Goal: Transaction & Acquisition: Purchase product/service

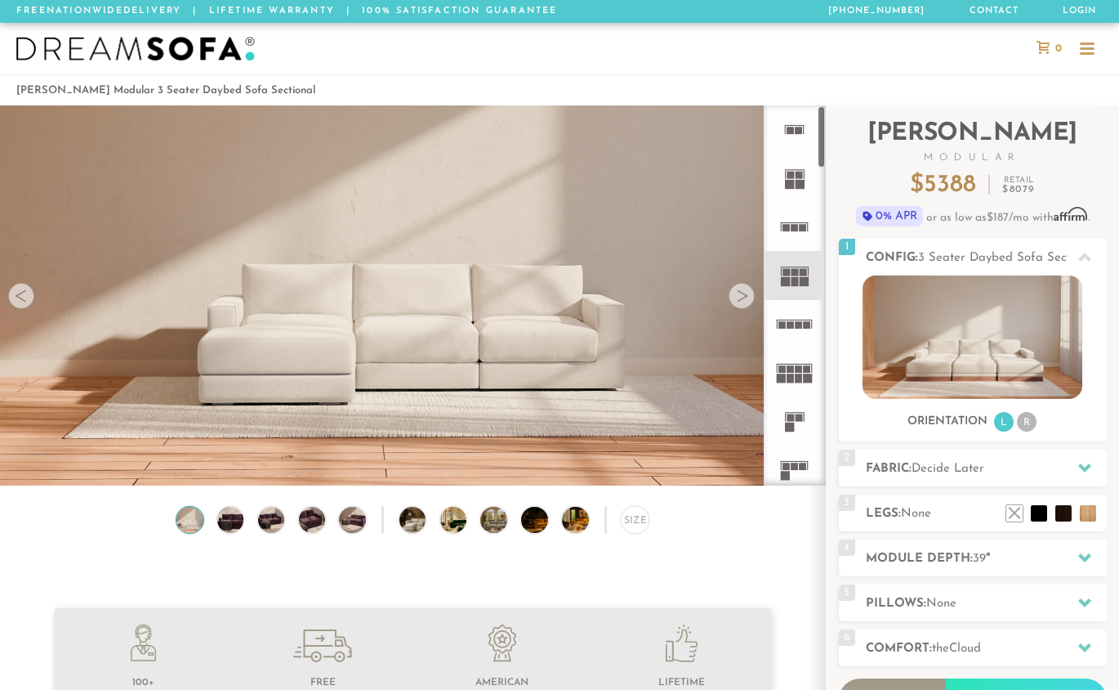
click at [807, 283] on rect at bounding box center [804, 281] width 9 height 9
click at [803, 373] on icon at bounding box center [795, 372] width 48 height 48
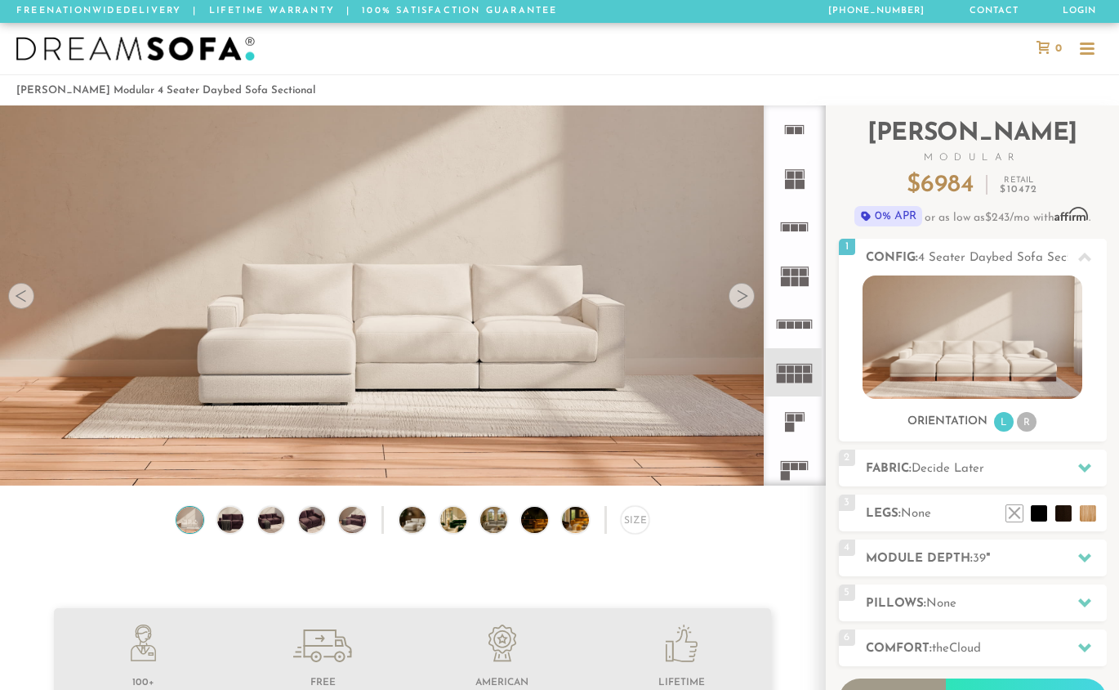
click at [789, 281] on rect at bounding box center [785, 281] width 9 height 9
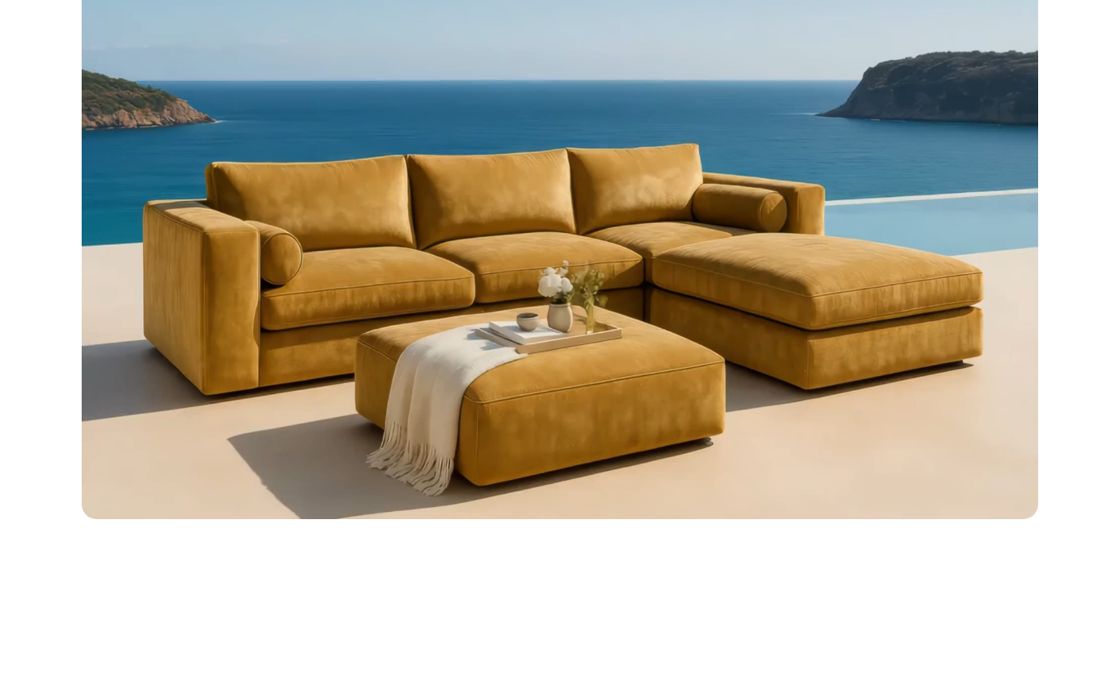
scroll to position [1298, 0]
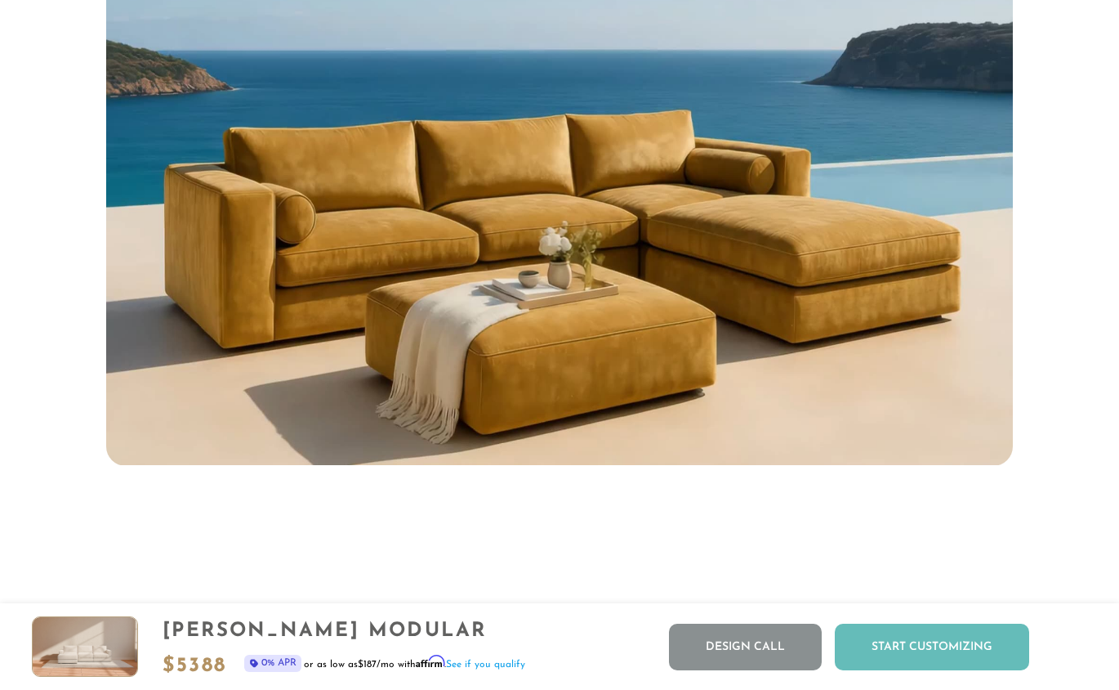
click at [924, 649] on div "Start Customizing" at bounding box center [932, 646] width 194 height 47
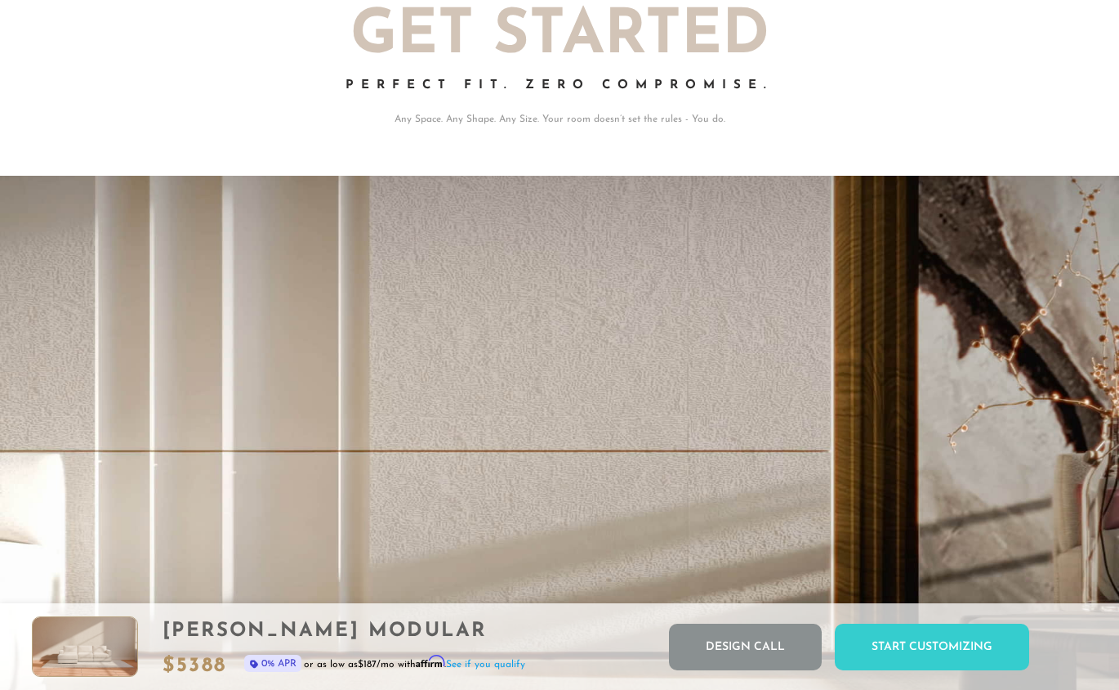
scroll to position [17891, 1107]
click at [720, 647] on link "Design Call" at bounding box center [745, 646] width 153 height 47
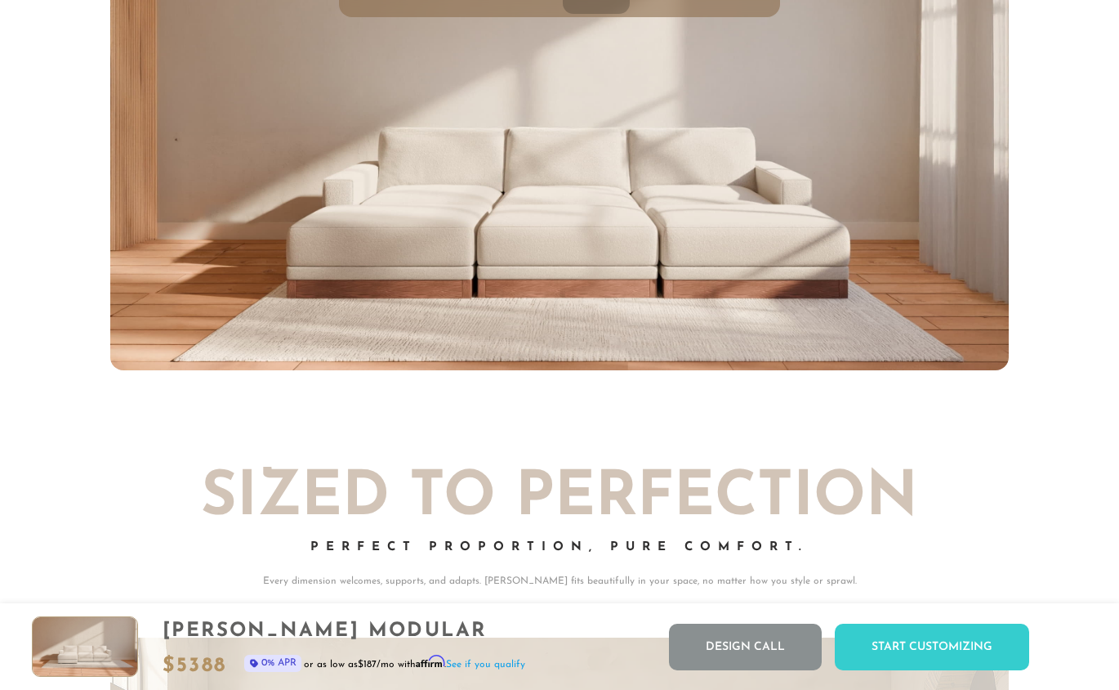
scroll to position [6390, 0]
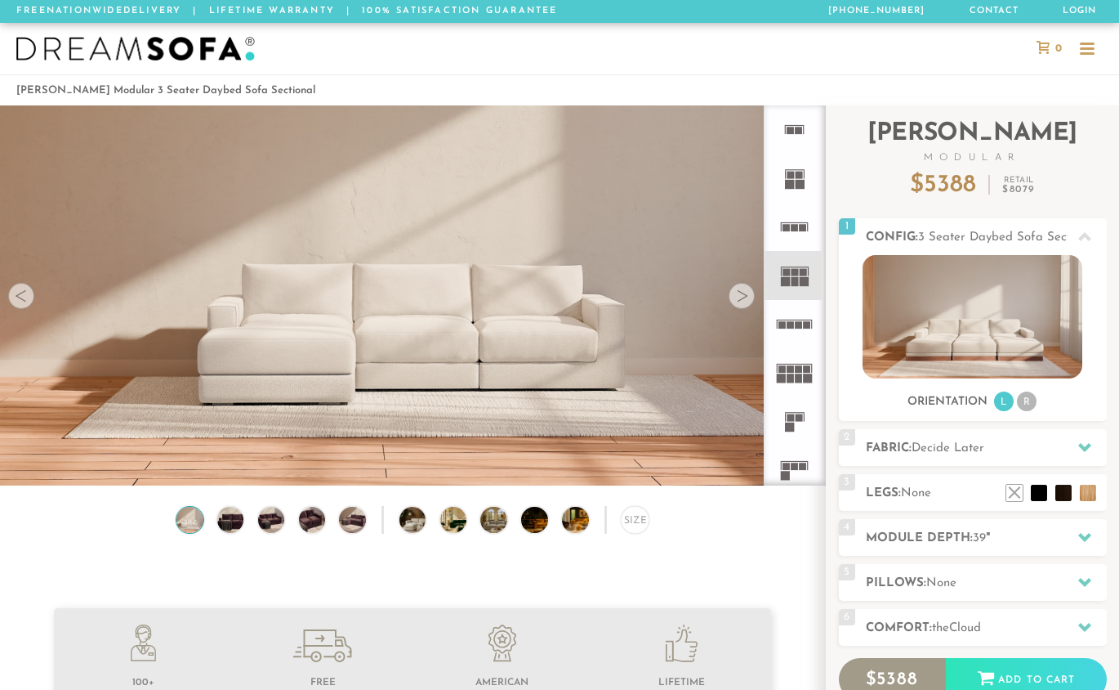
scroll to position [13, 13]
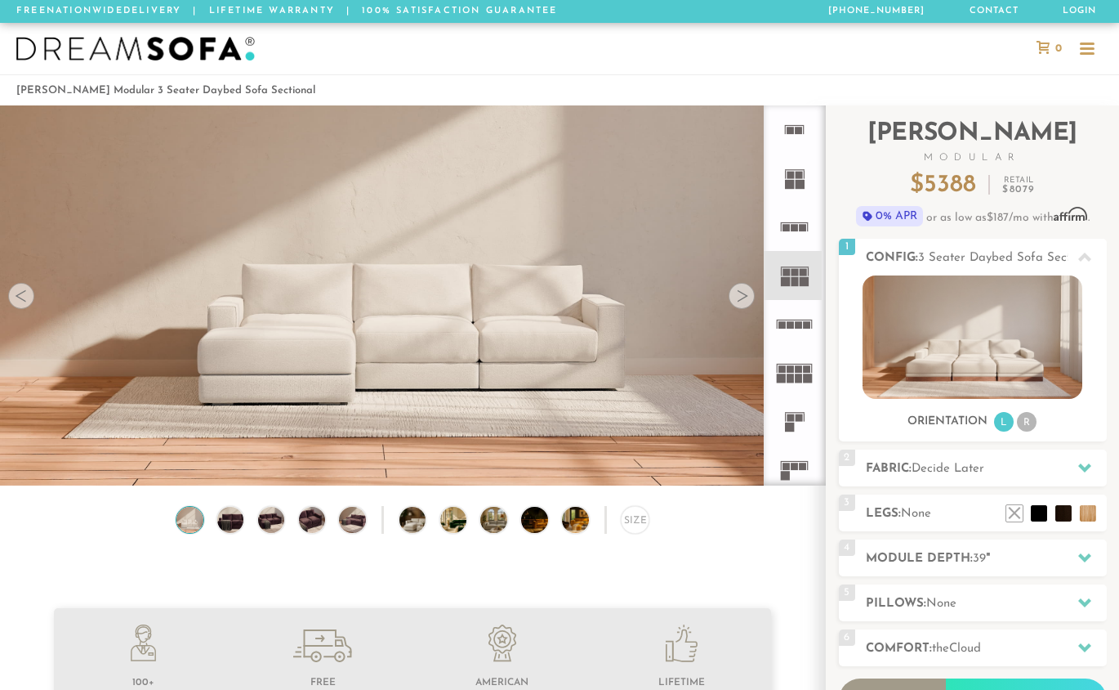
click at [1093, 48] on div at bounding box center [1087, 48] width 15 height 2
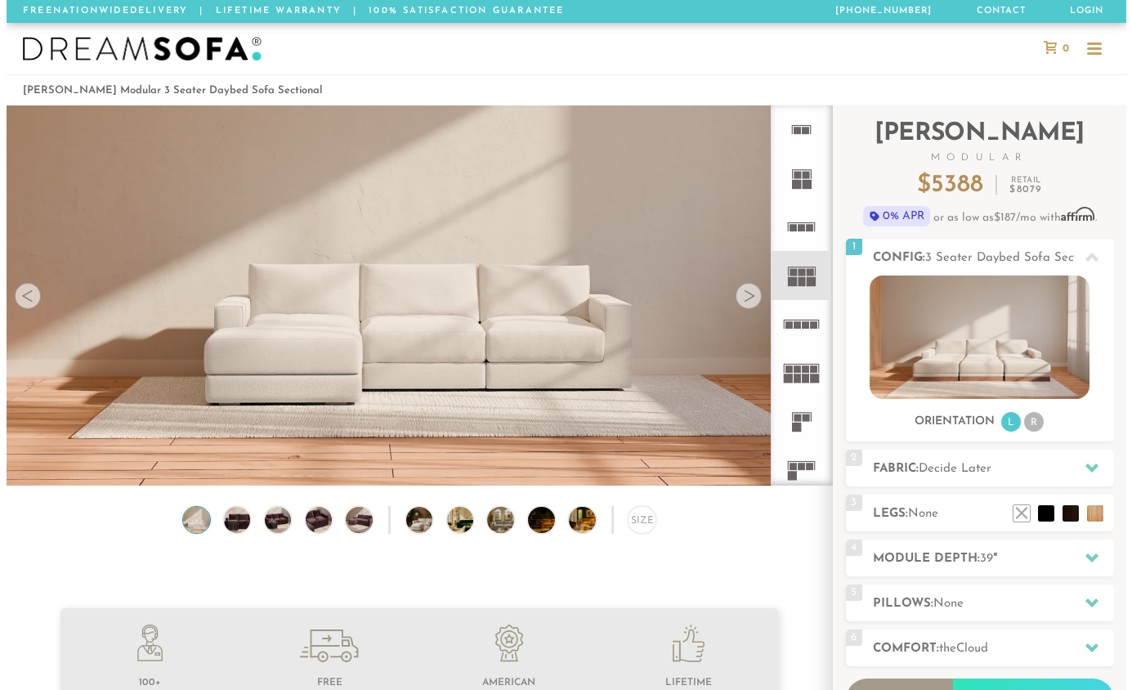
scroll to position [18153, 1119]
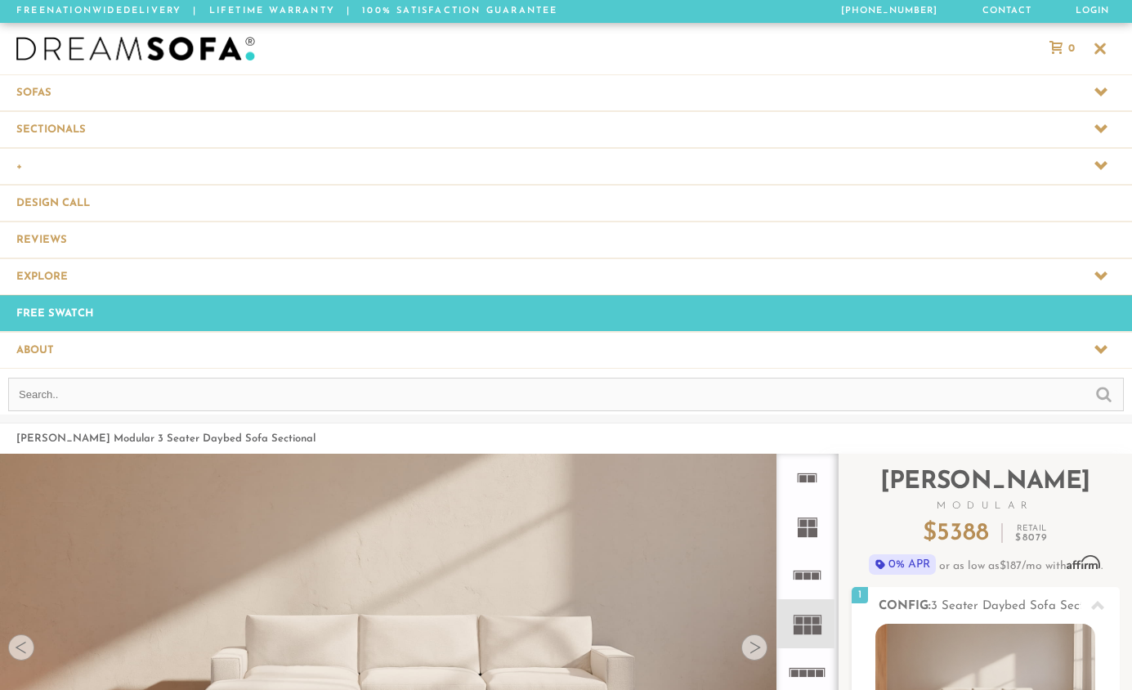
click at [109, 127] on span at bounding box center [566, 129] width 1132 height 36
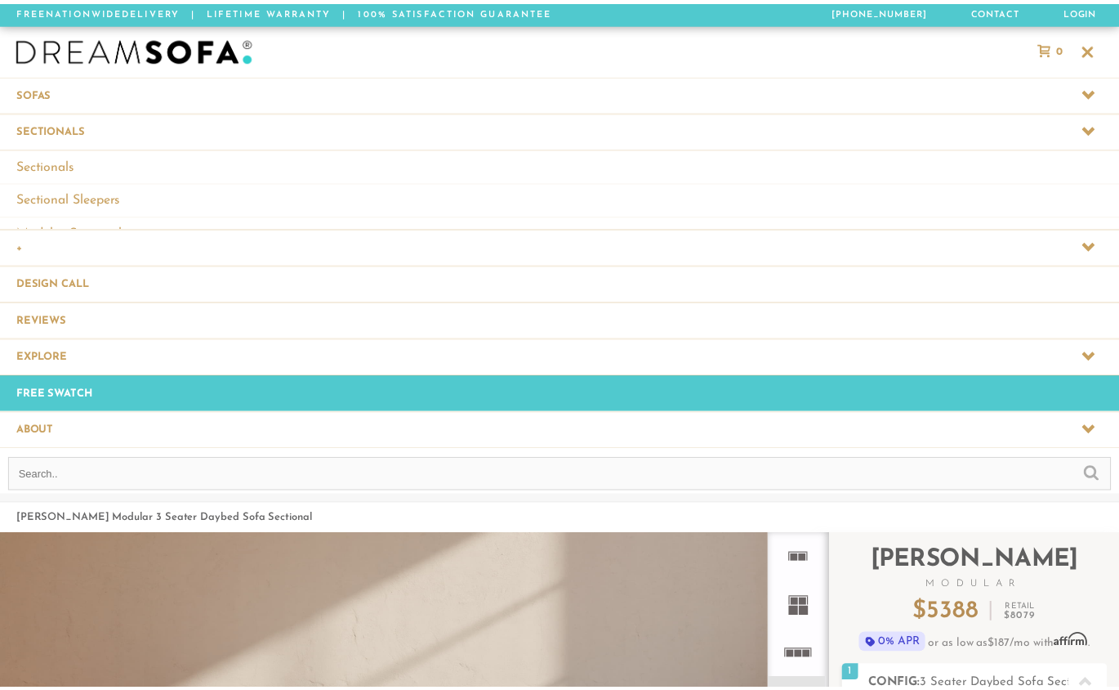
scroll to position [18254, 1119]
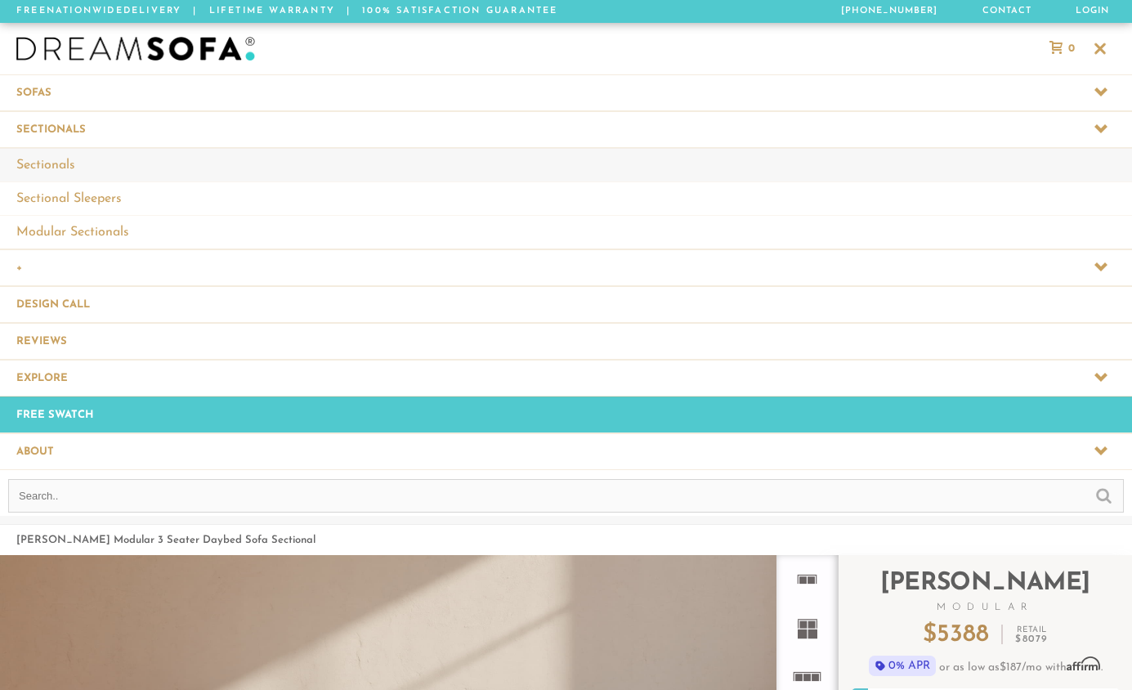
click at [47, 171] on link "Sectionals" at bounding box center [566, 165] width 1132 height 34
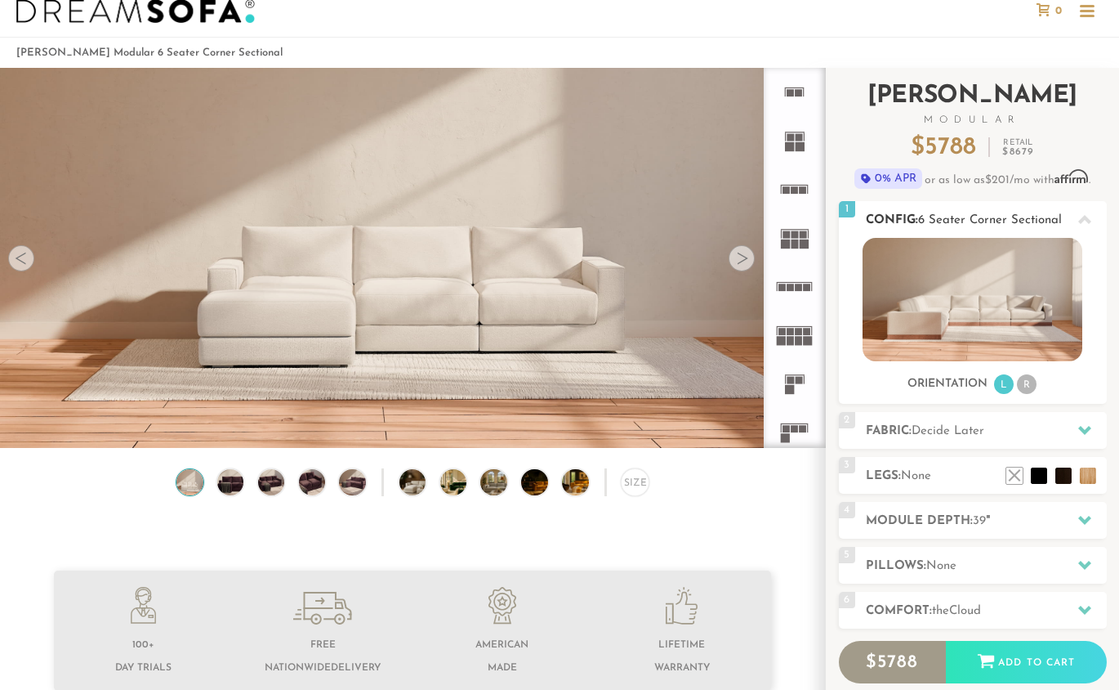
scroll to position [41, 0]
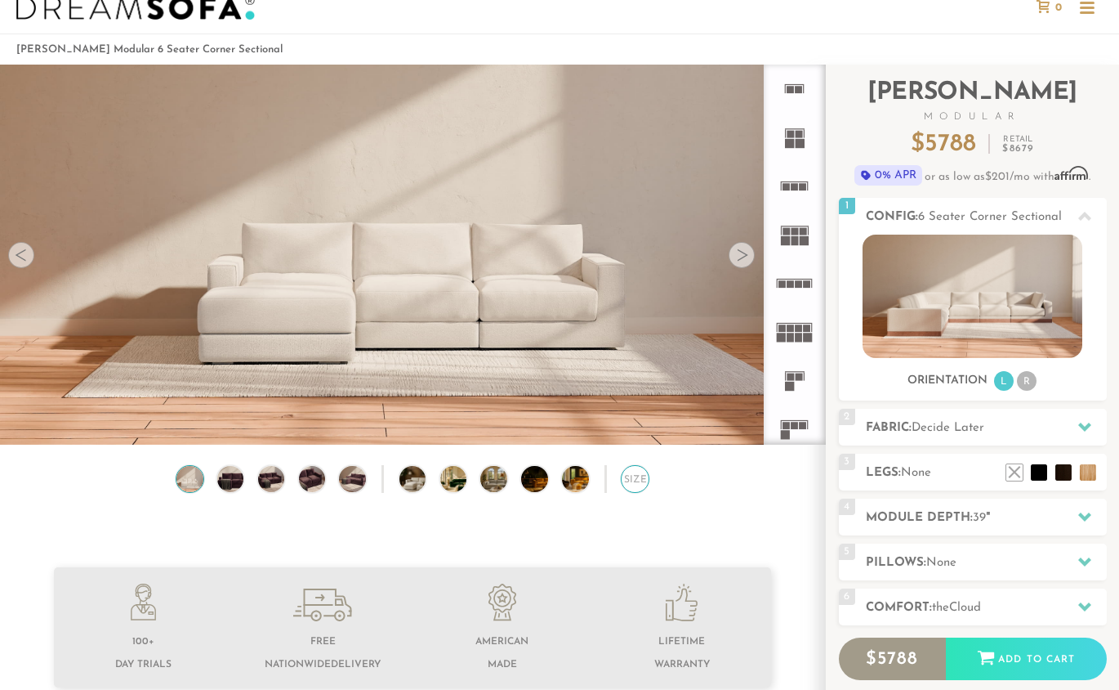
click at [635, 489] on div "Size" at bounding box center [635, 479] width 29 height 29
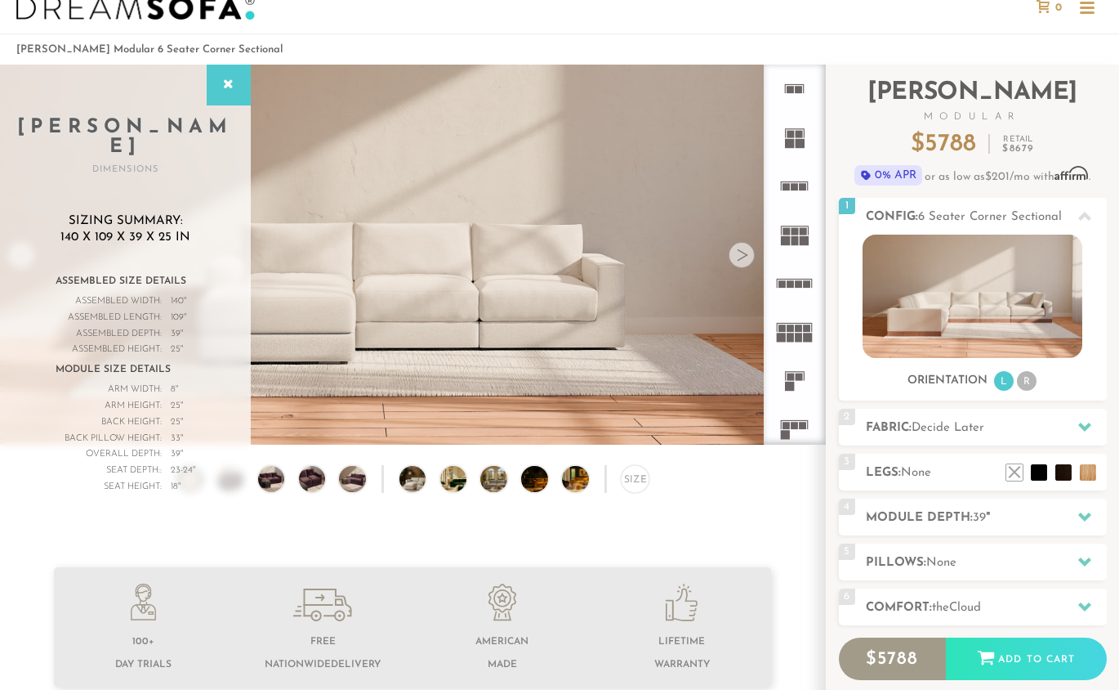
click at [740, 496] on div "Size" at bounding box center [412, 483] width 825 height 37
click at [226, 80] on icon at bounding box center [229, 84] width 18 height 13
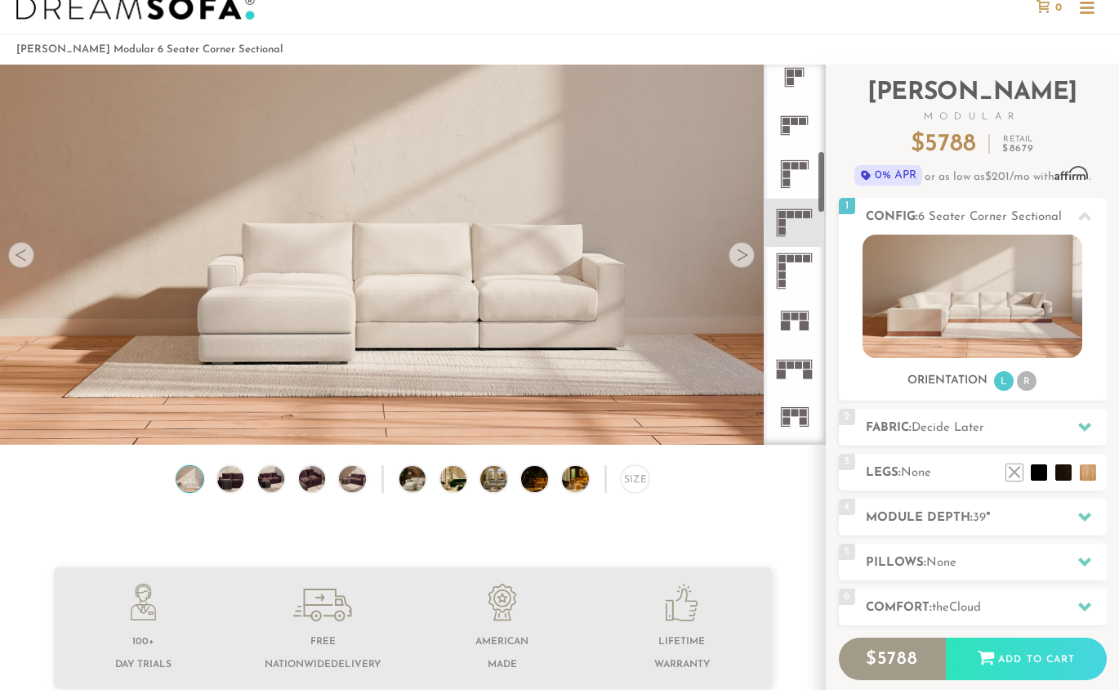
scroll to position [439, 0]
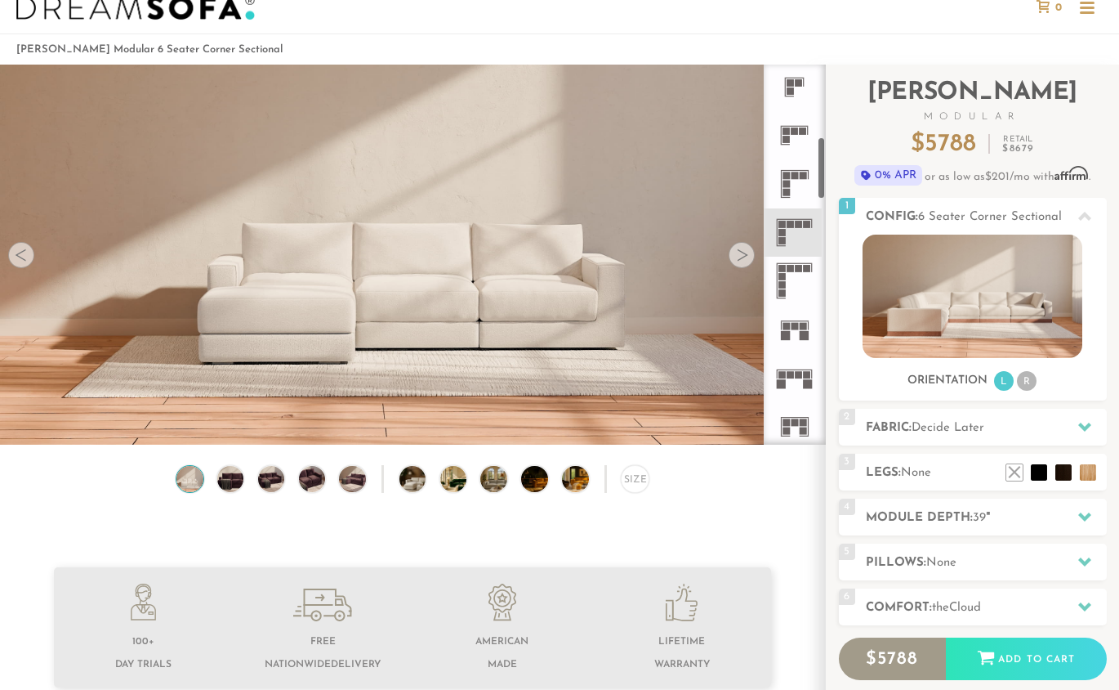
drag, startPoint x: 824, startPoint y: 89, endPoint x: 816, endPoint y: 158, distance: 69.1
click at [816, 158] on div at bounding box center [795, 255] width 62 height 380
click at [797, 230] on icon at bounding box center [795, 232] width 48 height 48
click at [740, 261] on div at bounding box center [742, 255] width 26 height 26
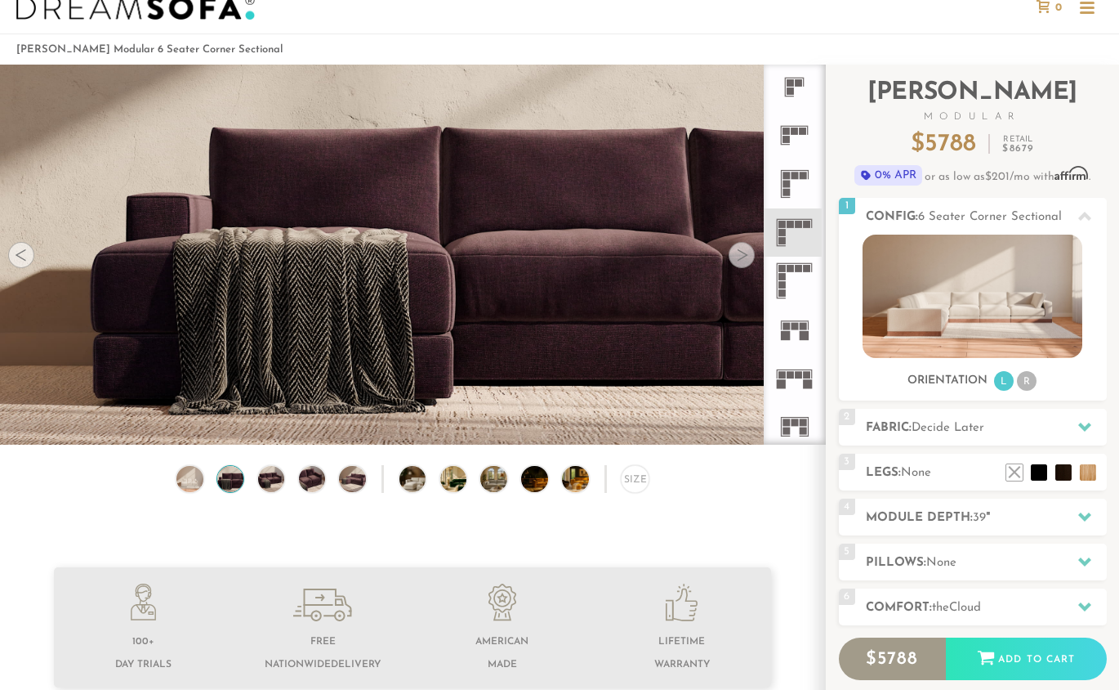
click at [740, 261] on div at bounding box center [742, 255] width 26 height 26
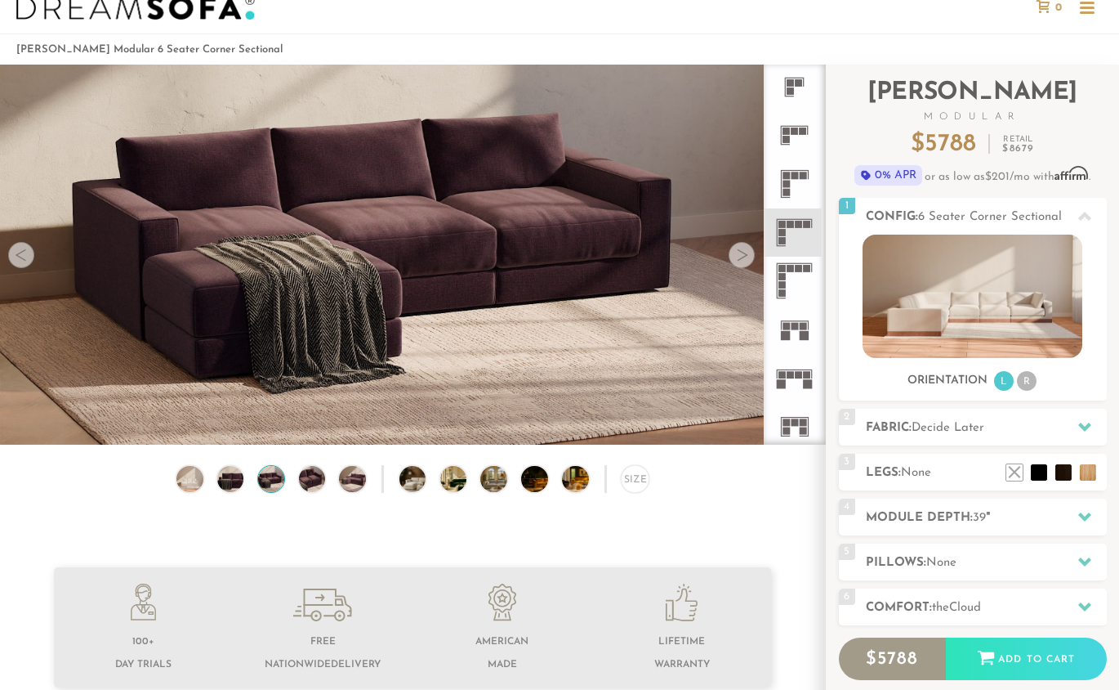
click at [740, 261] on div at bounding box center [742, 255] width 26 height 26
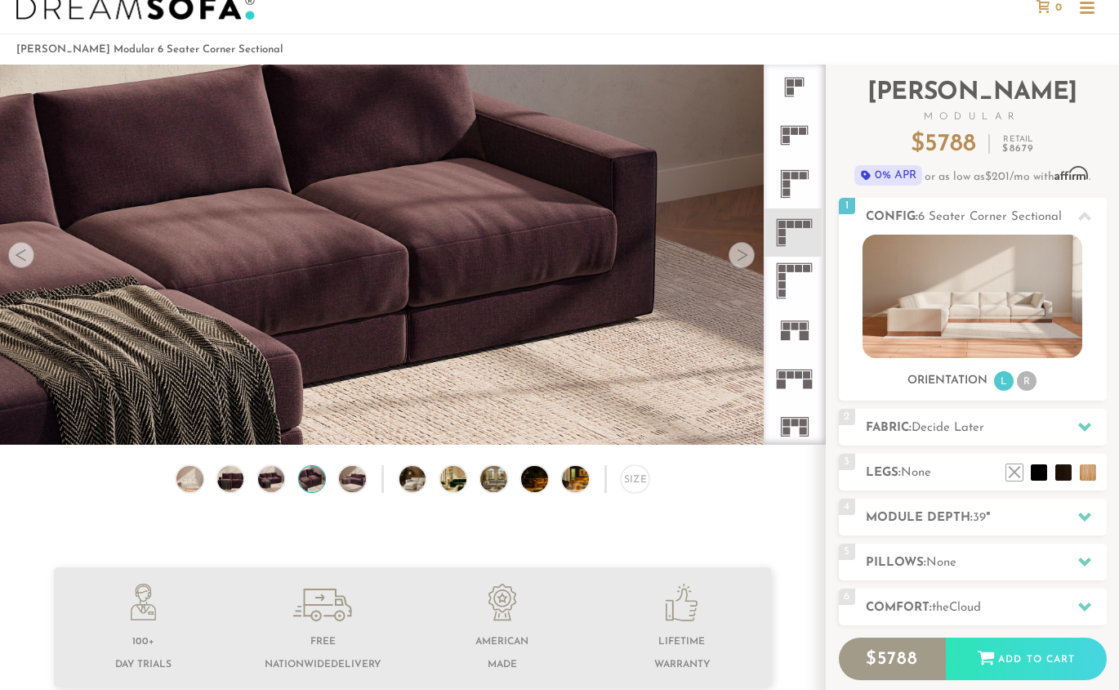
click at [740, 261] on div at bounding box center [742, 255] width 26 height 26
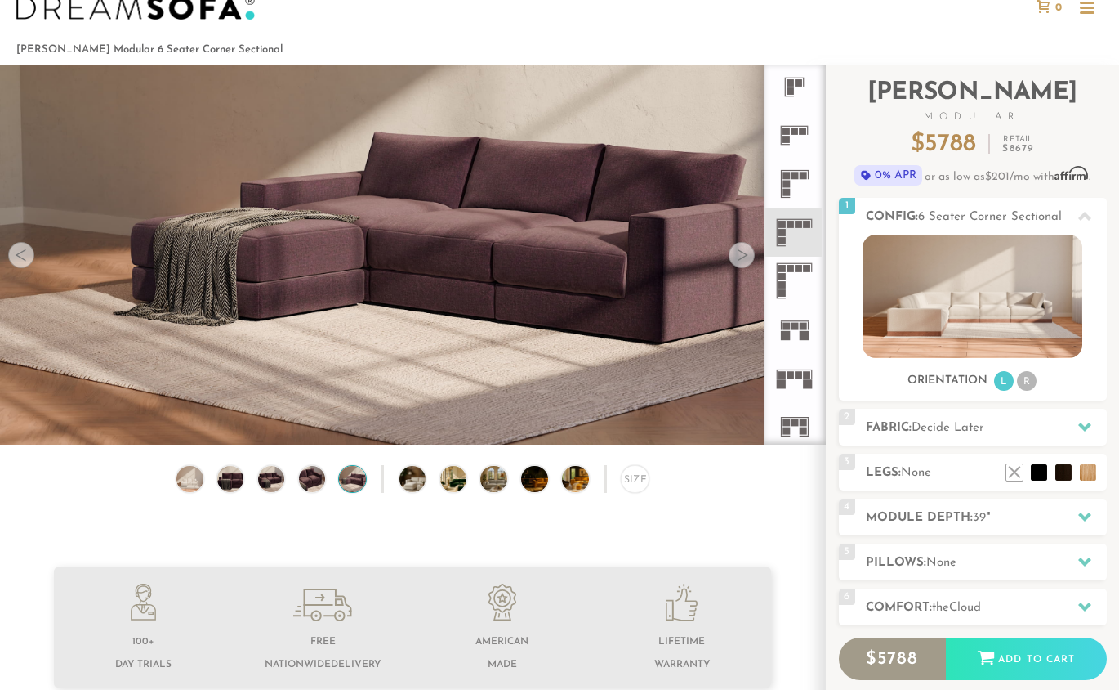
click at [742, 261] on div at bounding box center [742, 255] width 26 height 26
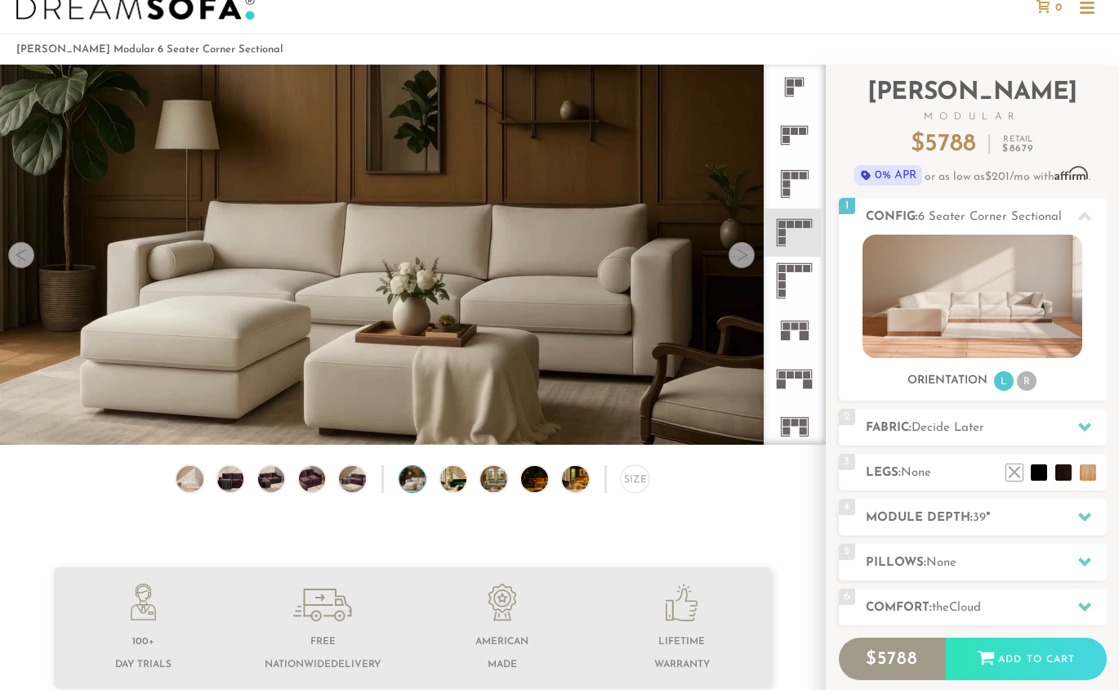
click at [742, 261] on div at bounding box center [742, 255] width 26 height 26
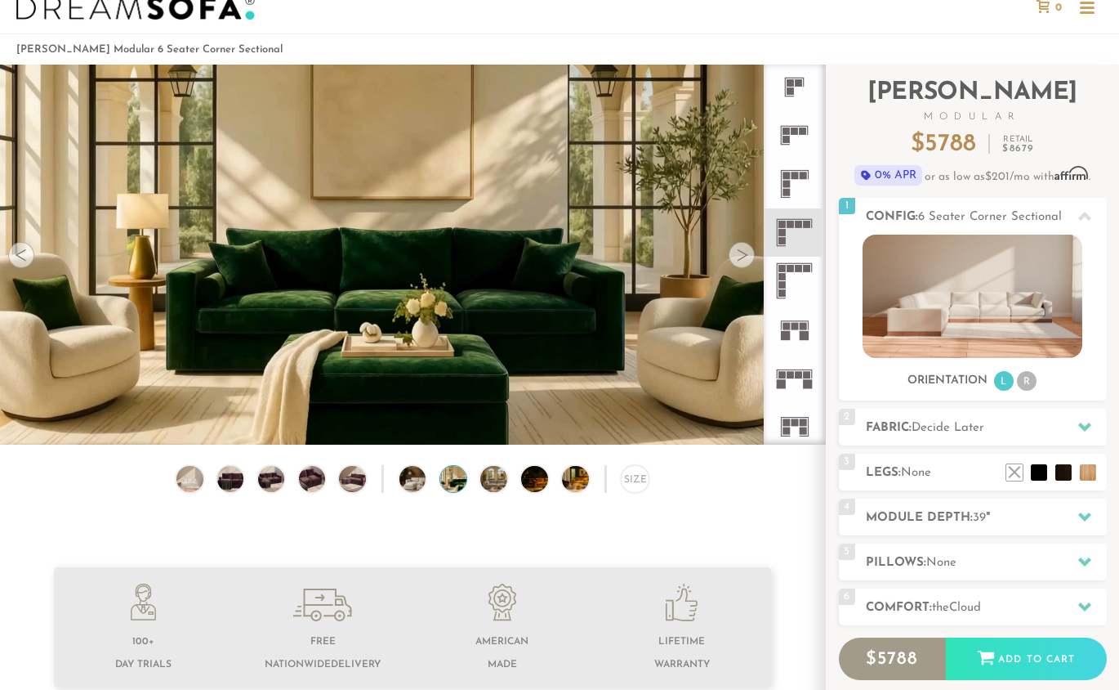
click at [744, 260] on div at bounding box center [742, 255] width 26 height 26
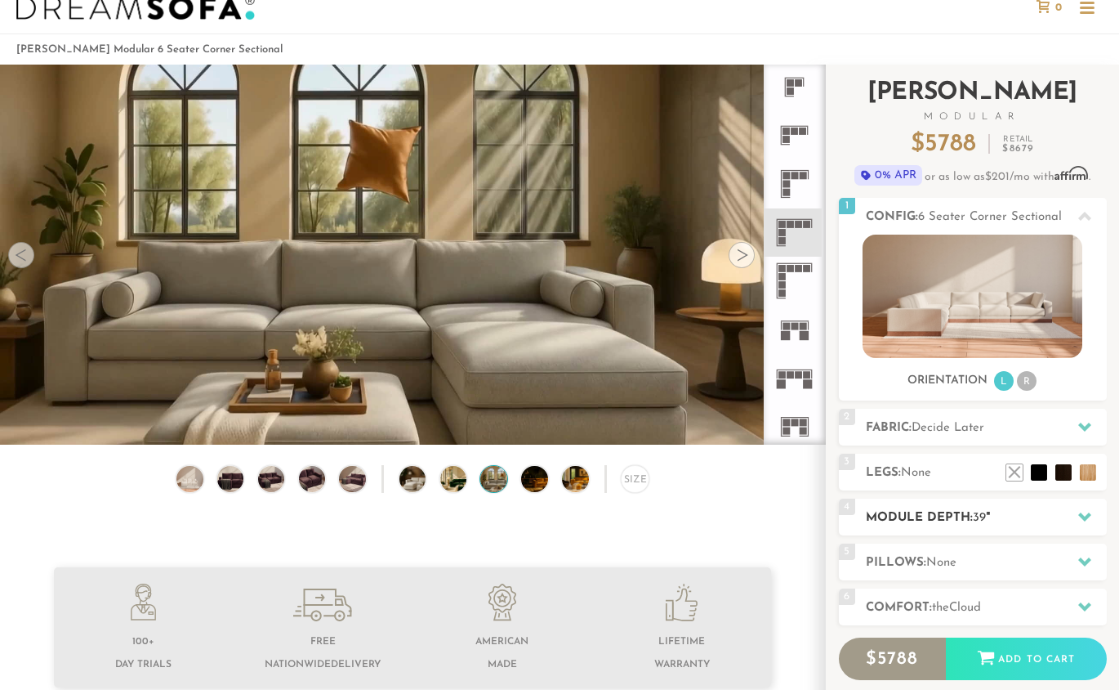
click at [1082, 518] on icon at bounding box center [1085, 516] width 13 height 9
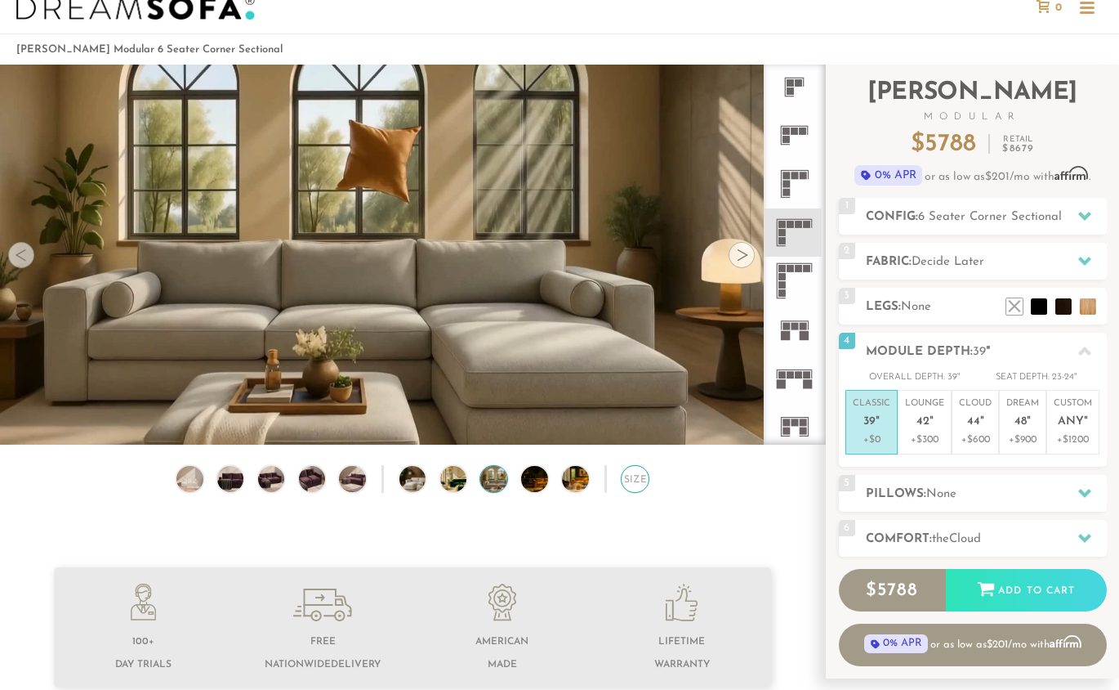
click at [632, 481] on div "Size" at bounding box center [635, 479] width 29 height 29
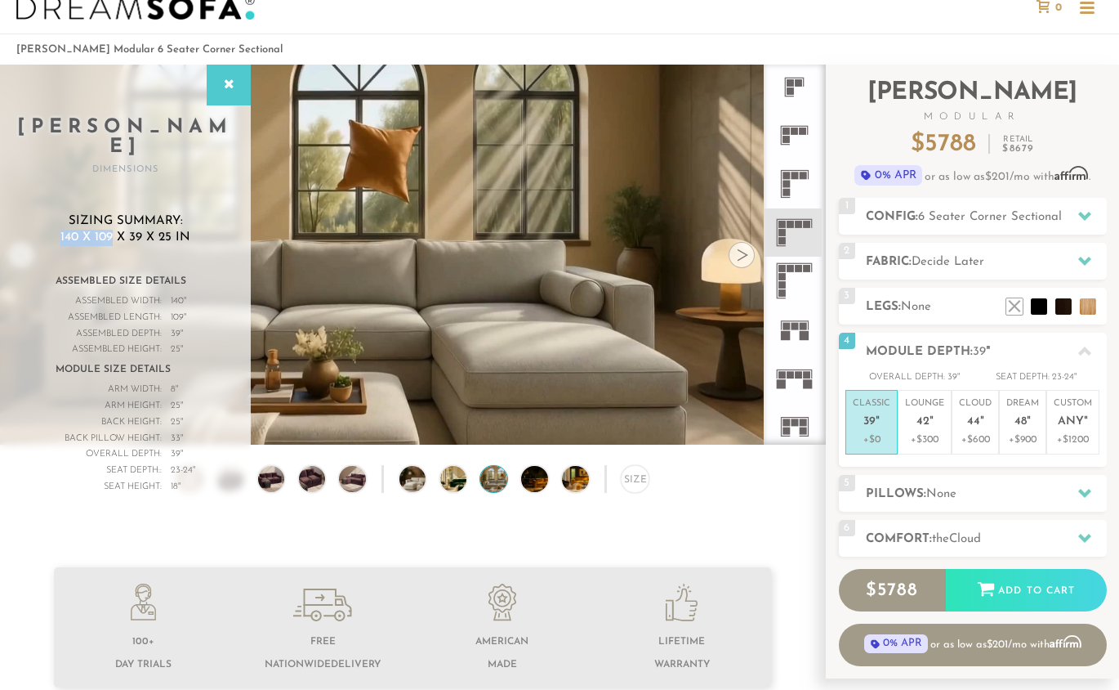
drag, startPoint x: 62, startPoint y: 215, endPoint x: 114, endPoint y: 217, distance: 52.4
click at [114, 230] on span "140 x 109 x 39 x 25 in" at bounding box center [125, 238] width 130 height 16
click at [1088, 263] on icon at bounding box center [1085, 260] width 13 height 13
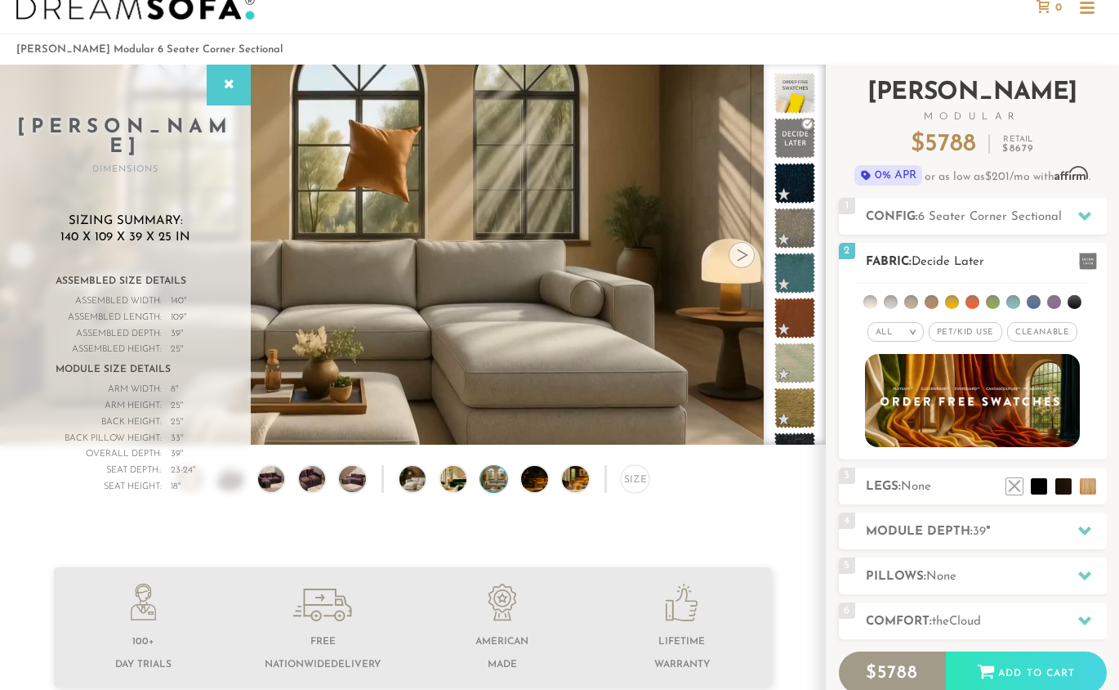
click at [1015, 300] on li at bounding box center [1014, 302] width 14 height 14
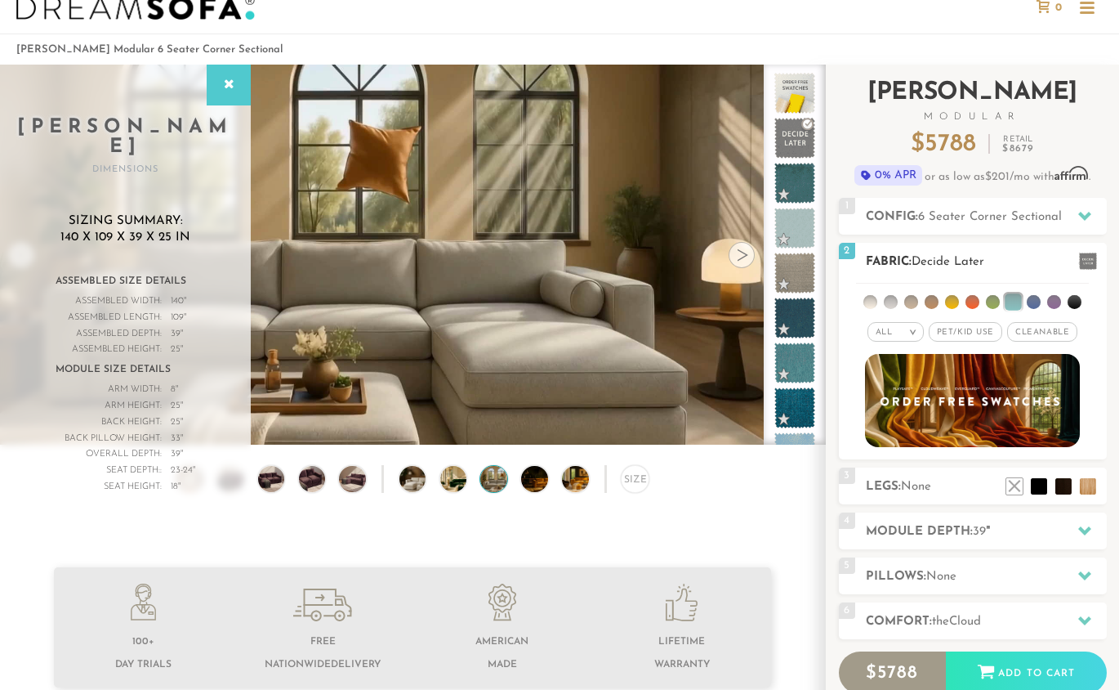
click at [1031, 305] on li at bounding box center [1034, 302] width 14 height 14
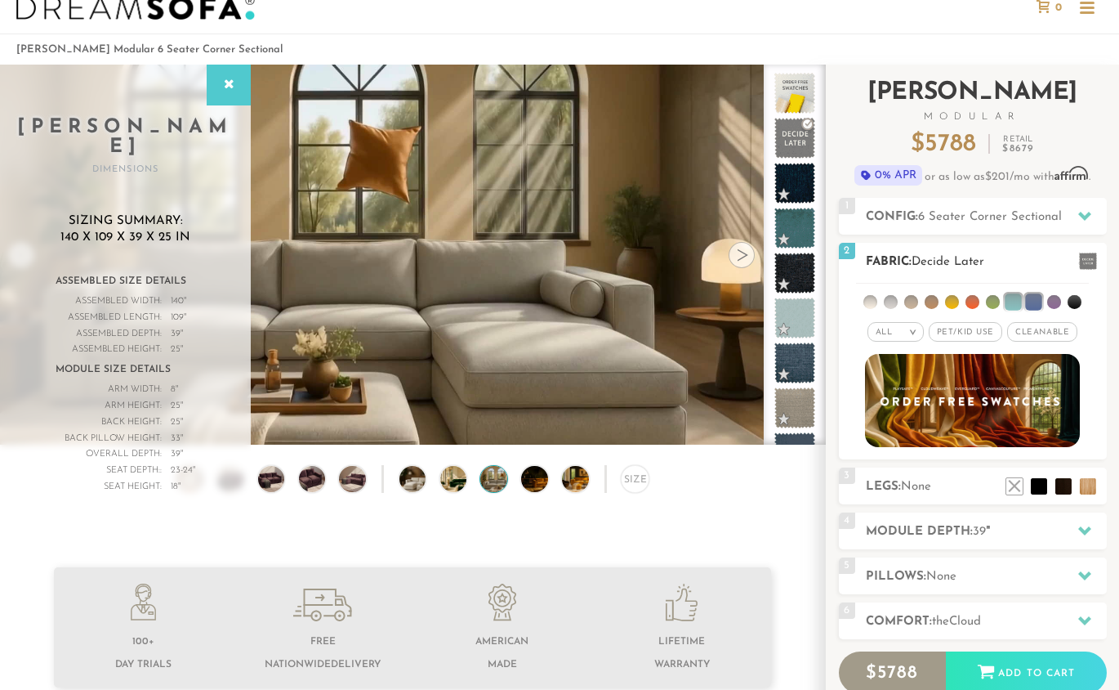
click at [1016, 303] on li at bounding box center [1013, 301] width 16 height 16
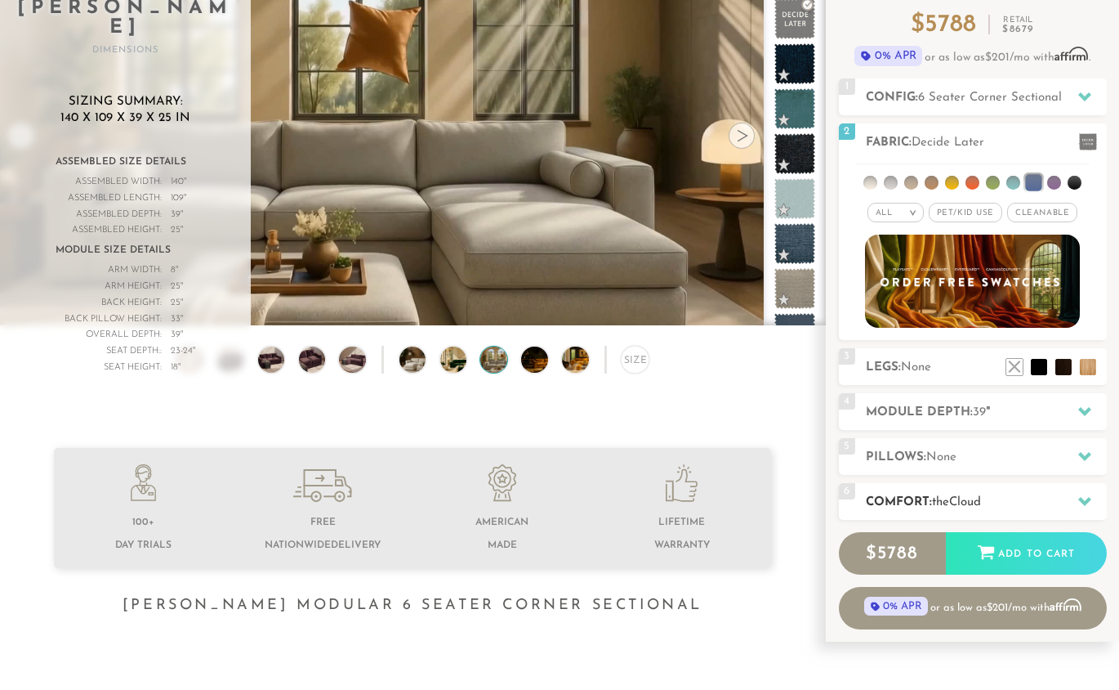
scroll to position [163, 0]
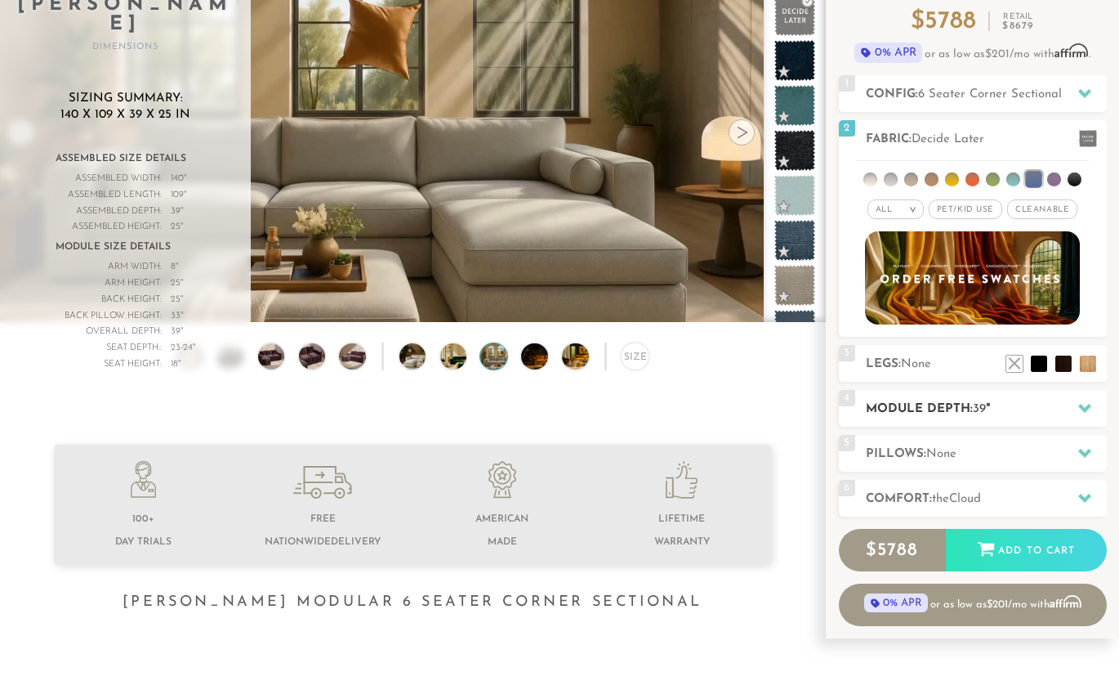
click at [1086, 401] on icon at bounding box center [1085, 407] width 13 height 13
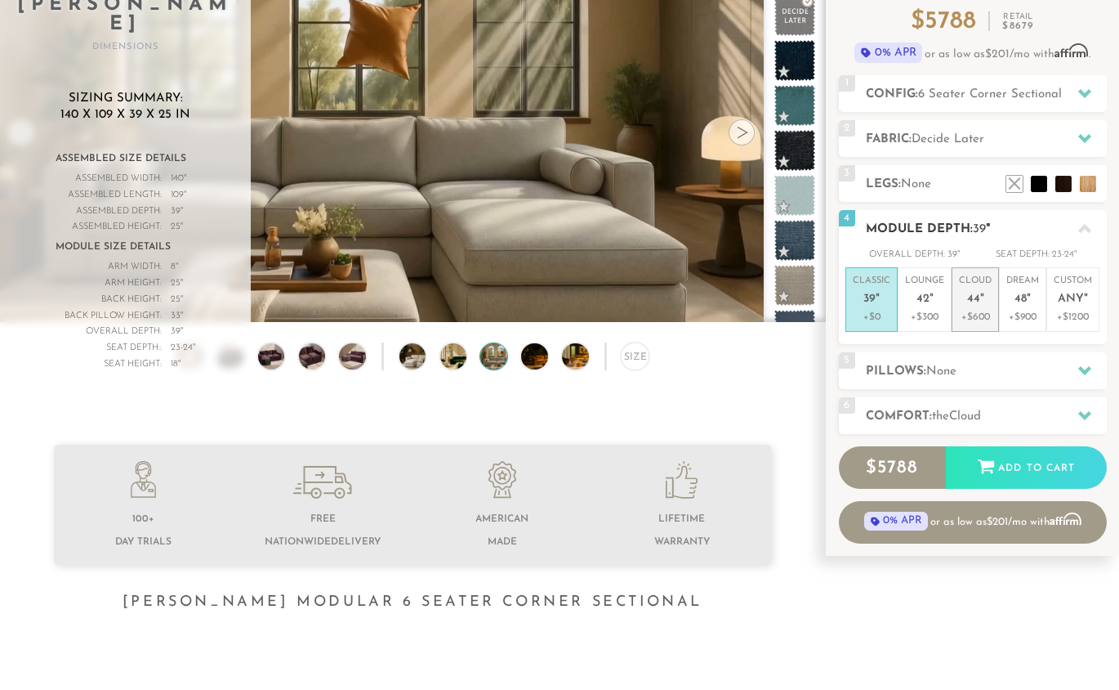
click at [975, 306] on span "44" at bounding box center [974, 300] width 13 height 14
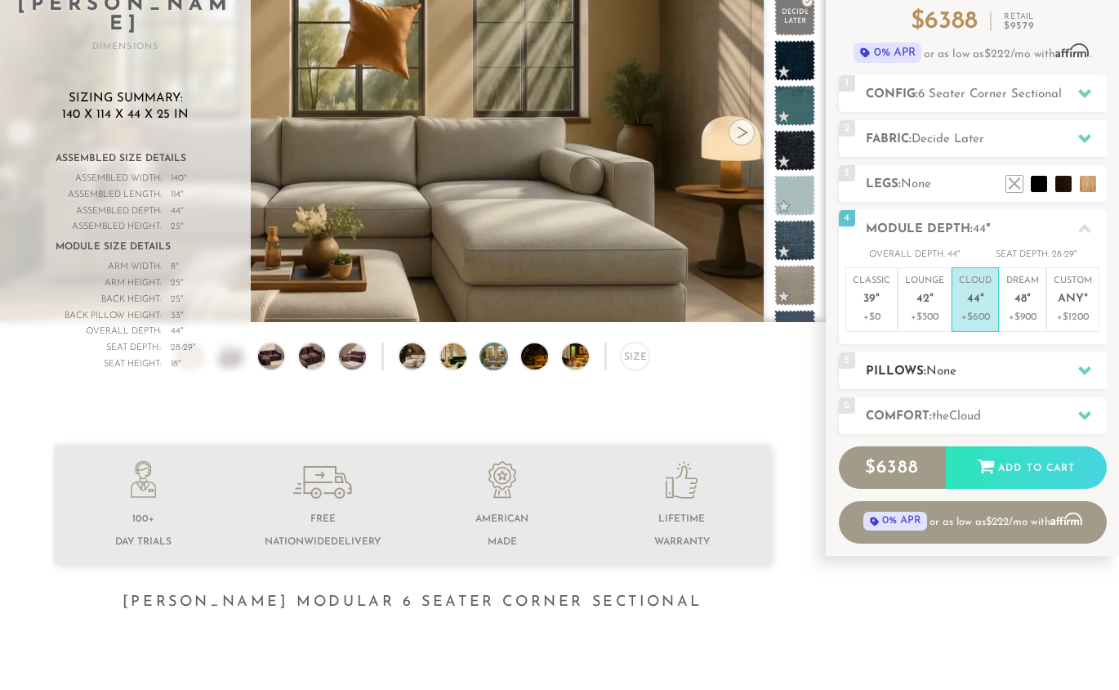
click at [1083, 367] on icon at bounding box center [1085, 370] width 13 height 13
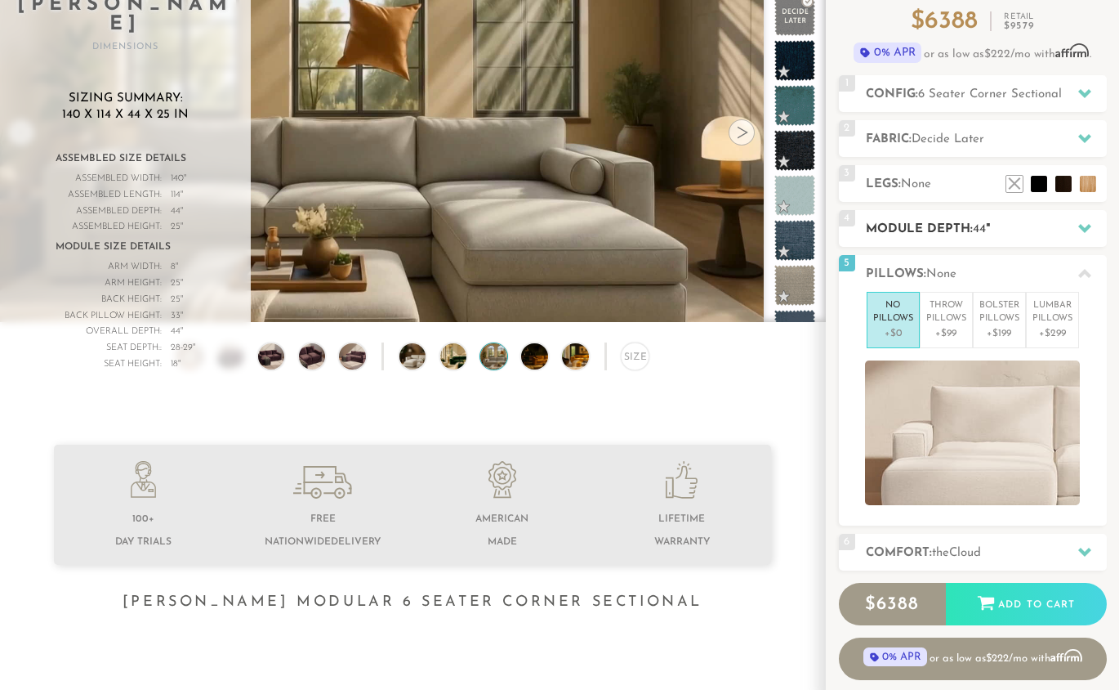
click at [1085, 221] on icon at bounding box center [1085, 227] width 13 height 13
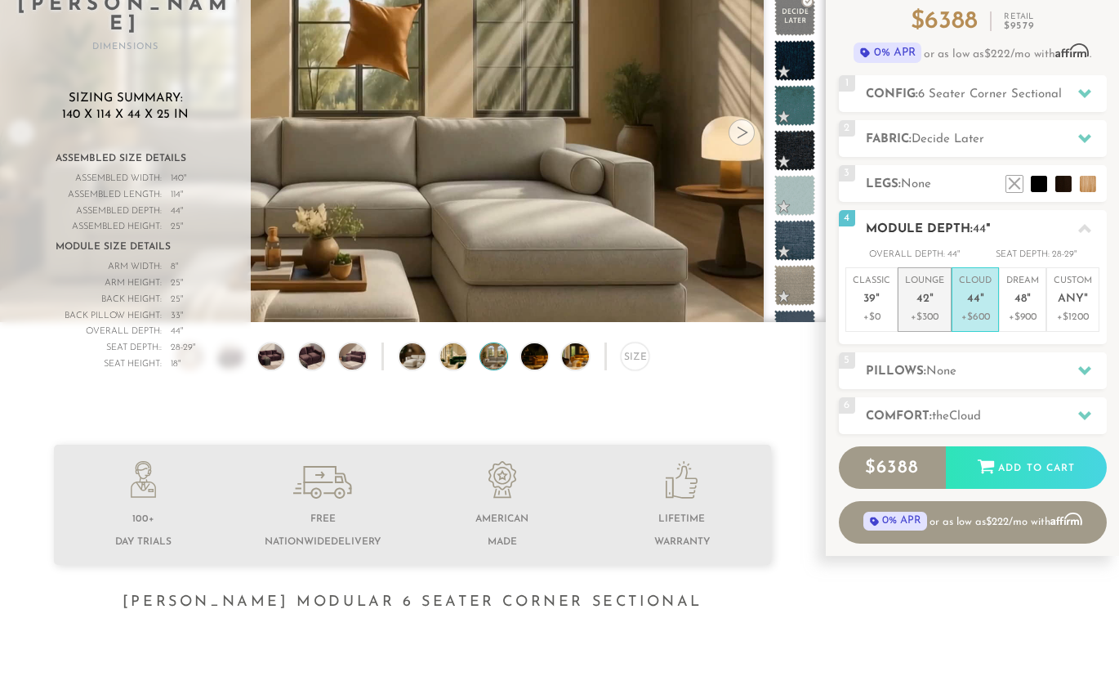
click at [918, 295] on span "42" at bounding box center [923, 300] width 13 height 14
click at [968, 300] on span "44" at bounding box center [974, 300] width 13 height 14
click at [1090, 411] on icon at bounding box center [1085, 415] width 13 height 13
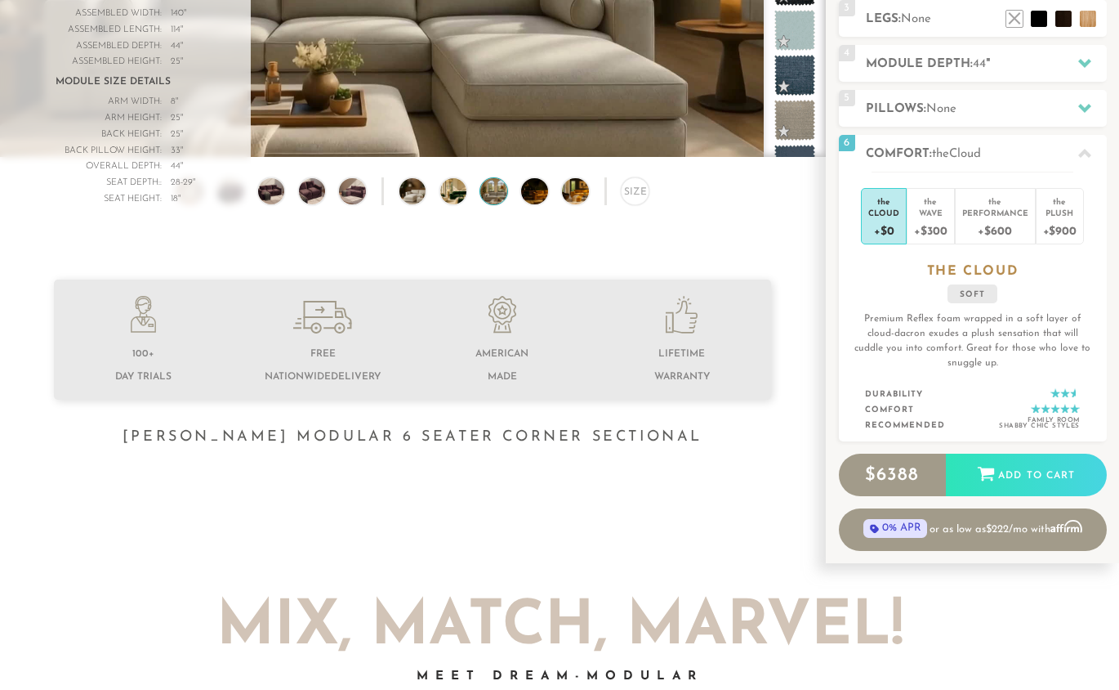
scroll to position [342, 0]
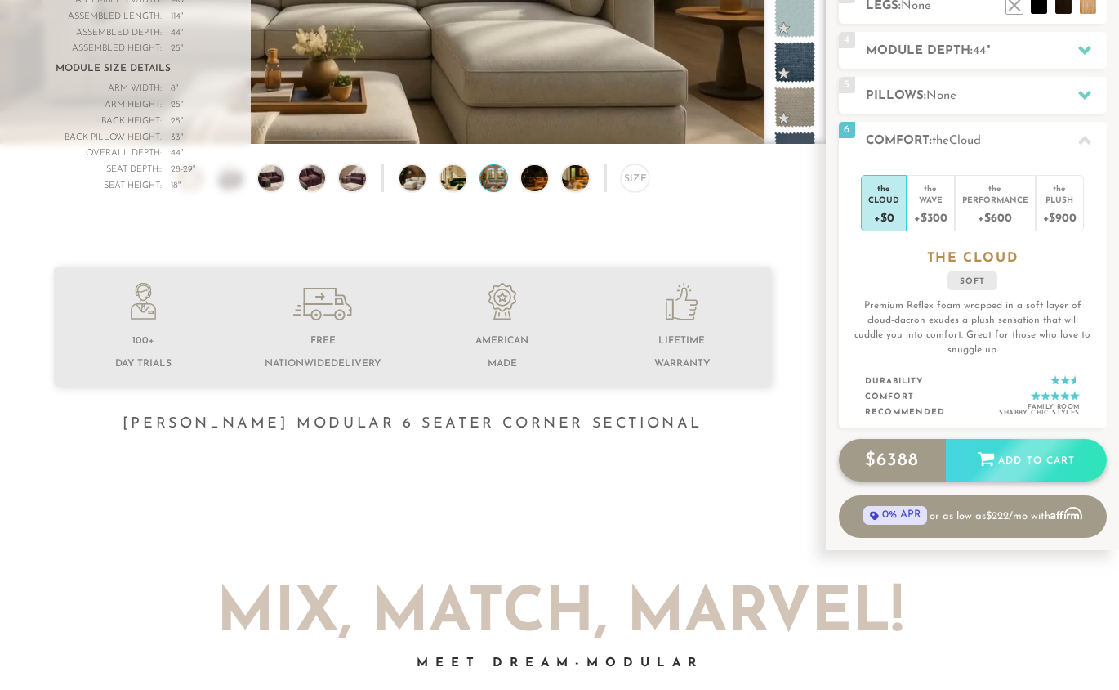
click at [986, 456] on icon at bounding box center [986, 460] width 16 height 14
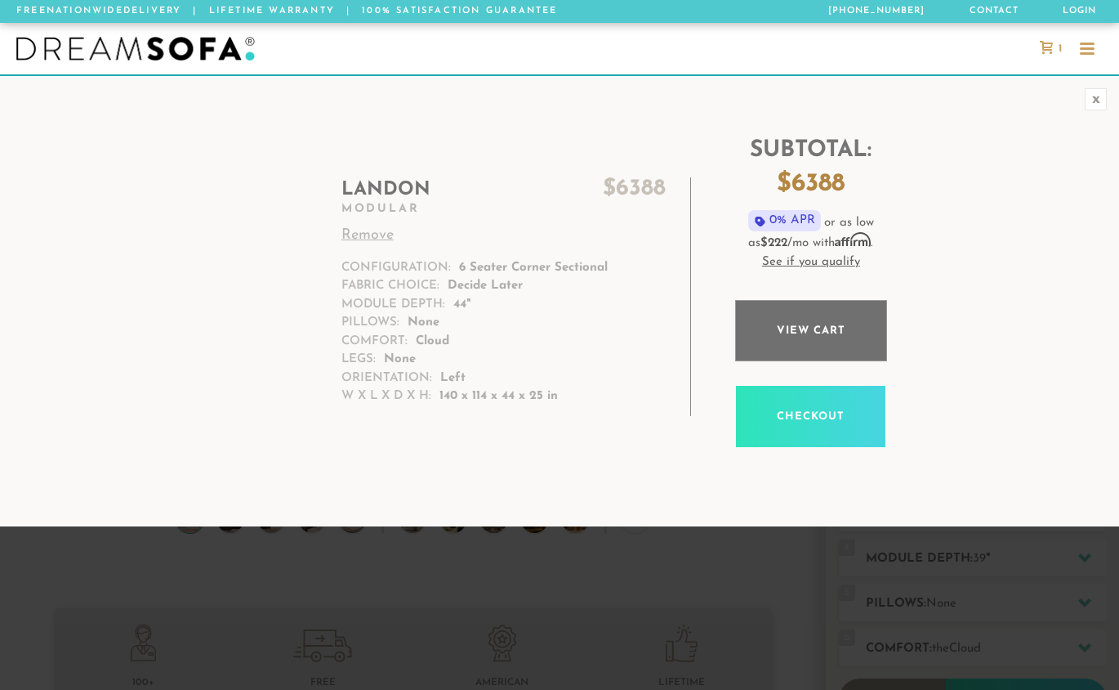
click at [820, 333] on link "View cart" at bounding box center [811, 330] width 152 height 61
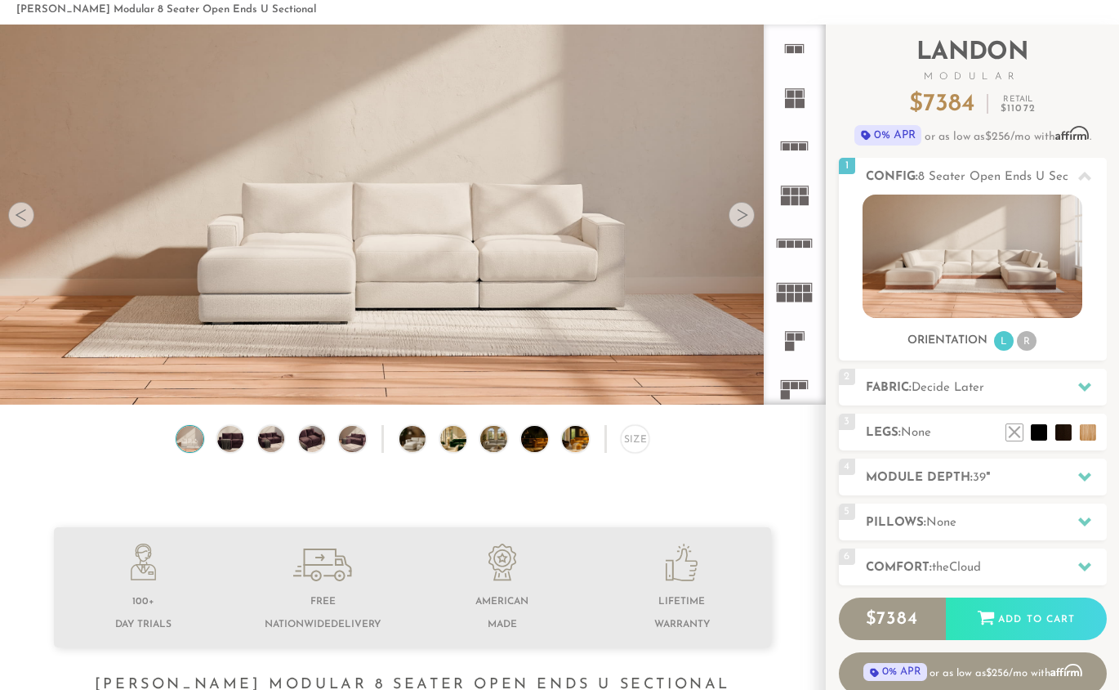
scroll to position [80, 0]
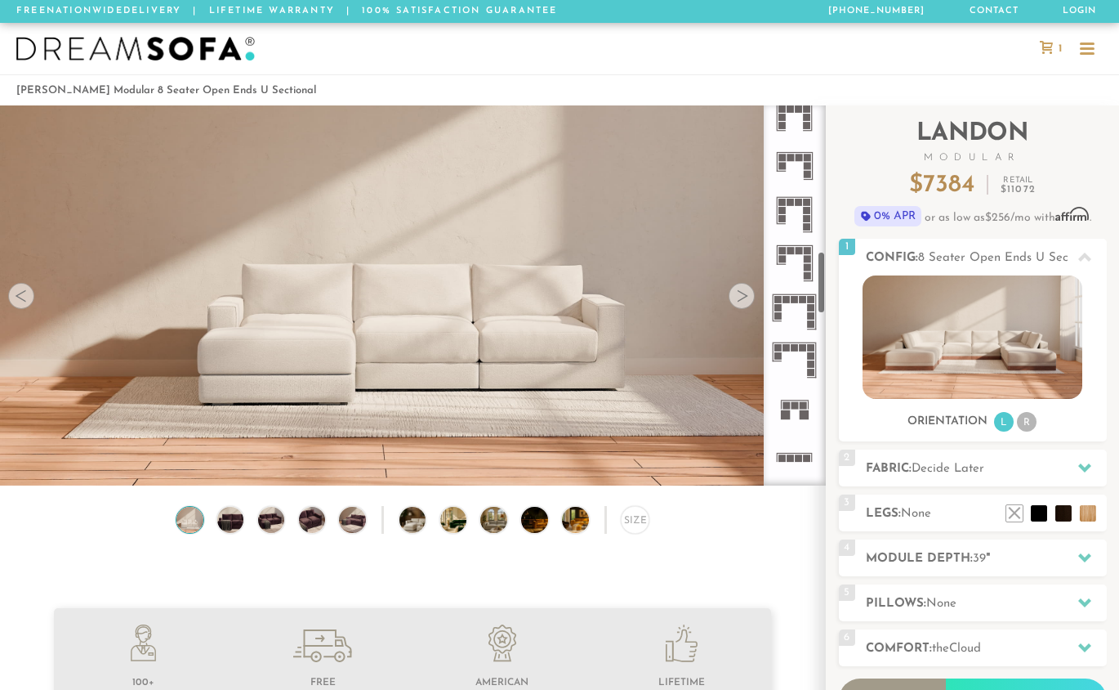
scroll to position [887, 0]
click at [788, 120] on icon at bounding box center [795, 116] width 48 height 48
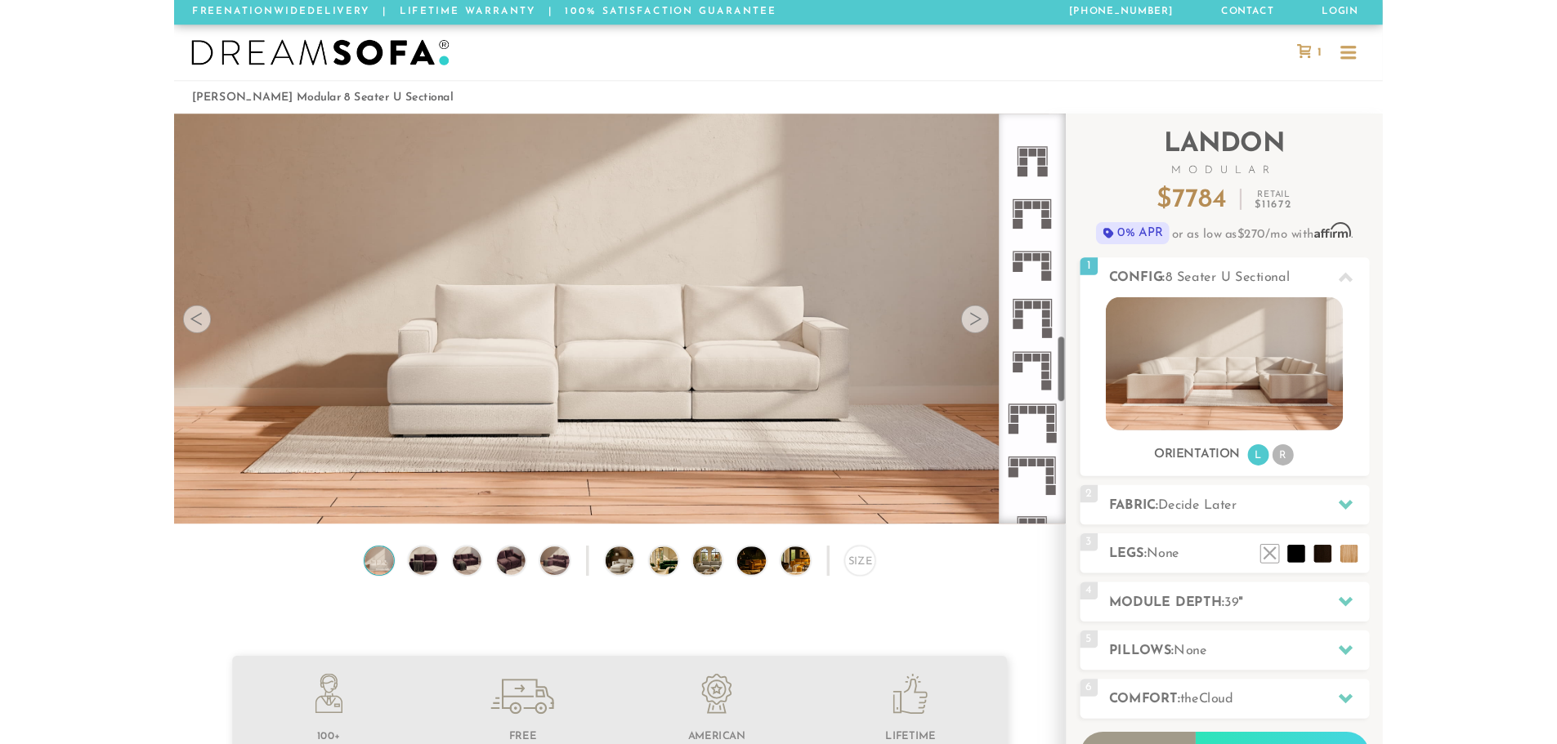
scroll to position [1242, 0]
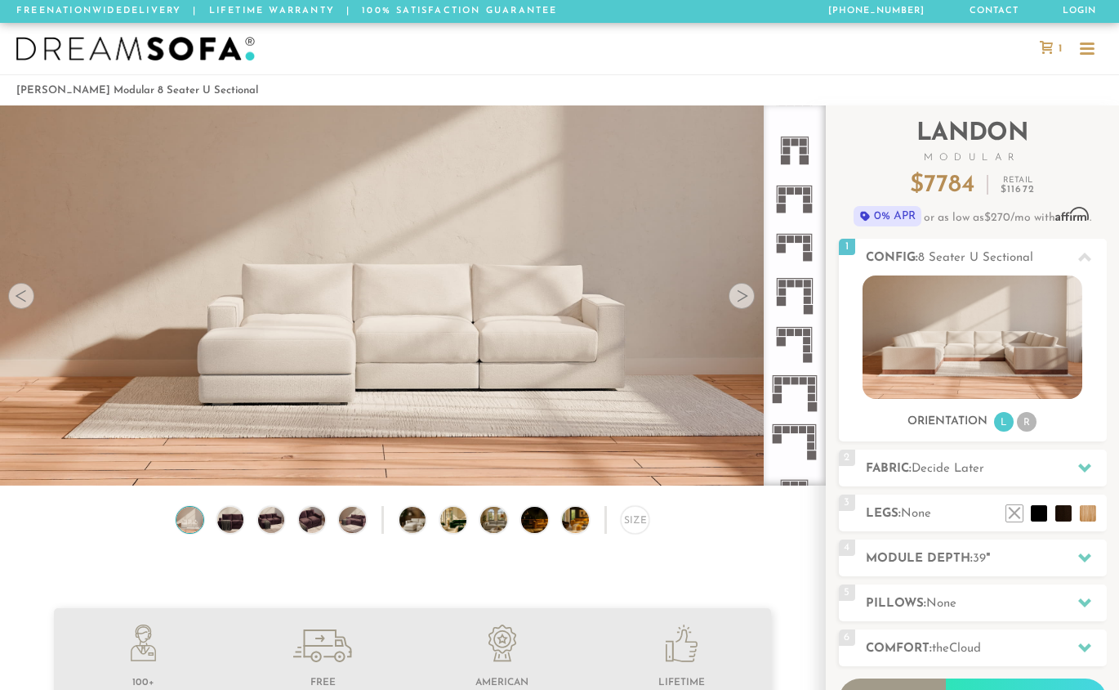
click at [790, 189] on rect at bounding box center [790, 190] width 7 height 7
click at [789, 191] on rect at bounding box center [790, 190] width 7 height 7
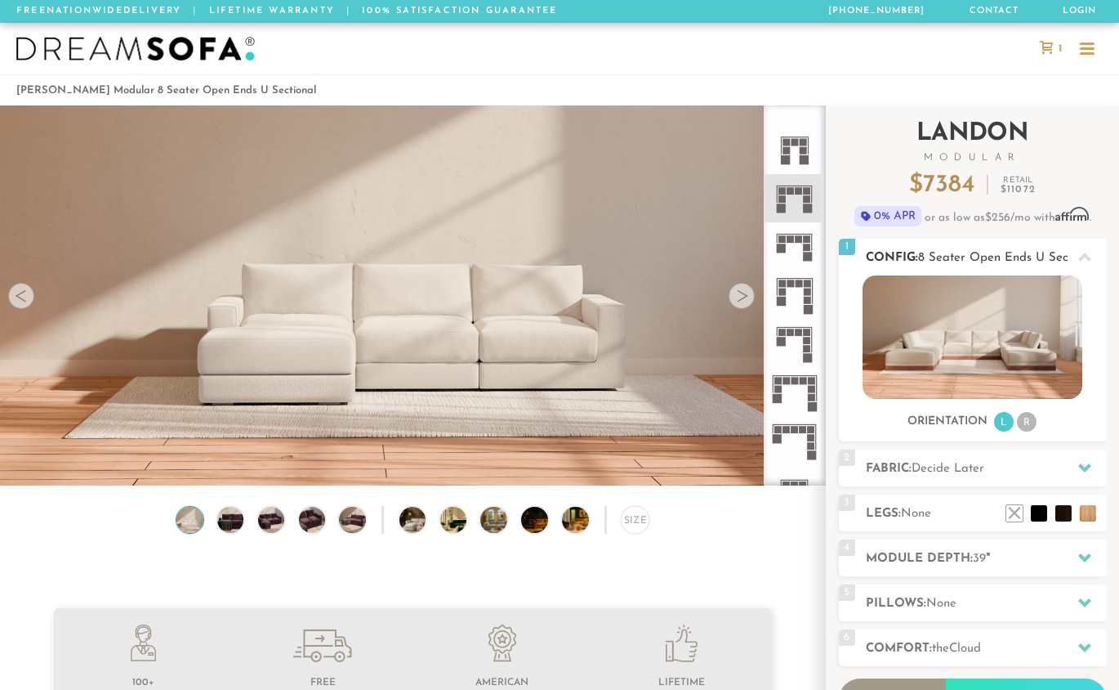
click at [985, 346] on img at bounding box center [973, 336] width 220 height 123
click at [979, 317] on img at bounding box center [973, 336] width 220 height 123
click at [979, 324] on img at bounding box center [973, 336] width 220 height 123
click at [979, 325] on img at bounding box center [973, 336] width 220 height 123
click at [741, 294] on div at bounding box center [742, 296] width 26 height 26
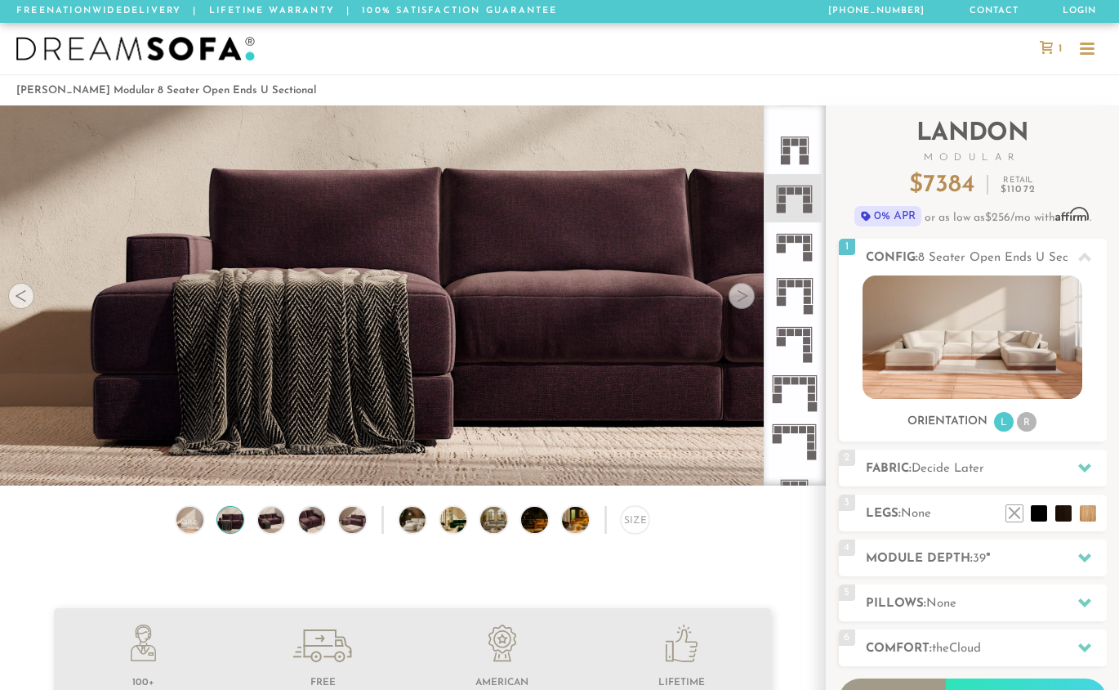
click at [741, 294] on div at bounding box center [742, 296] width 26 height 26
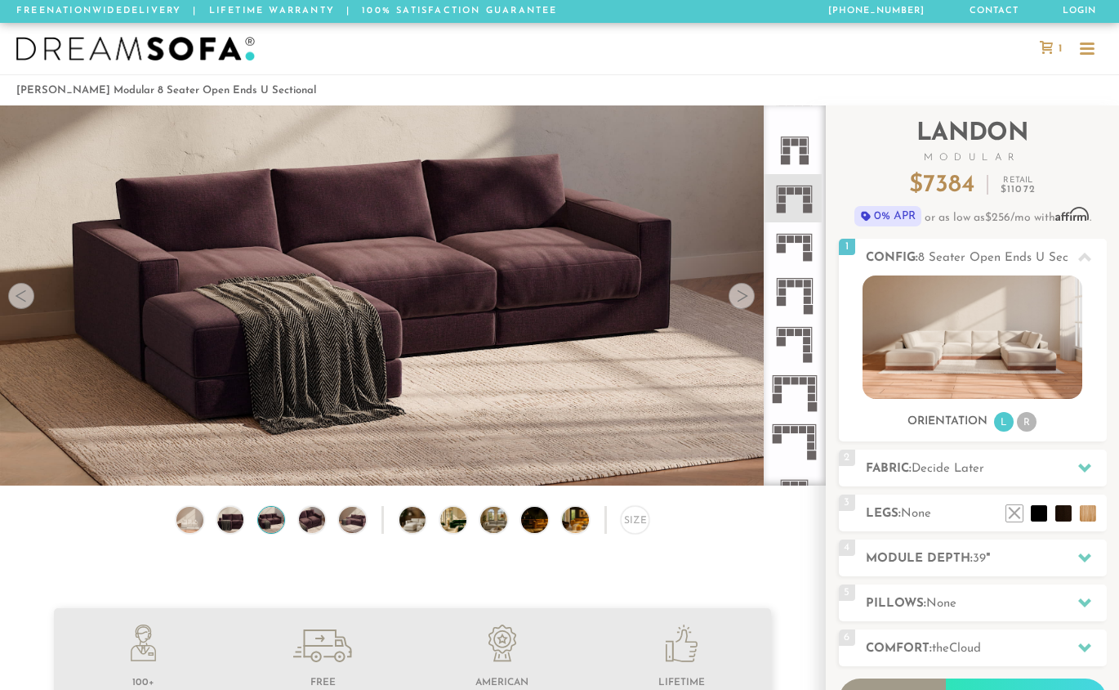
click at [746, 296] on div at bounding box center [742, 296] width 26 height 26
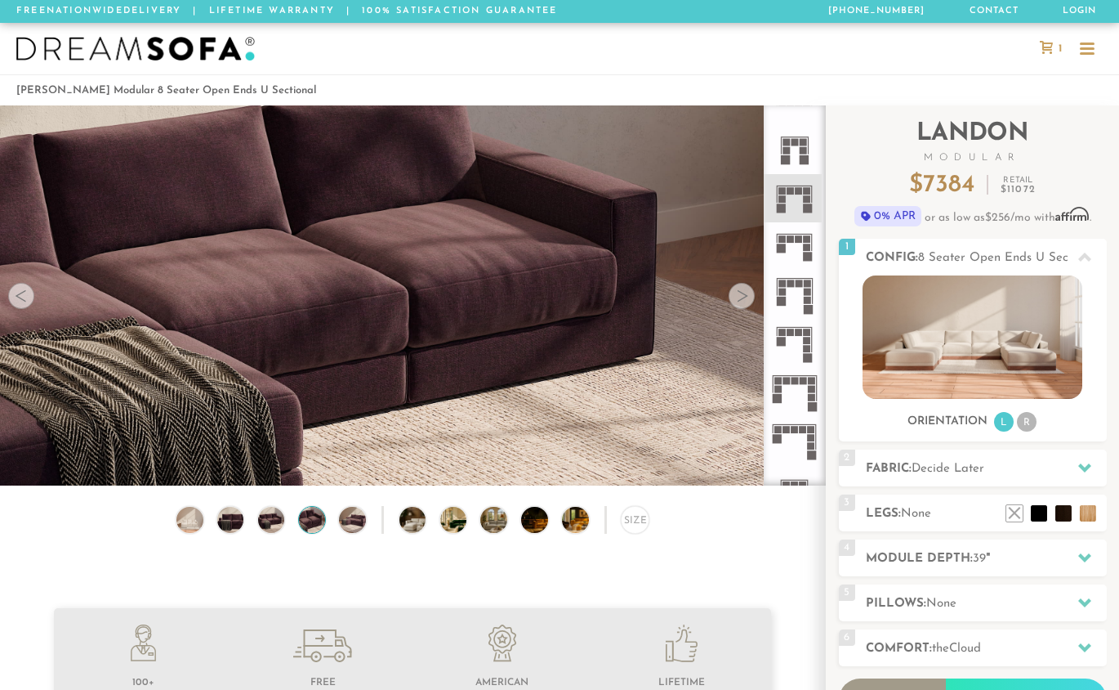
click at [746, 296] on div at bounding box center [742, 296] width 26 height 26
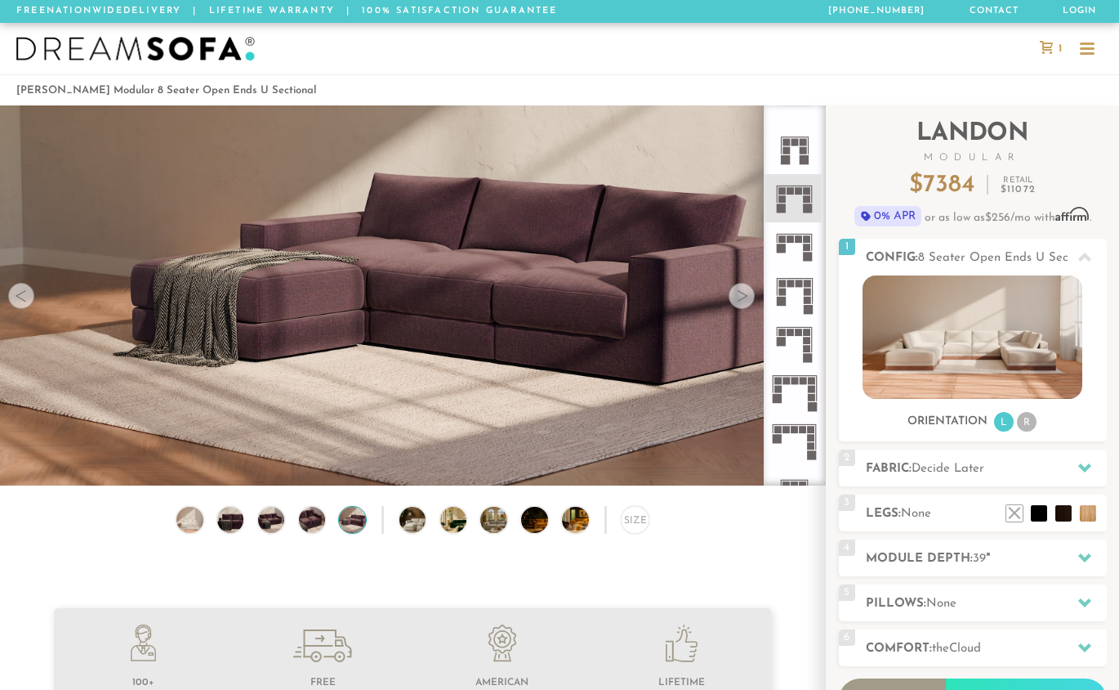
click at [746, 296] on div at bounding box center [742, 296] width 26 height 26
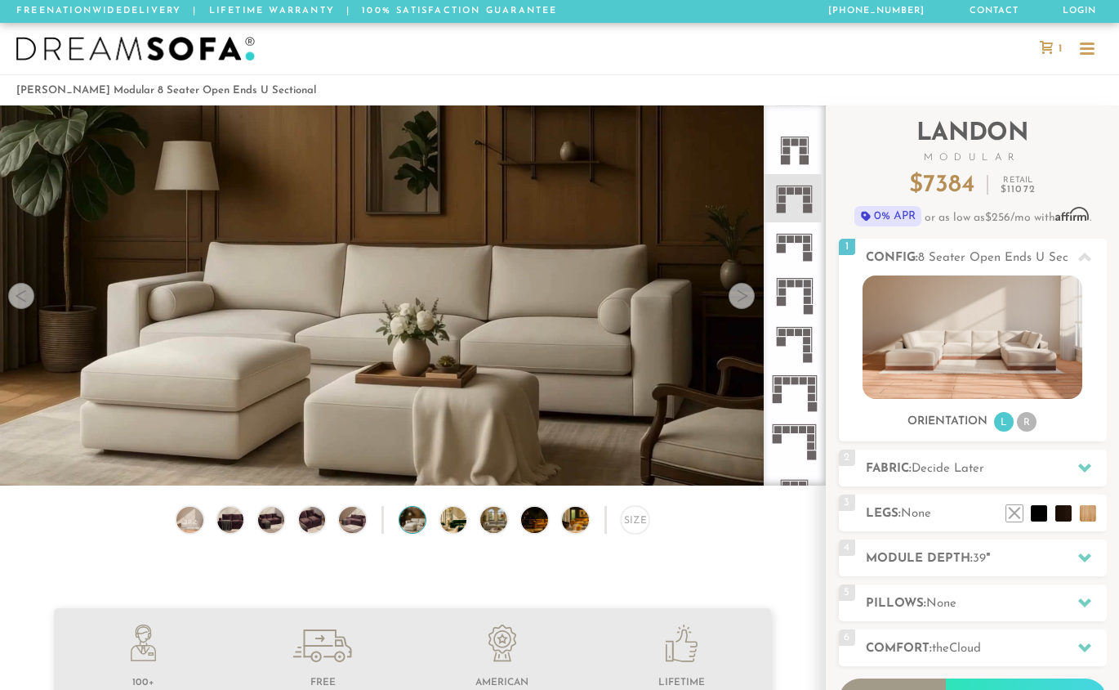
click at [739, 300] on div at bounding box center [742, 296] width 26 height 26
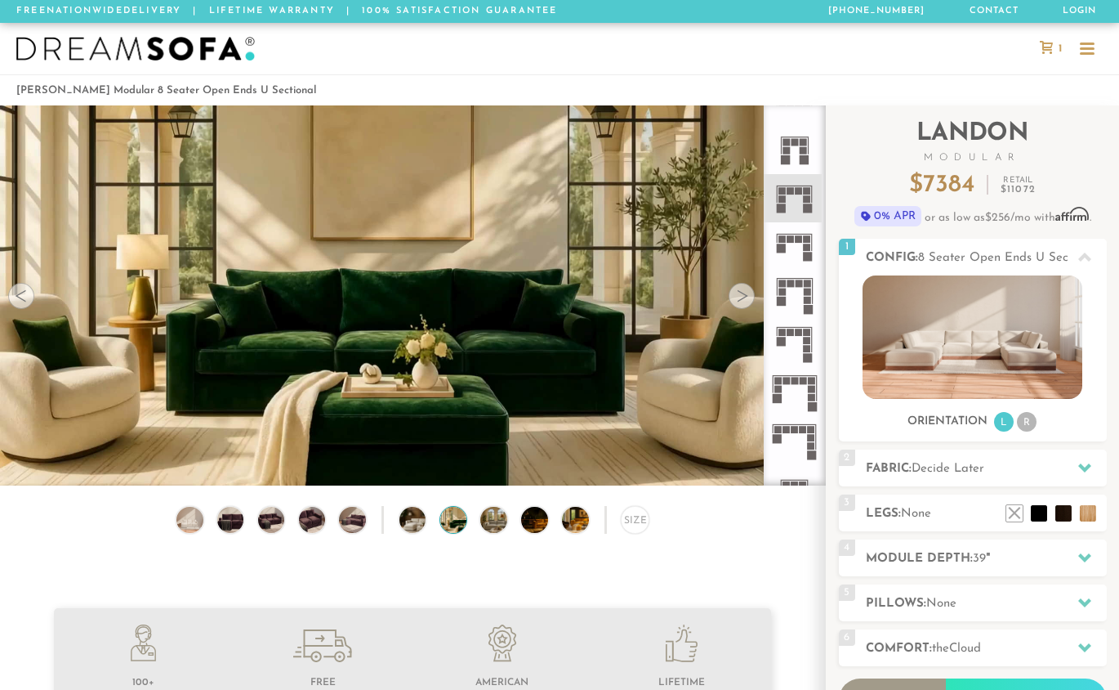
click at [740, 298] on div at bounding box center [742, 296] width 26 height 26
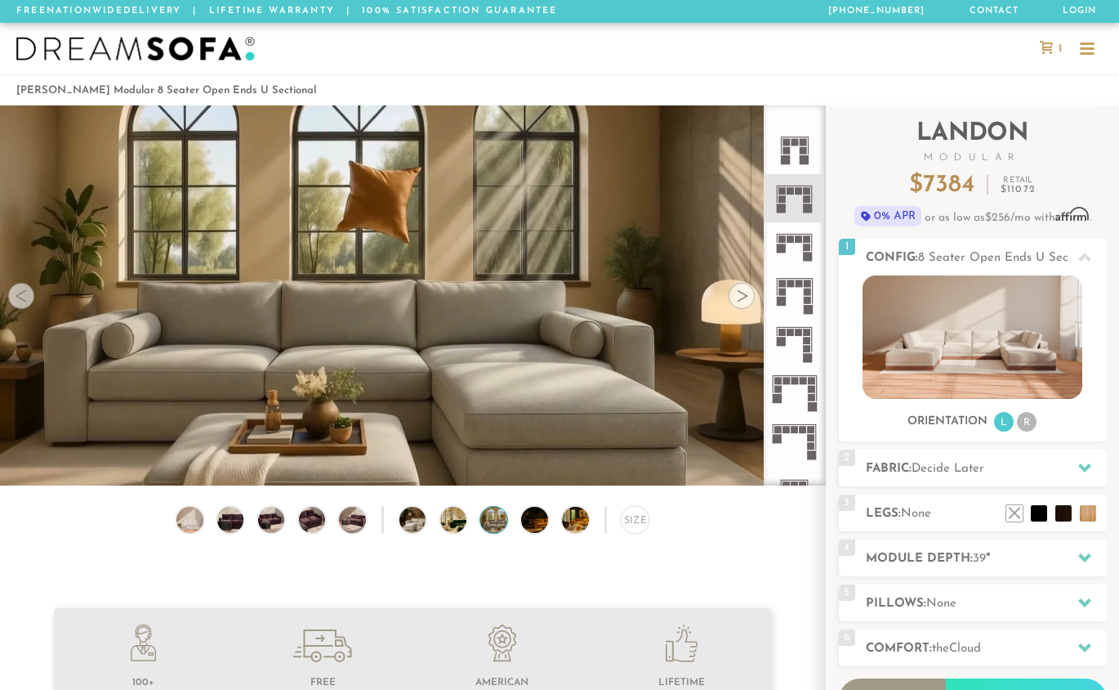
click at [740, 298] on div at bounding box center [742, 296] width 26 height 26
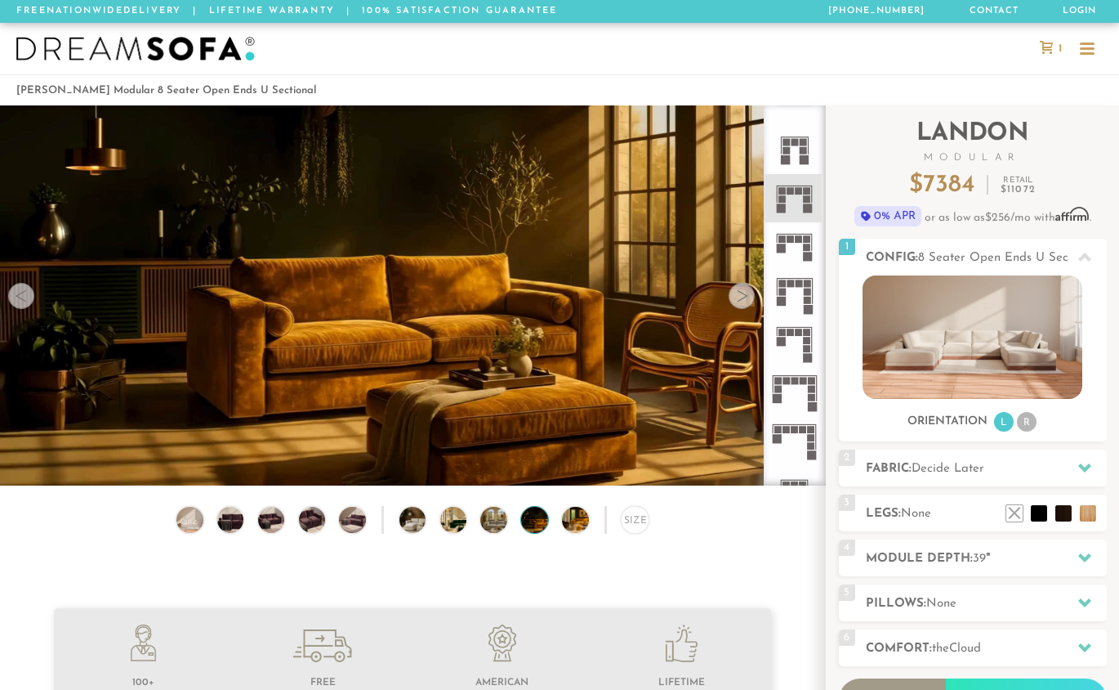
click at [740, 298] on div at bounding box center [742, 296] width 26 height 26
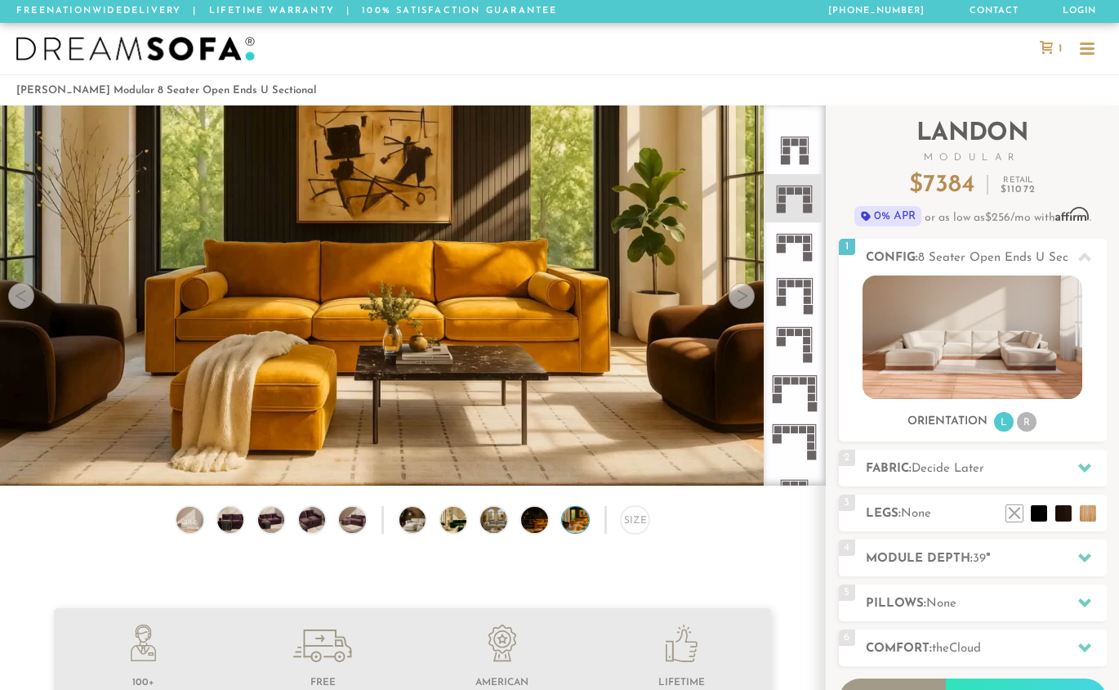
click at [740, 298] on div at bounding box center [742, 296] width 26 height 26
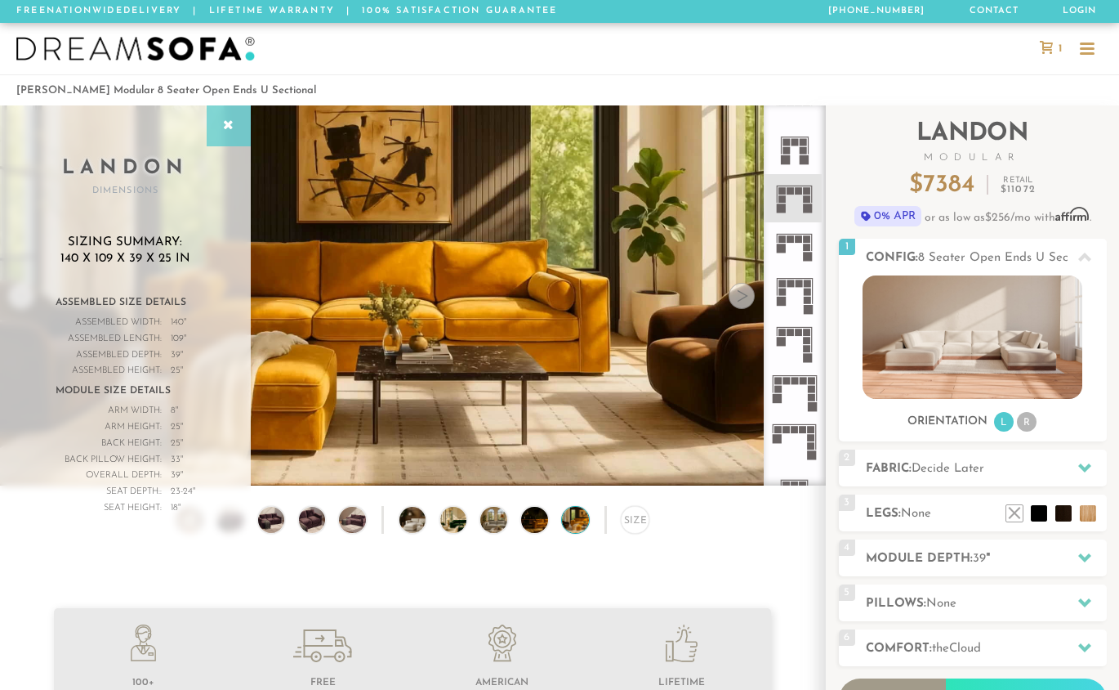
click at [230, 126] on icon at bounding box center [229, 125] width 18 height 13
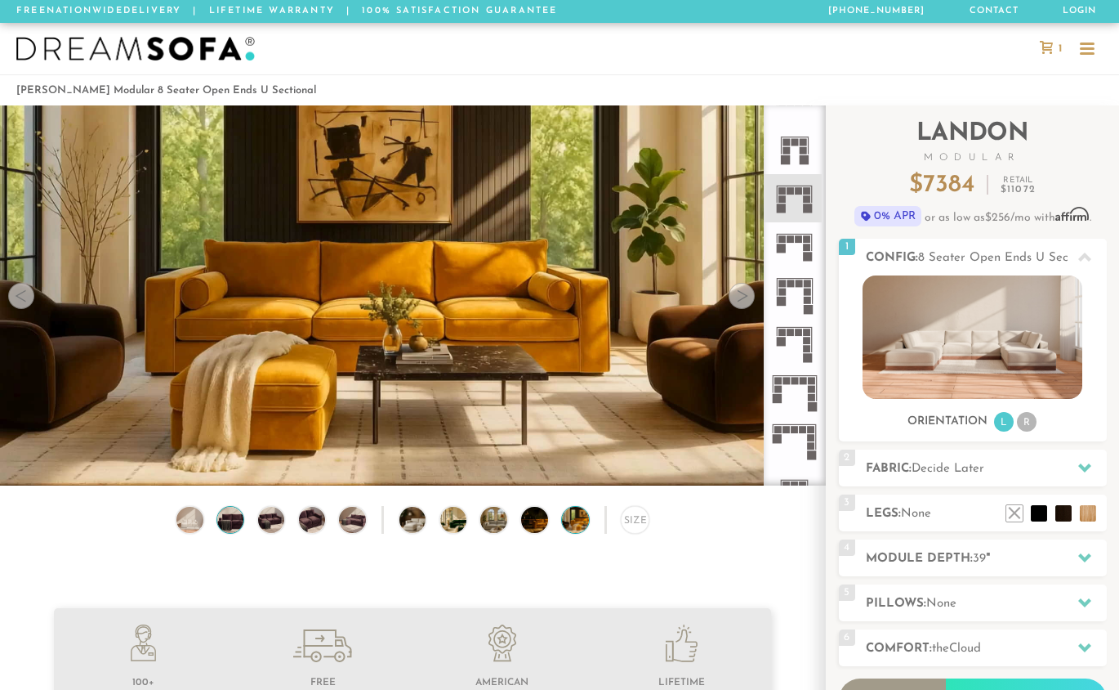
click at [229, 527] on img at bounding box center [230, 520] width 32 height 27
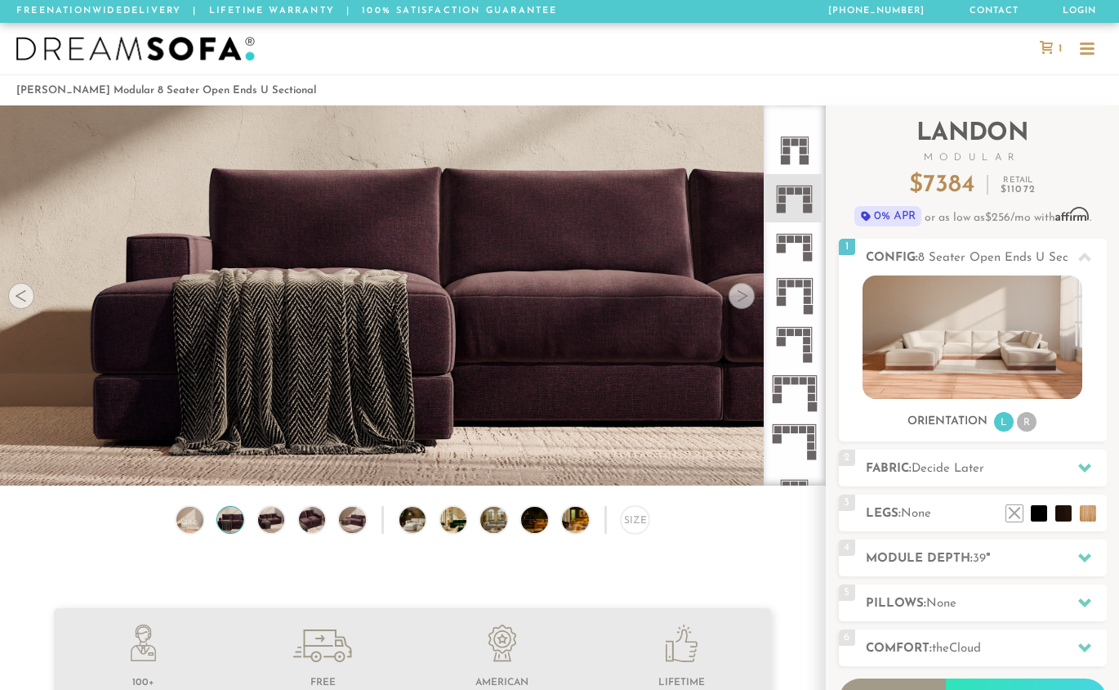
click at [288, 527] on div "Size" at bounding box center [412, 524] width 825 height 37
click at [312, 530] on img at bounding box center [312, 520] width 32 height 27
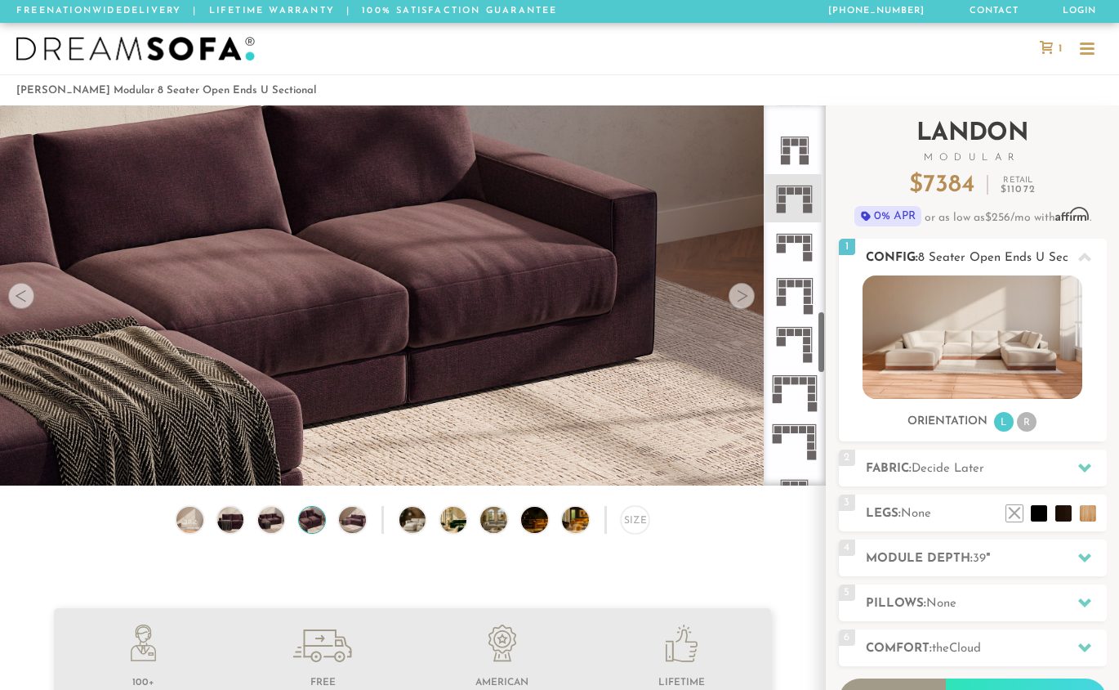
click at [943, 349] on img at bounding box center [973, 336] width 220 height 123
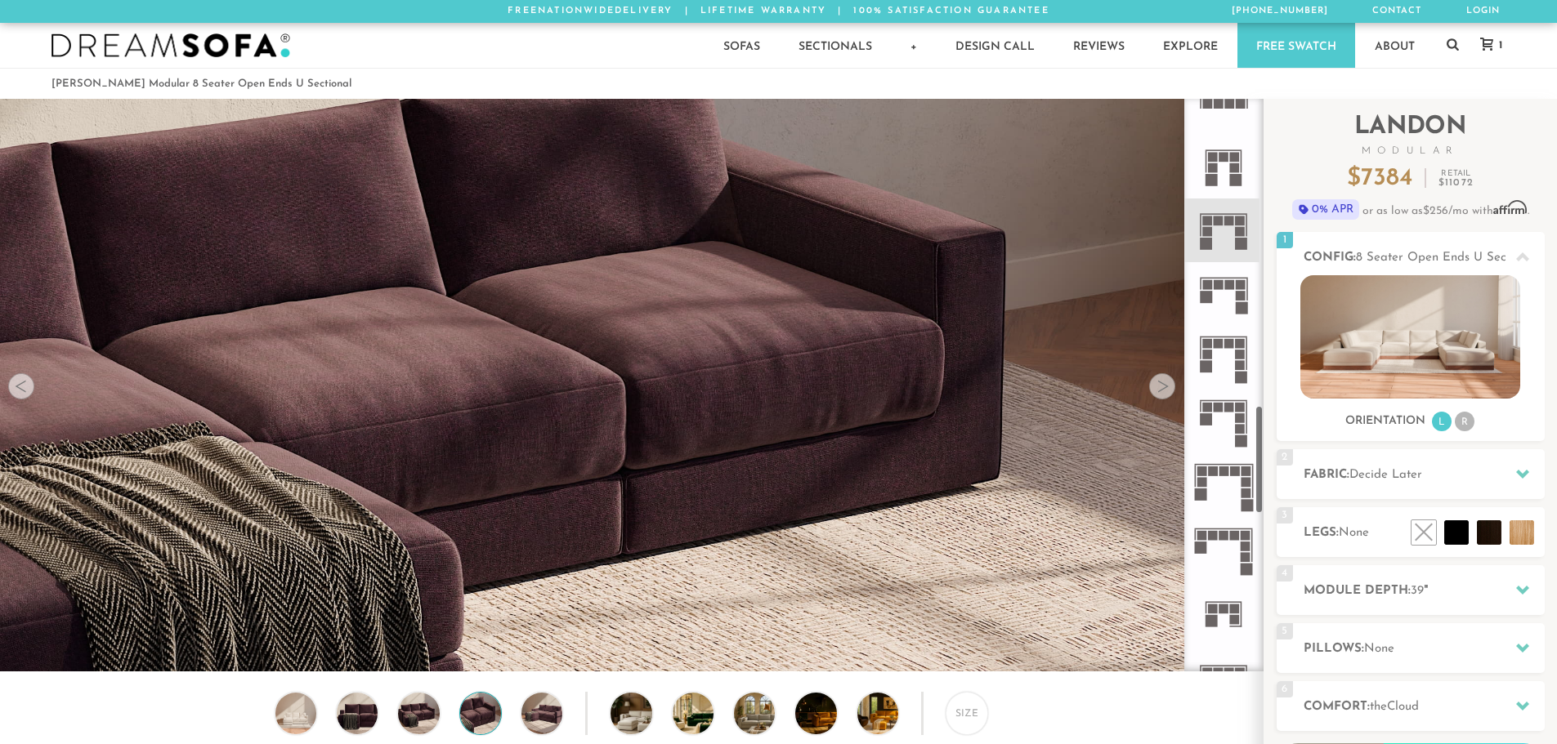
scroll to position [19134, 1544]
click at [1119, 343] on img at bounding box center [1410, 336] width 220 height 123
click at [1119, 479] on icon at bounding box center [1522, 473] width 13 height 13
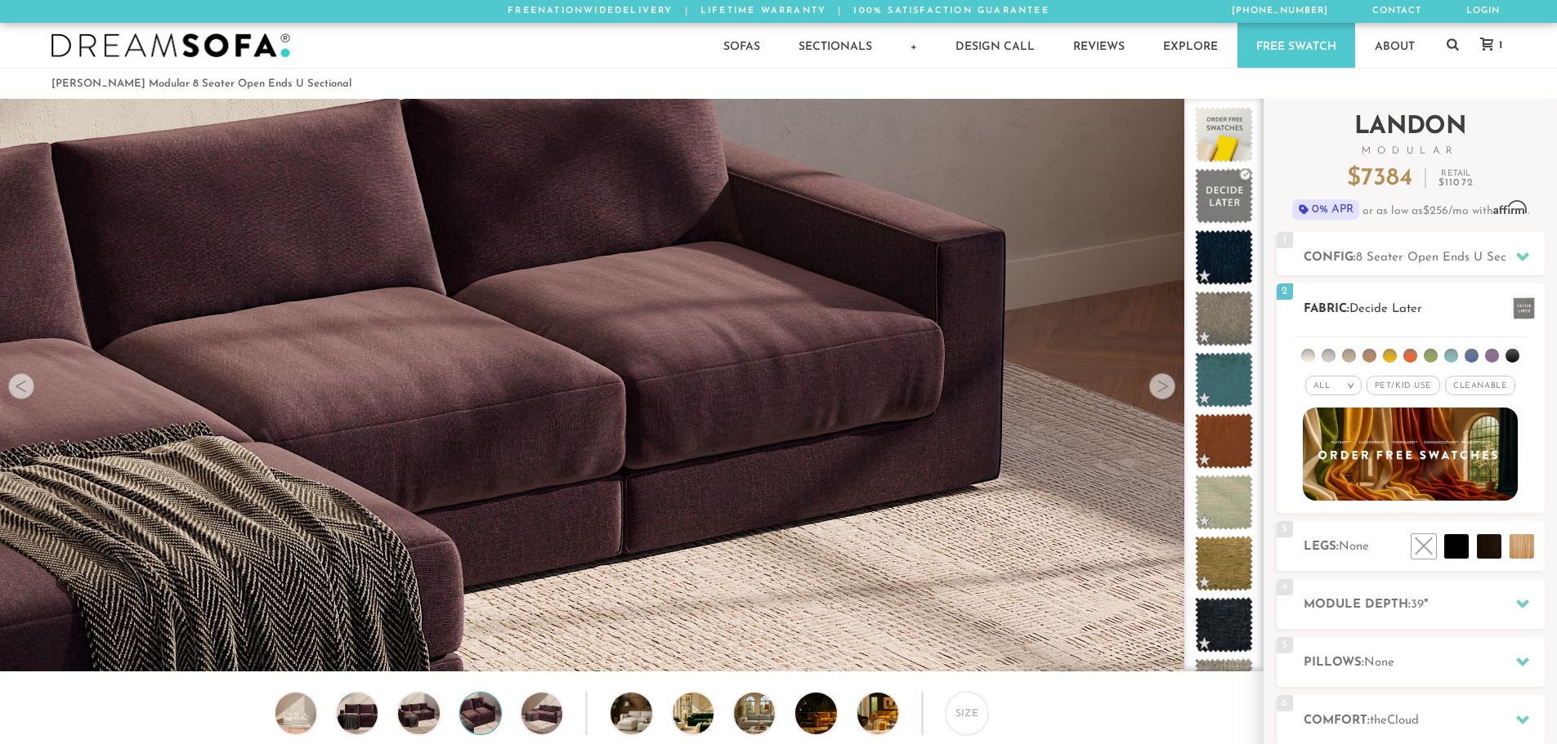
click at [1119, 389] on em ">" at bounding box center [1350, 386] width 12 height 8
click at [1119, 451] on li "Family" at bounding box center [1333, 452] width 56 height 23
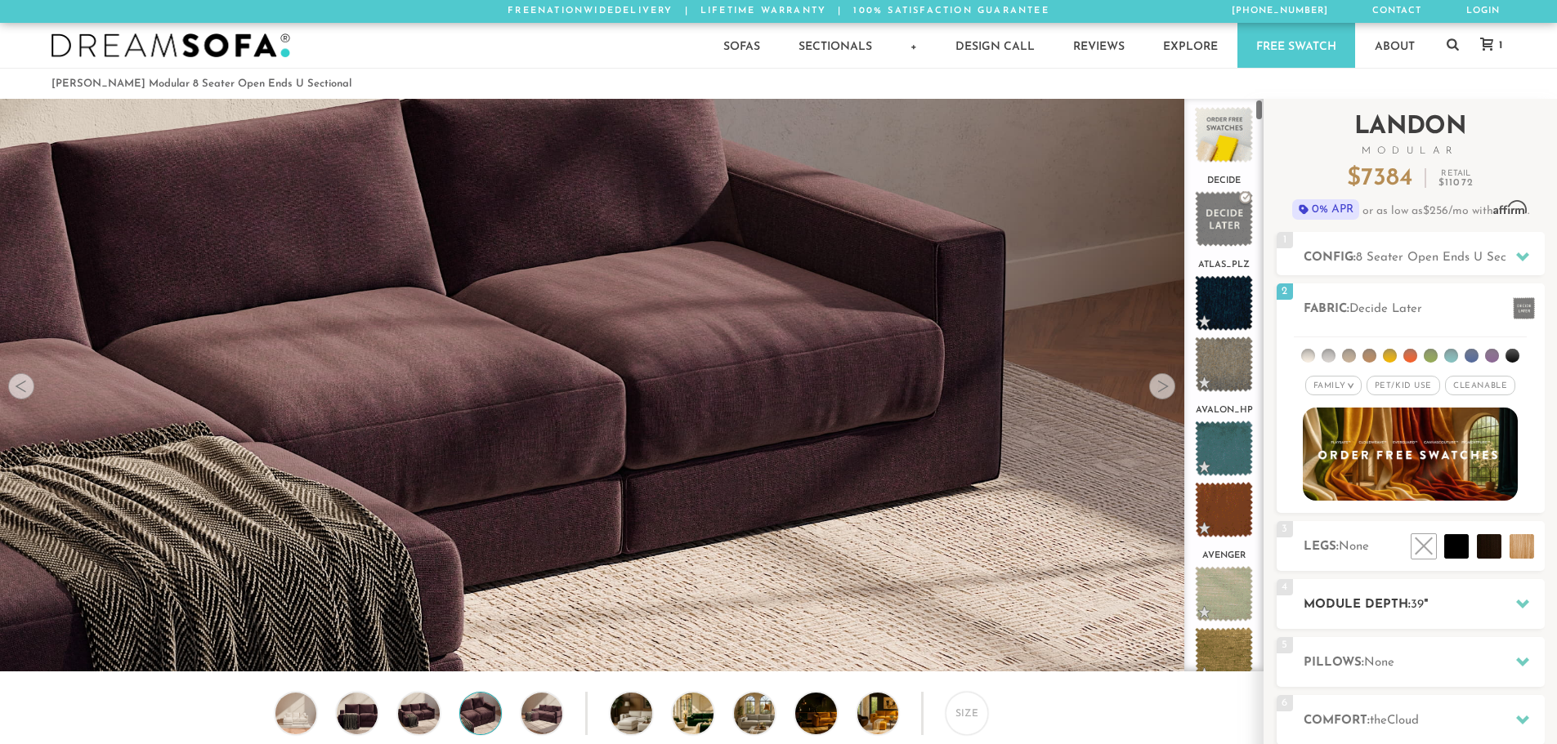
click at [1119, 600] on icon at bounding box center [1522, 603] width 13 height 13
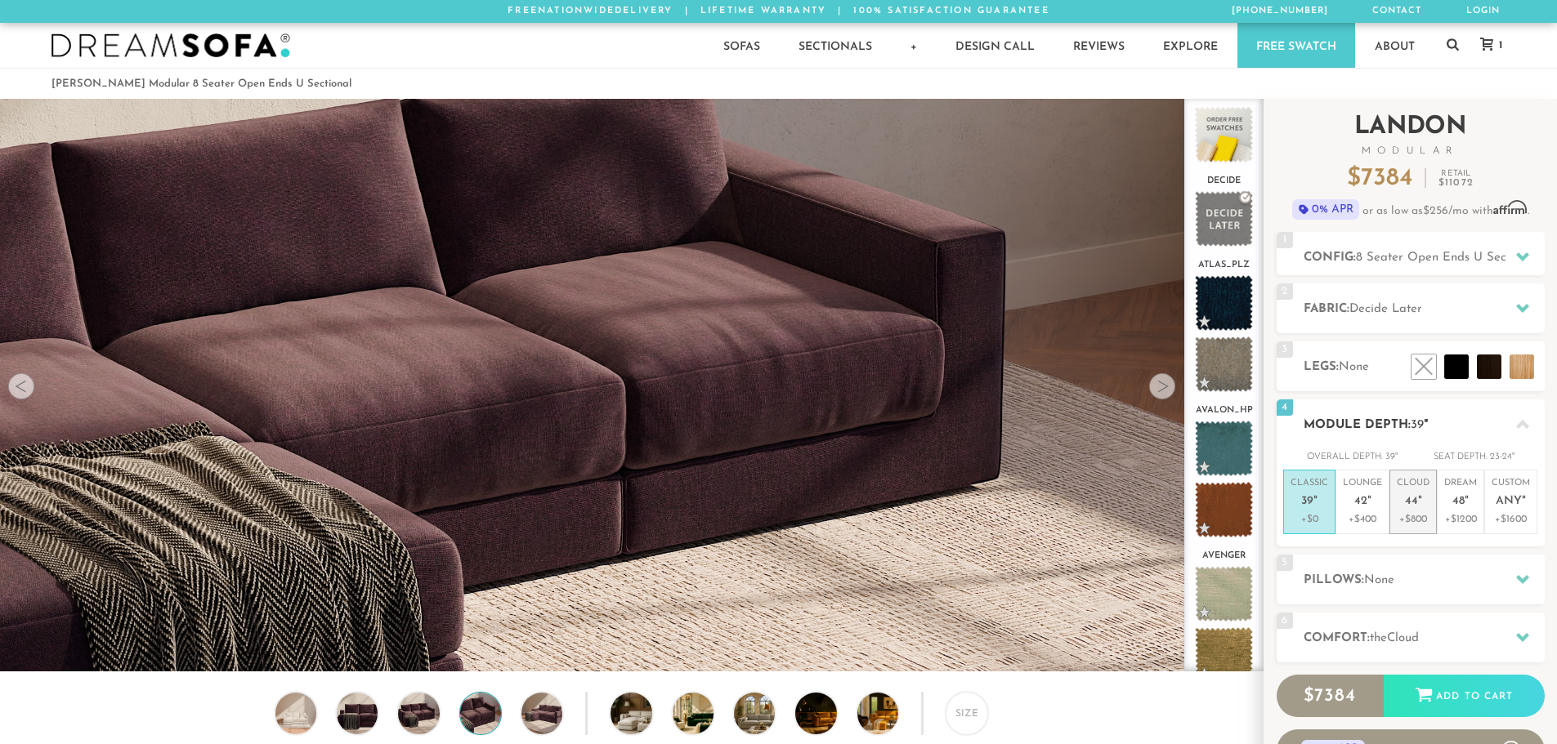
click at [1119, 507] on span "44" at bounding box center [1411, 502] width 13 height 14
click at [1119, 518] on p "+$1200" at bounding box center [1460, 519] width 33 height 15
click at [1119, 501] on p "Cloud 44 "" at bounding box center [1413, 494] width 33 height 35
click at [1119, 517] on p "+$400" at bounding box center [1362, 519] width 39 height 15
click at [1119, 498] on span "39" at bounding box center [1307, 502] width 12 height 14
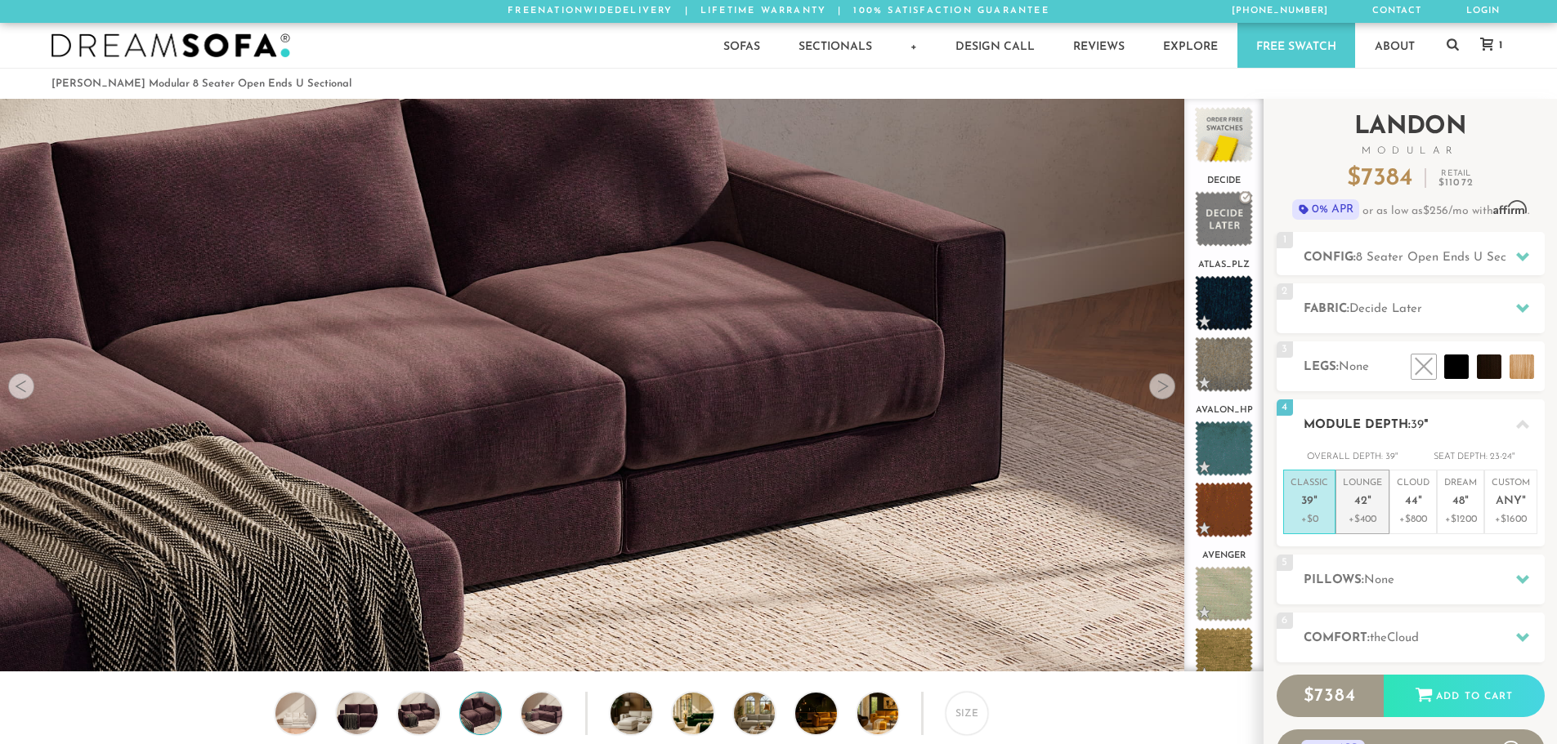
click at [1119, 511] on p "Lounge 42 "" at bounding box center [1362, 494] width 39 height 35
click at [1119, 512] on p "+$800" at bounding box center [1413, 519] width 33 height 15
click at [1119, 515] on p "+$400" at bounding box center [1362, 519] width 39 height 15
click at [1119, 515] on p "+$800" at bounding box center [1413, 519] width 33 height 15
click at [1119, 516] on p "+$400" at bounding box center [1362, 519] width 39 height 15
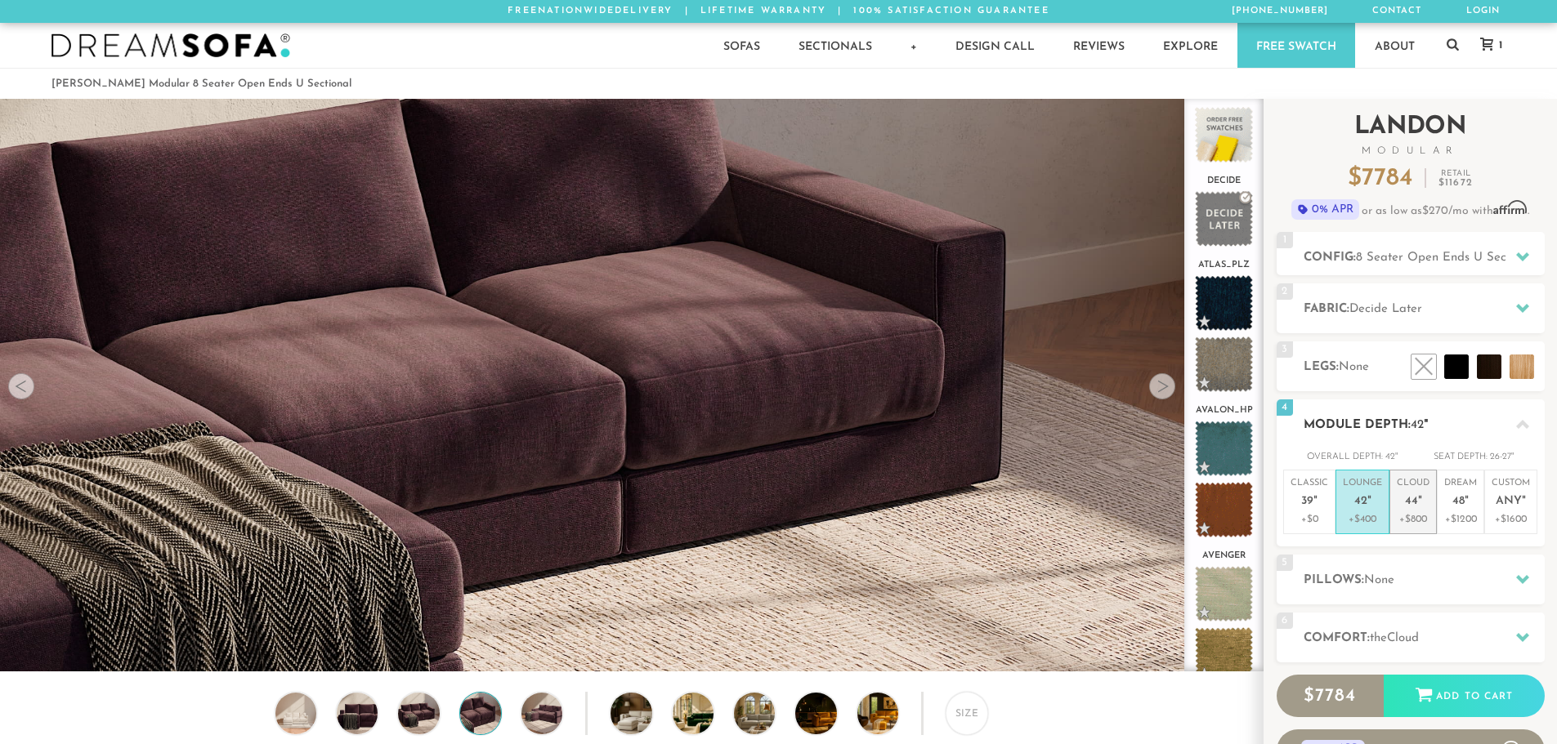
click at [1119, 512] on p "+$800" at bounding box center [1413, 519] width 33 height 15
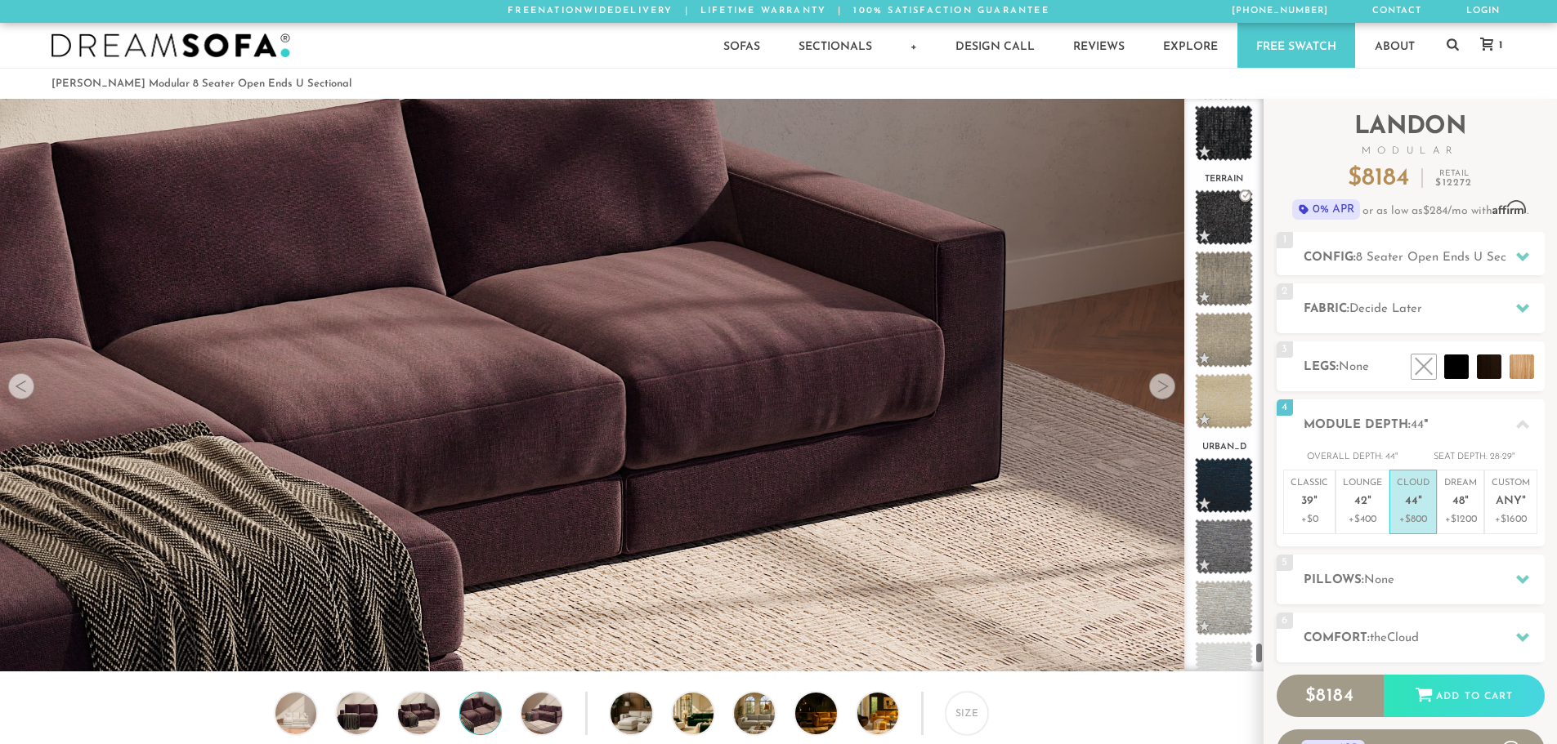
scroll to position [13802, 0]
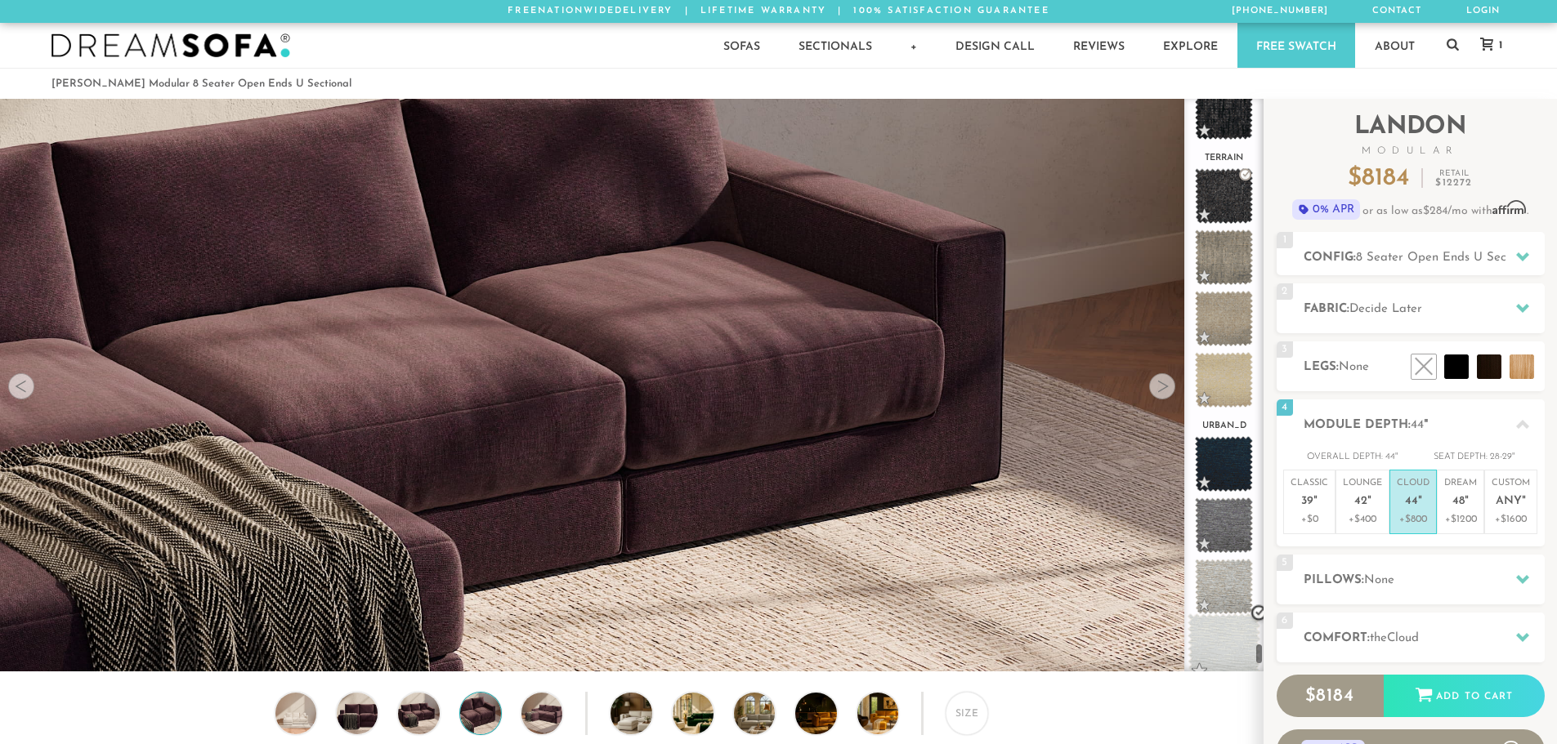
drag, startPoint x: 1260, startPoint y: 114, endPoint x: 1233, endPoint y: 625, distance: 511.4
click at [1119, 659] on div "decide atlas_plz avalon_hp avenger bella bungalow catalina chance clyde cosmo c…" at bounding box center [1223, 385] width 79 height 573
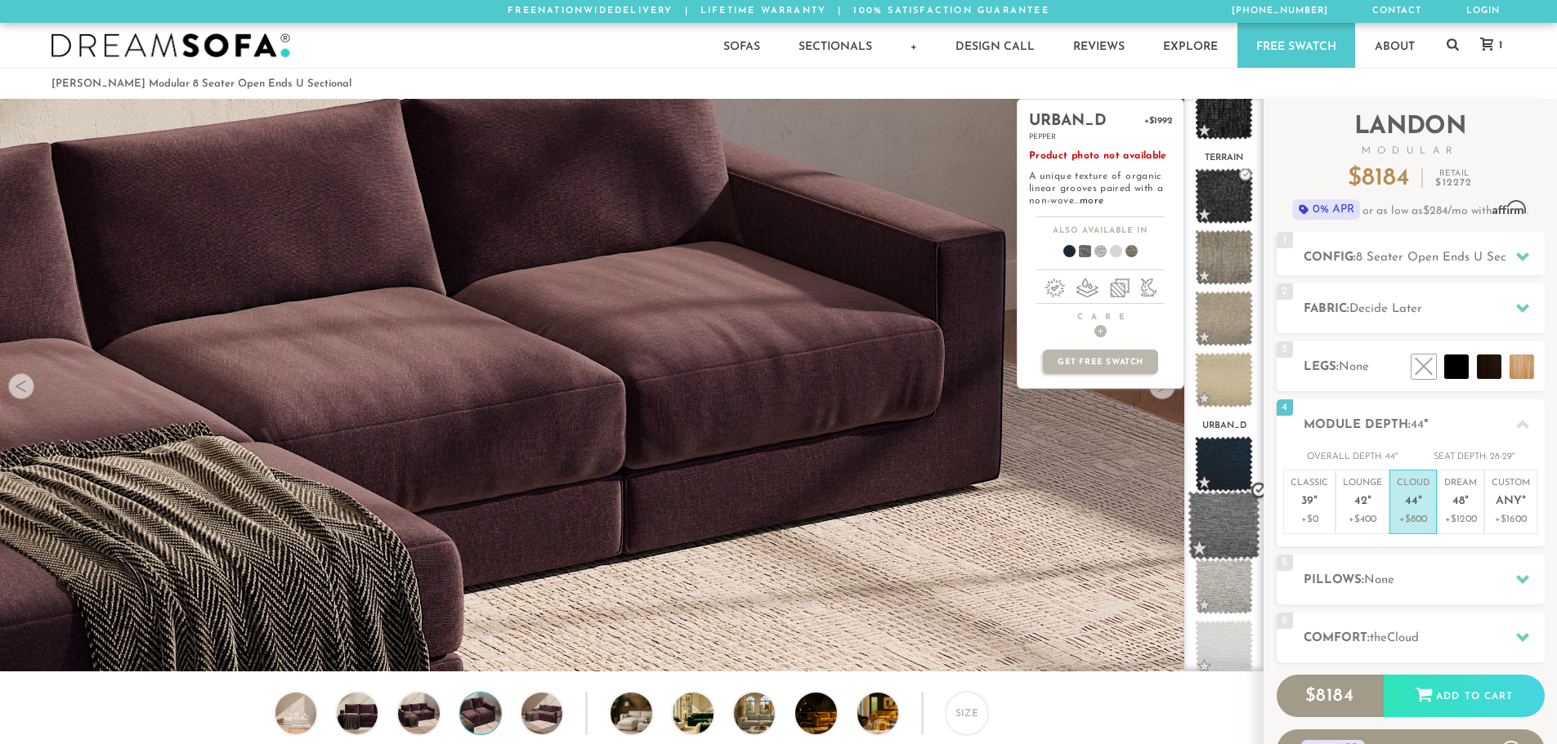
click at [1119, 503] on span at bounding box center [1223, 525] width 73 height 69
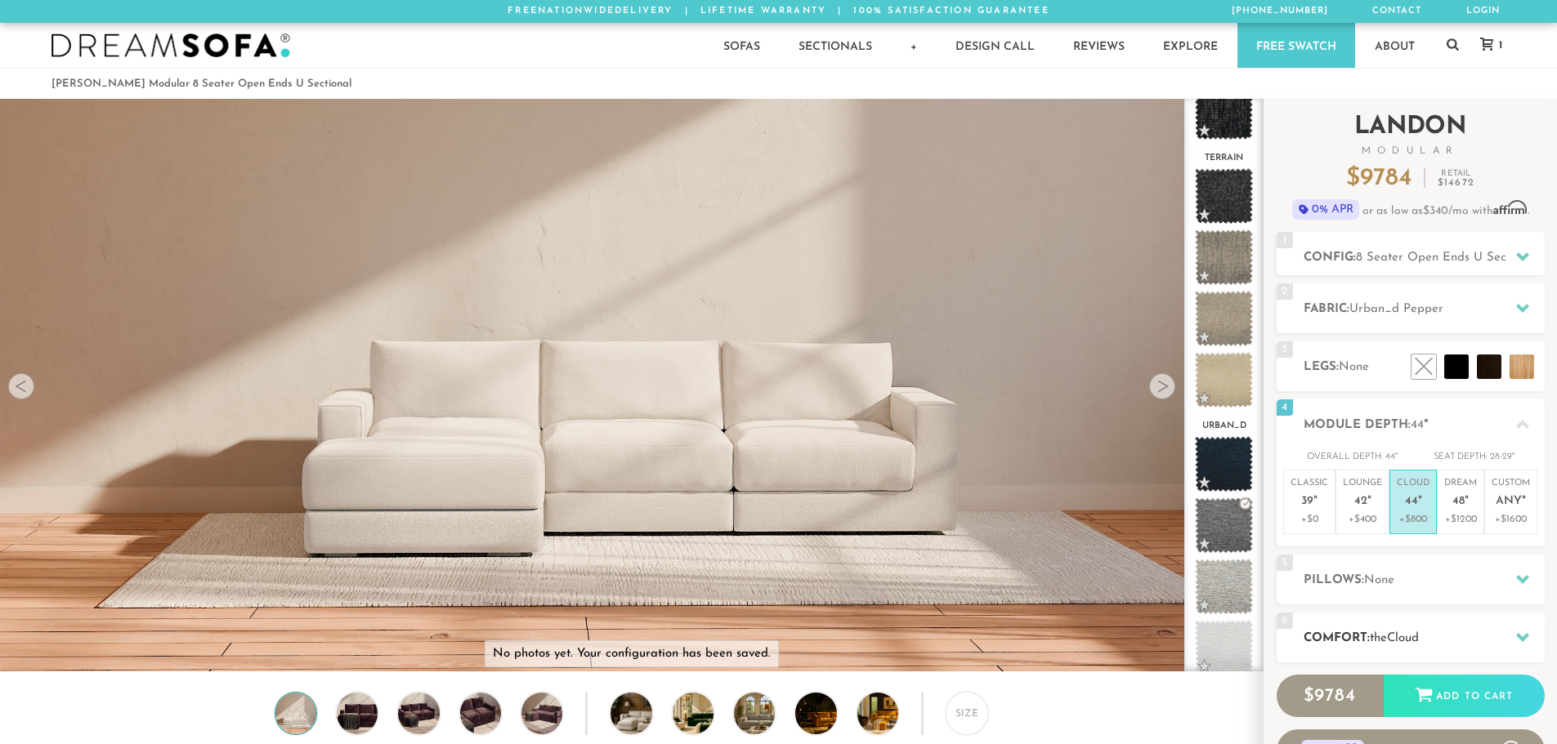
click at [1119, 636] on div at bounding box center [1522, 638] width 34 height 34
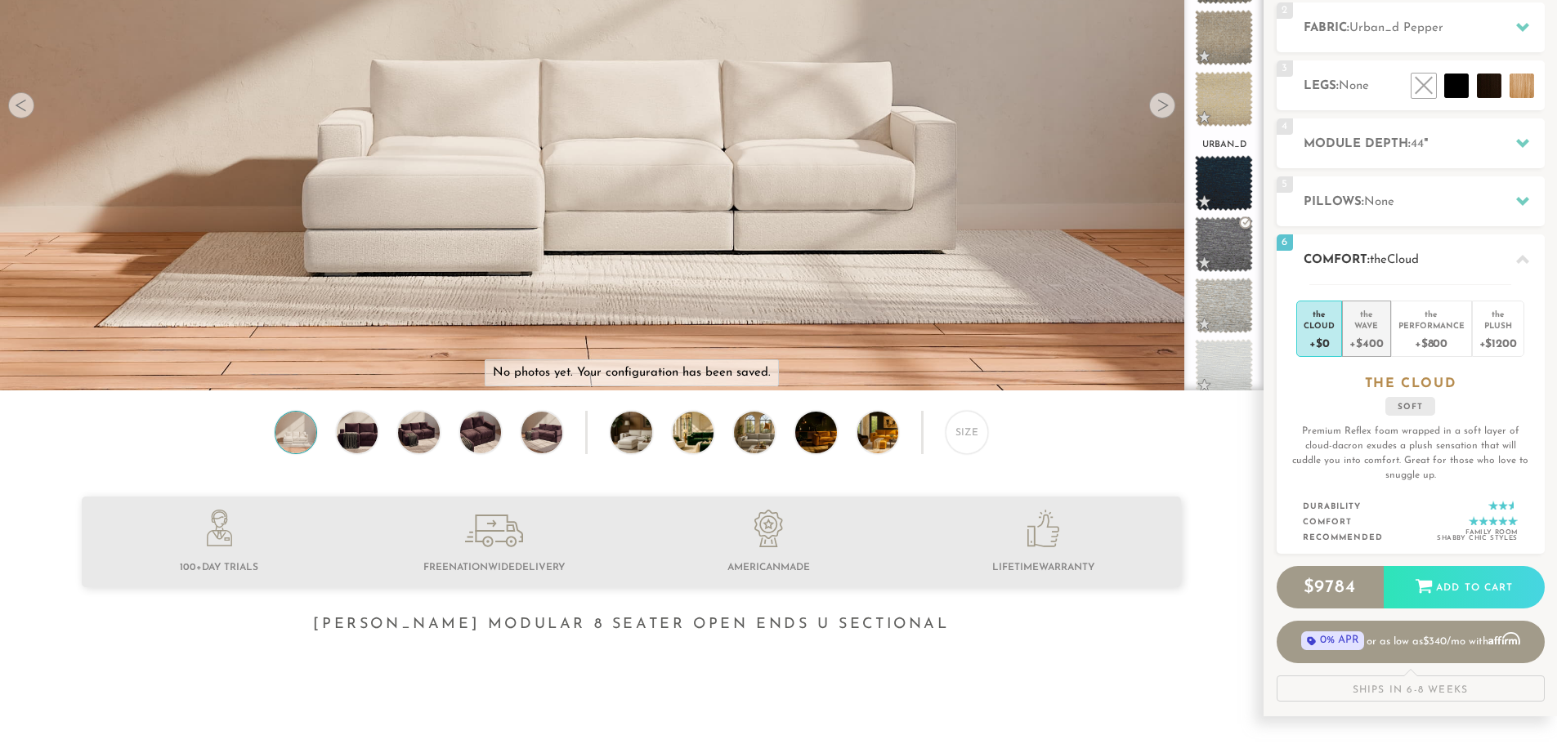
scroll to position [282, 0]
click at [1119, 337] on div "+$400" at bounding box center [1366, 342] width 34 height 24
click at [1119, 337] on div "+$800" at bounding box center [1431, 342] width 66 height 24
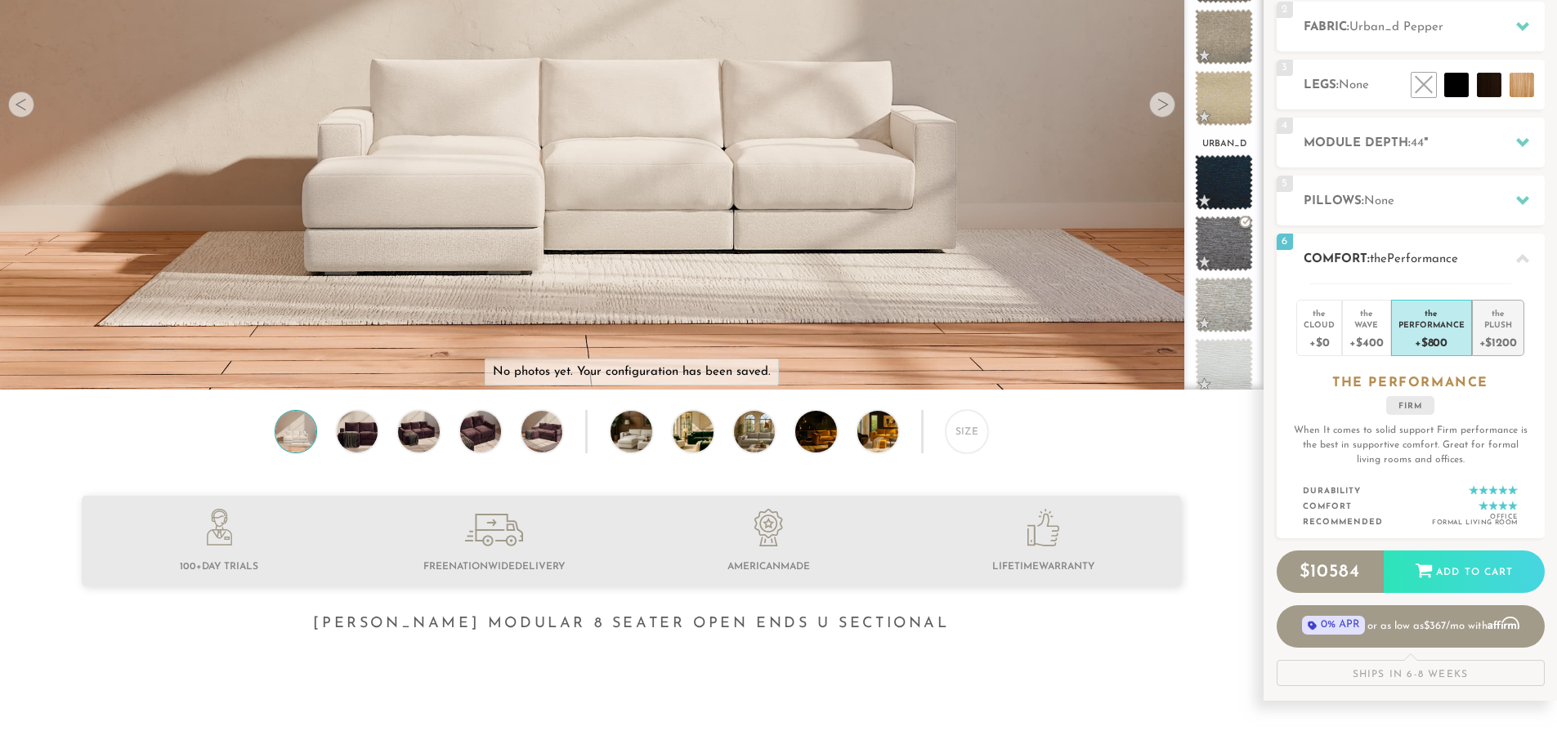
click at [1119, 339] on div "+$1200" at bounding box center [1498, 342] width 38 height 24
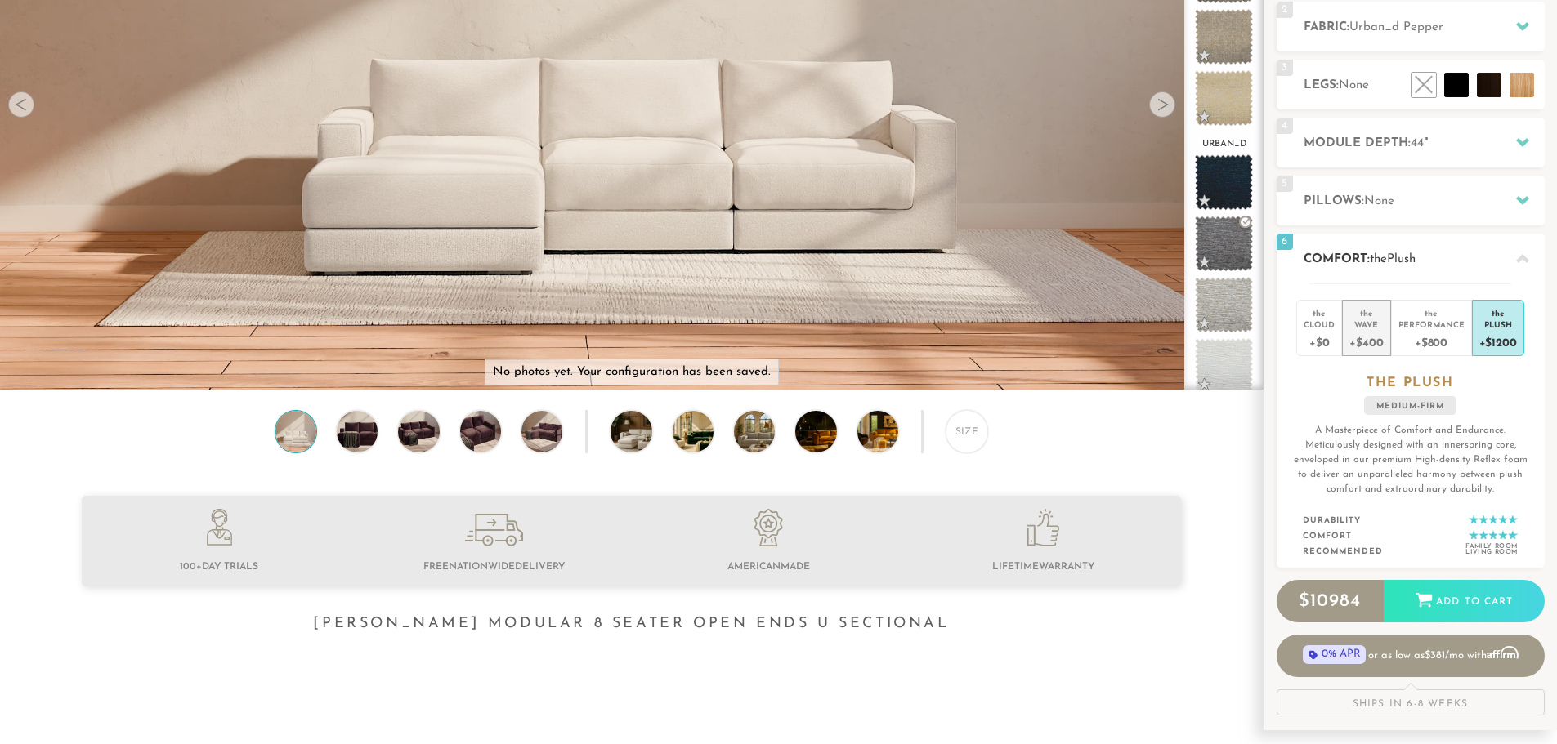
click at [1119, 337] on div "+$400" at bounding box center [1366, 342] width 34 height 24
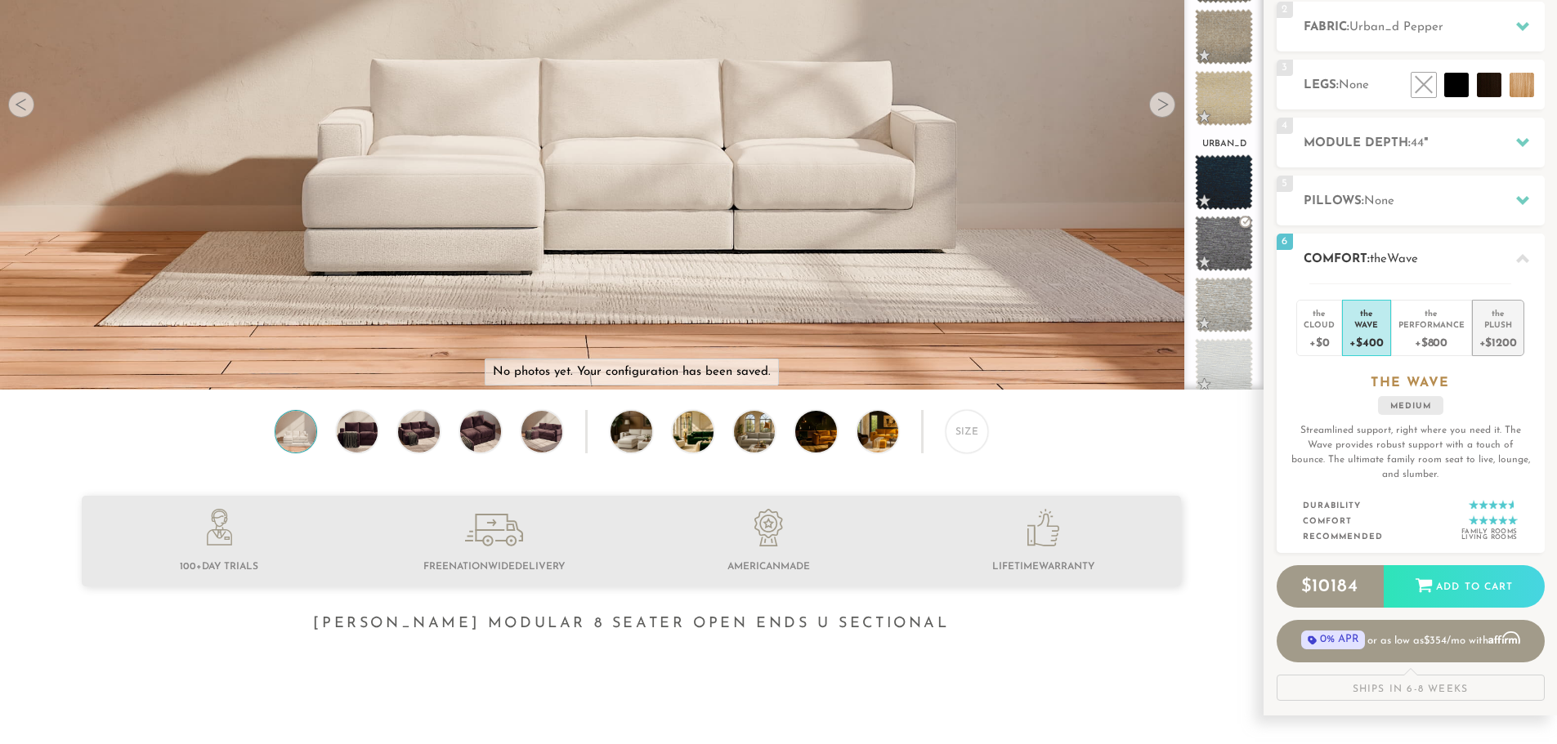
click at [1119, 322] on div "Plush" at bounding box center [1498, 324] width 38 height 11
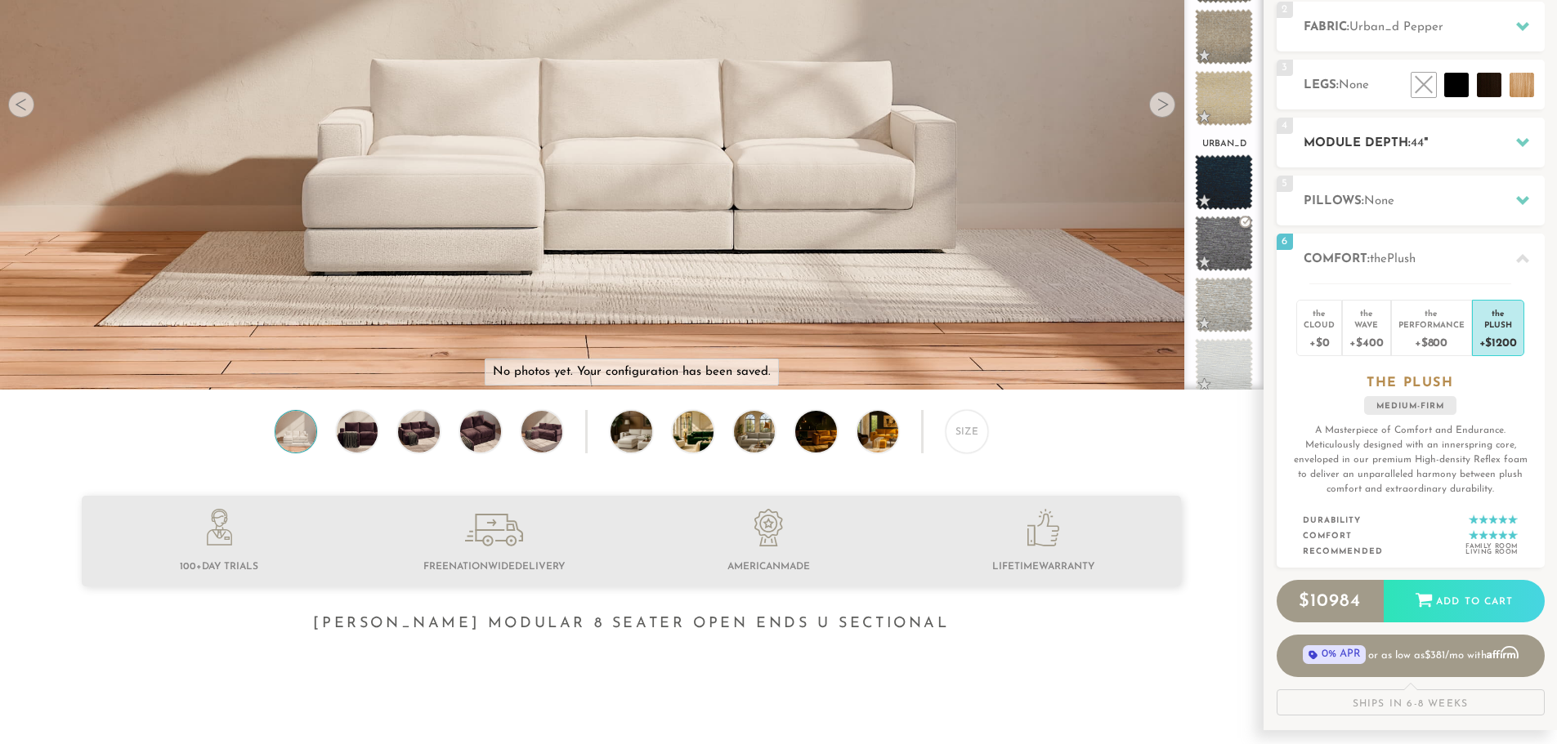
click at [1119, 145] on icon at bounding box center [1522, 142] width 13 height 9
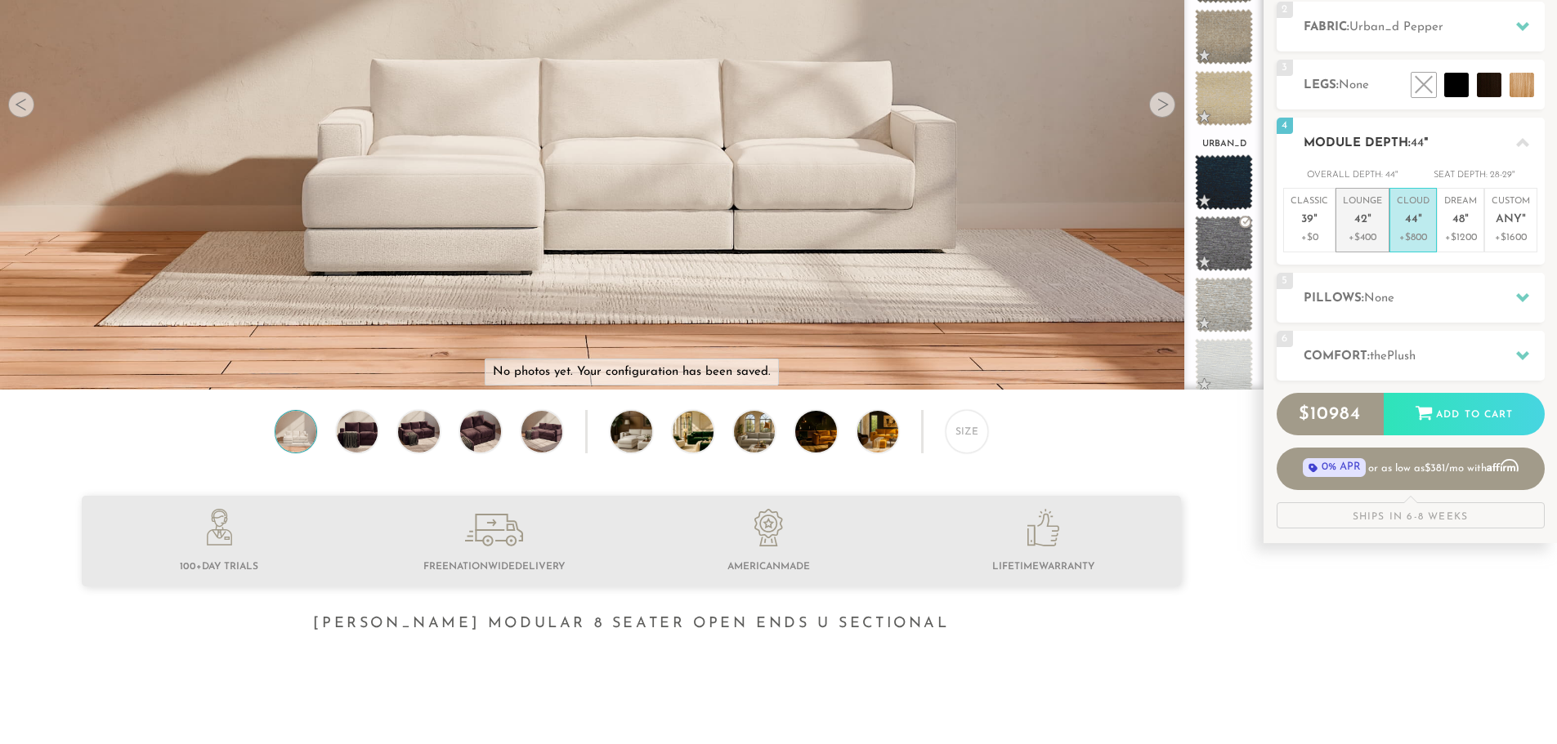
click at [1119, 223] on span "42" at bounding box center [1360, 220] width 13 height 14
click at [1119, 352] on icon at bounding box center [1522, 355] width 13 height 13
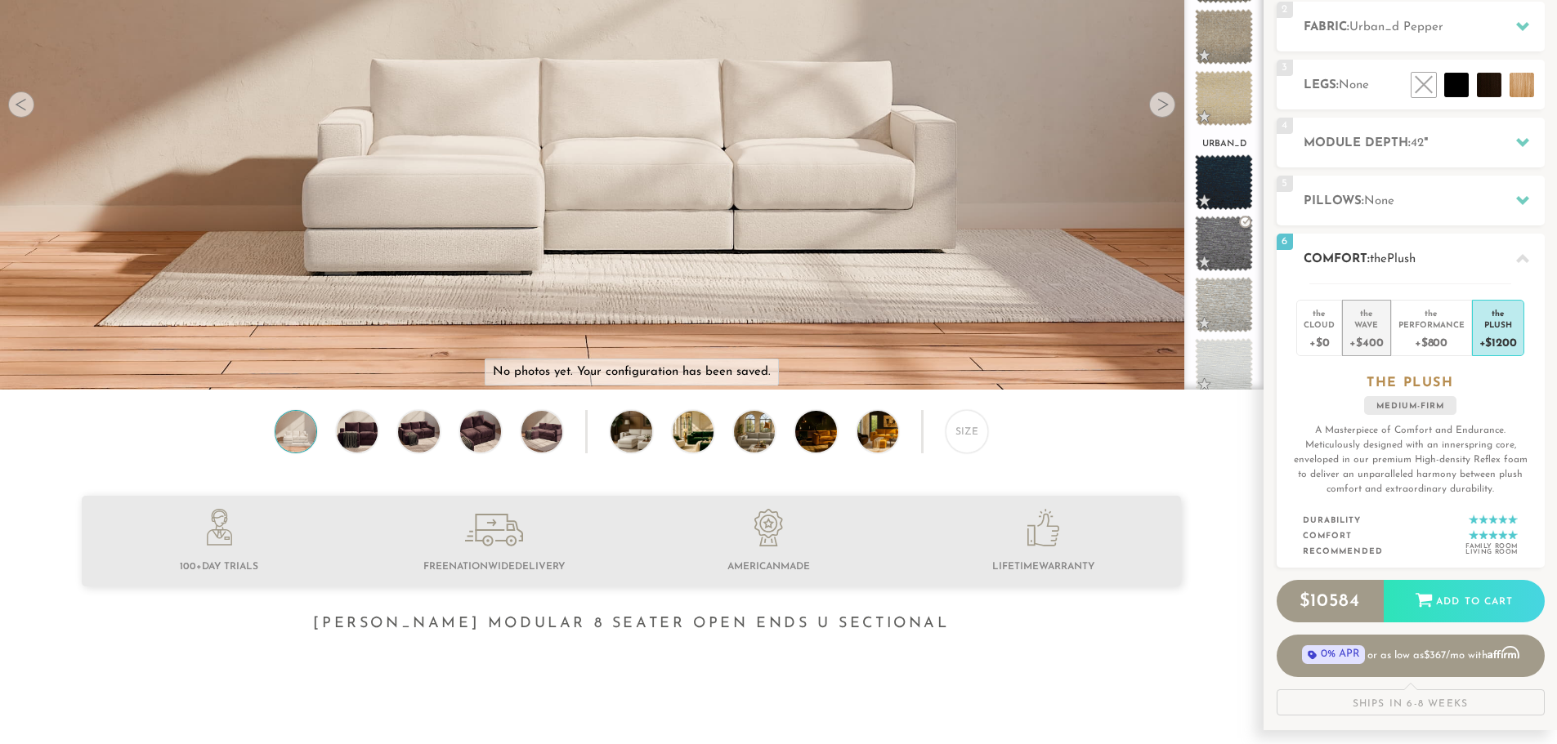
click at [1119, 324] on div "Wave" at bounding box center [1366, 324] width 34 height 11
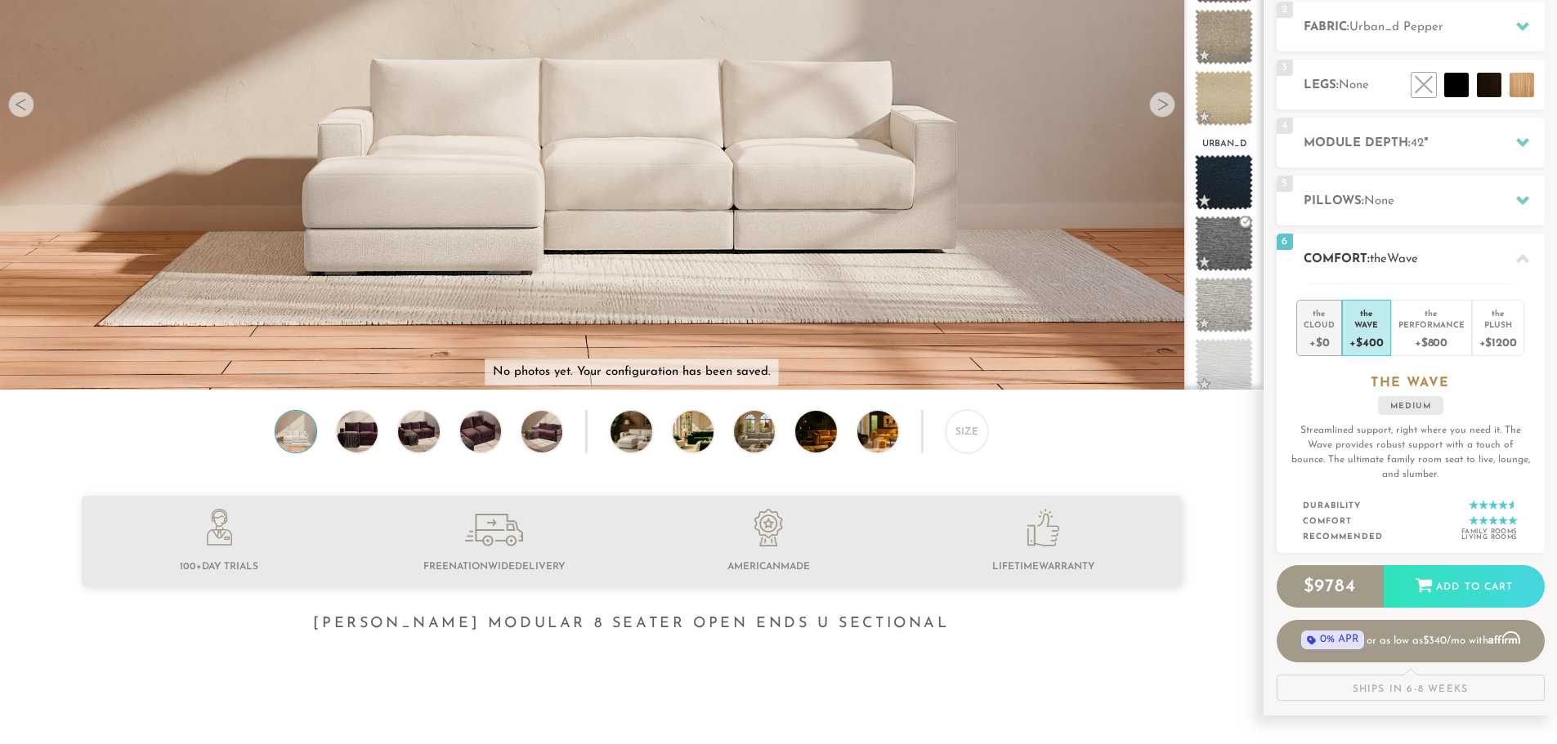
click at [1119, 329] on div "Cloud" at bounding box center [1318, 324] width 31 height 11
click at [1119, 333] on div "+$800" at bounding box center [1431, 342] width 66 height 24
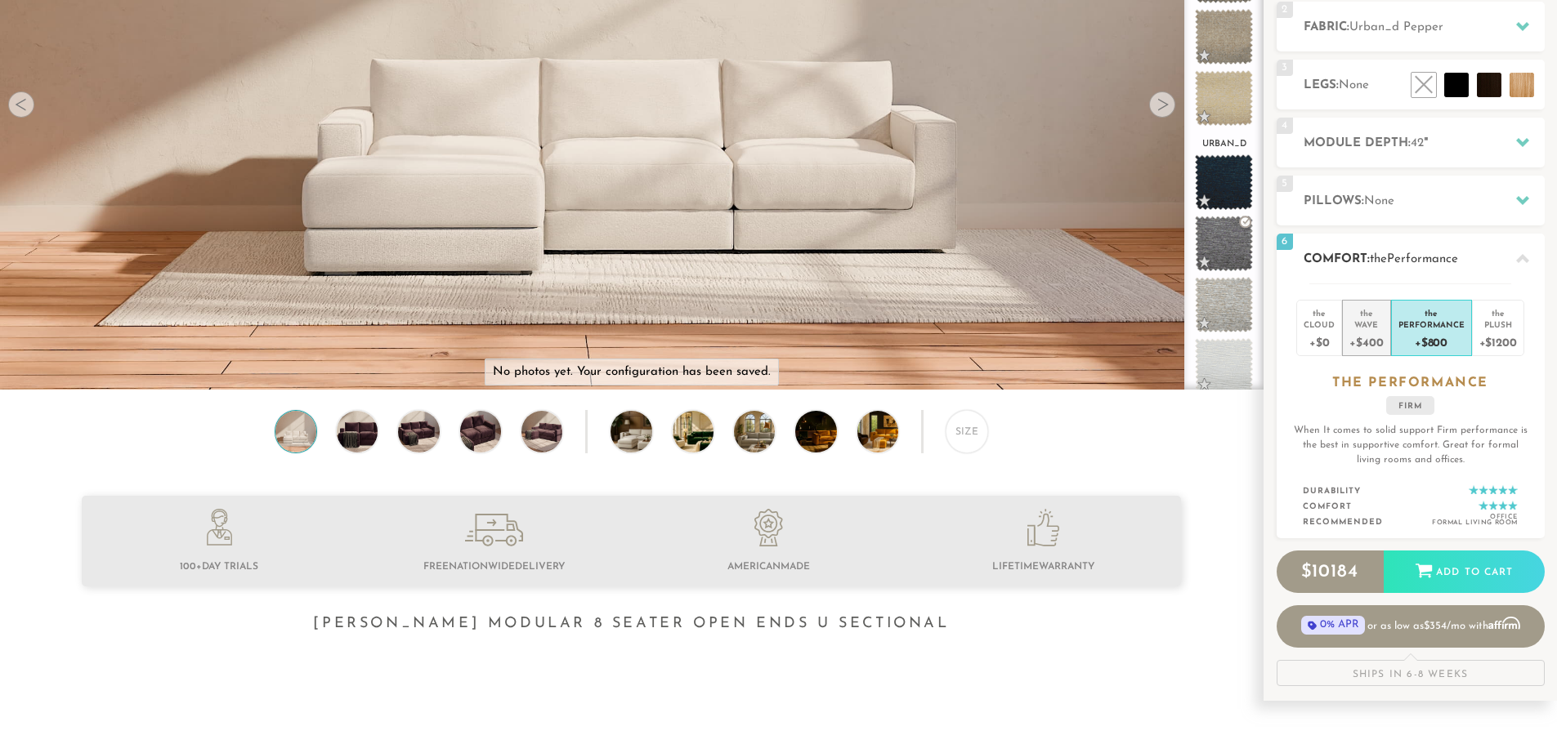
click at [1119, 333] on div "+$400" at bounding box center [1366, 342] width 34 height 24
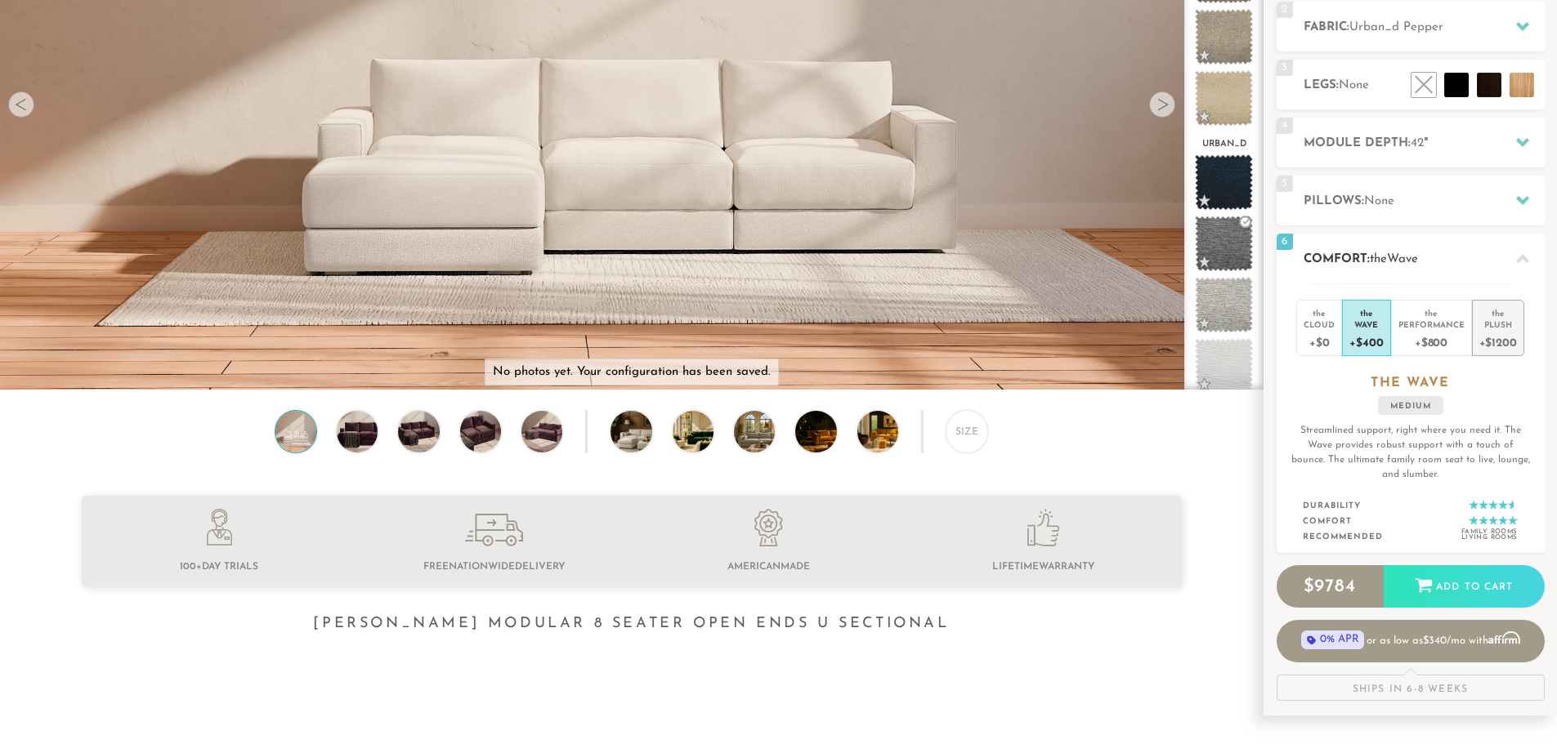
click at [1119, 339] on div "+$1200" at bounding box center [1498, 342] width 38 height 24
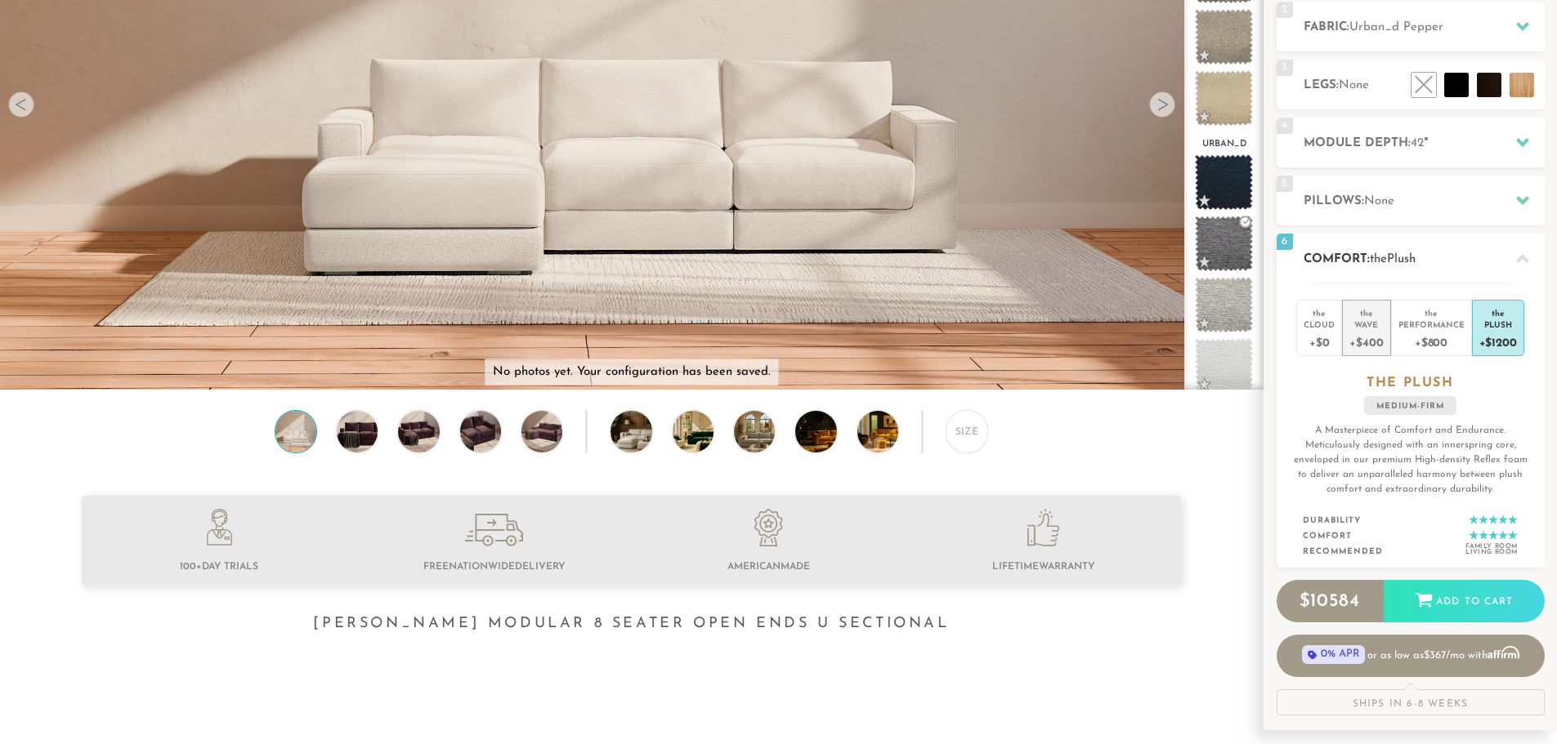
click at [1119, 337] on div "+$400" at bounding box center [1366, 342] width 34 height 24
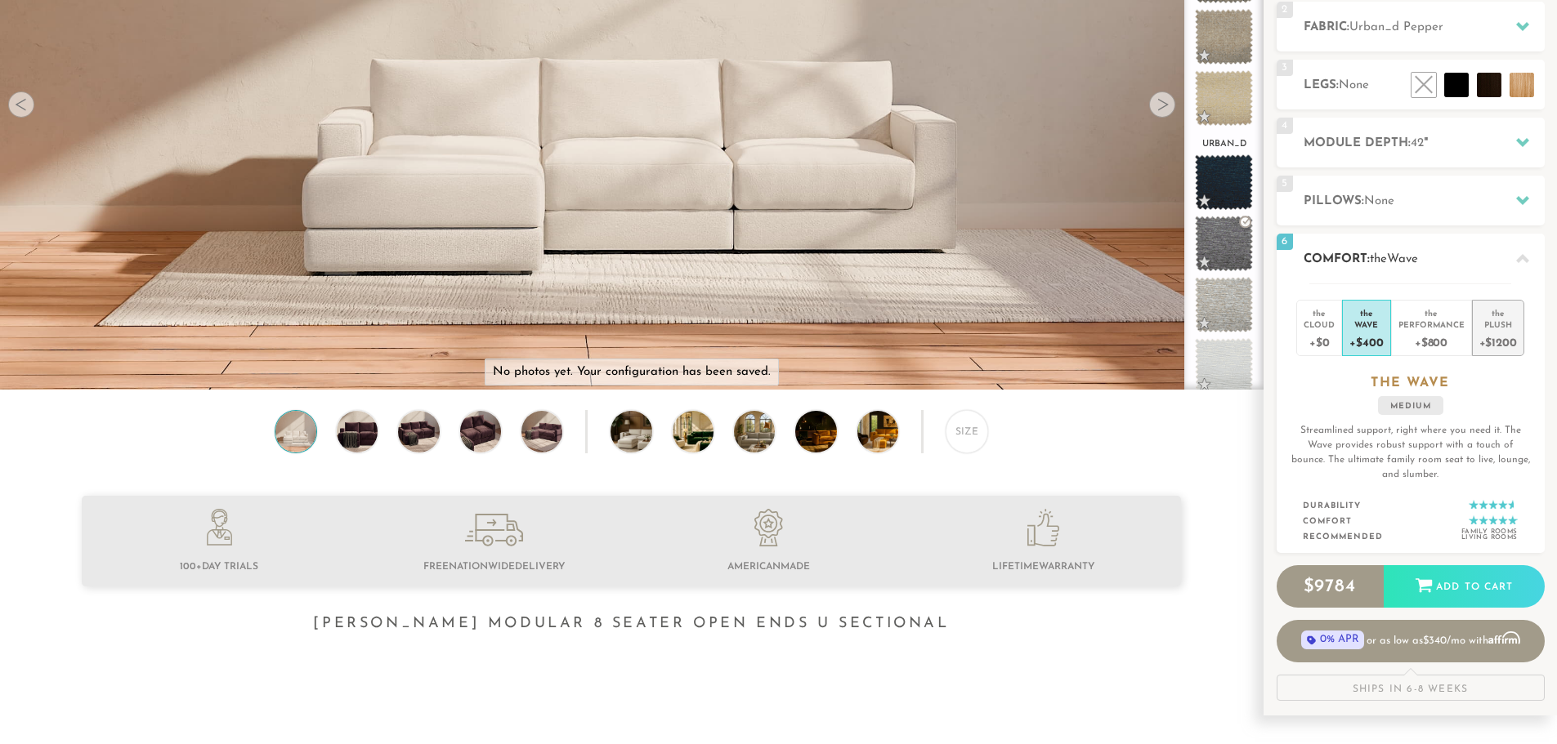
click at [1119, 324] on div "Plush" at bounding box center [1498, 324] width 38 height 11
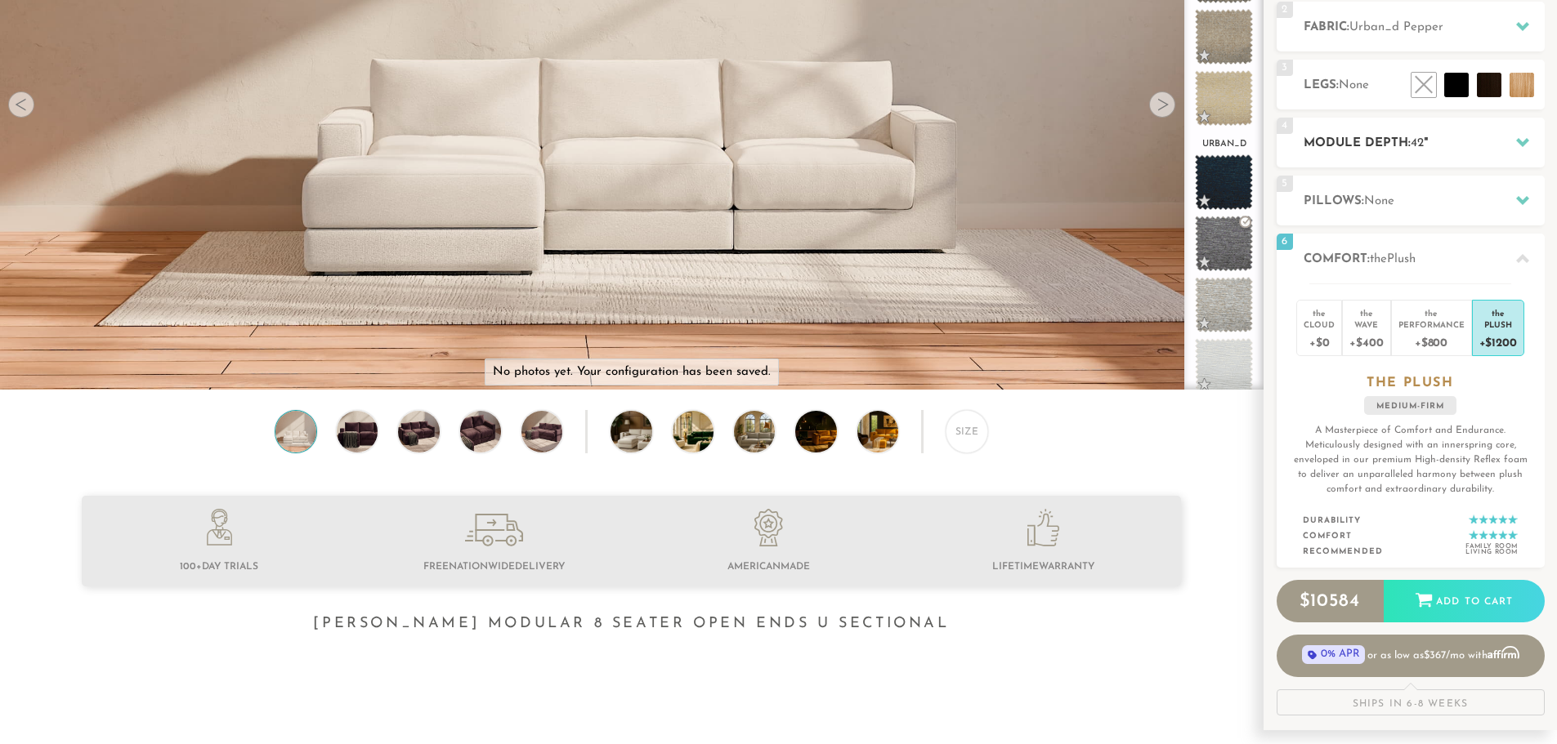
click at [1119, 144] on icon at bounding box center [1522, 142] width 13 height 13
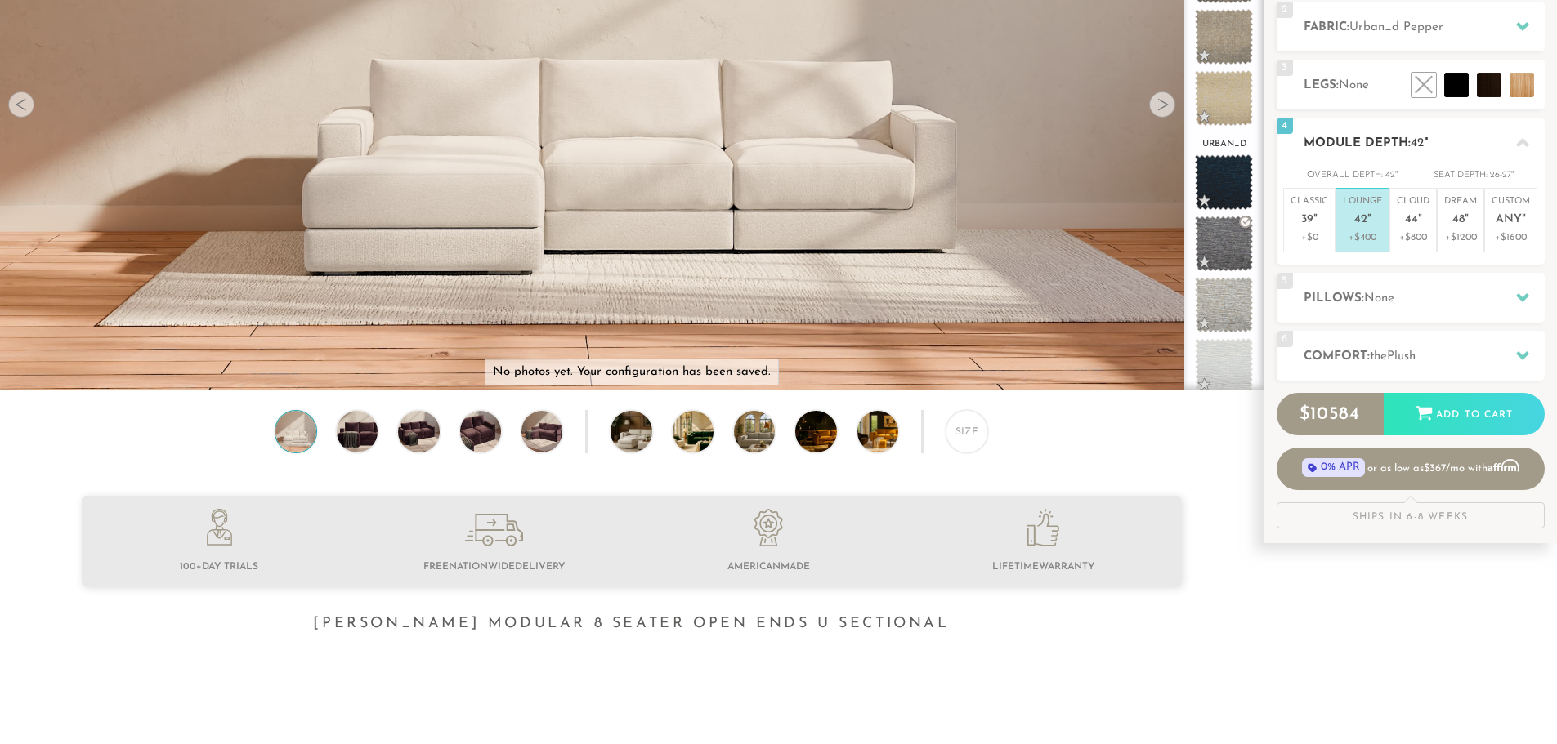
click at [1119, 144] on icon at bounding box center [1522, 142] width 13 height 13
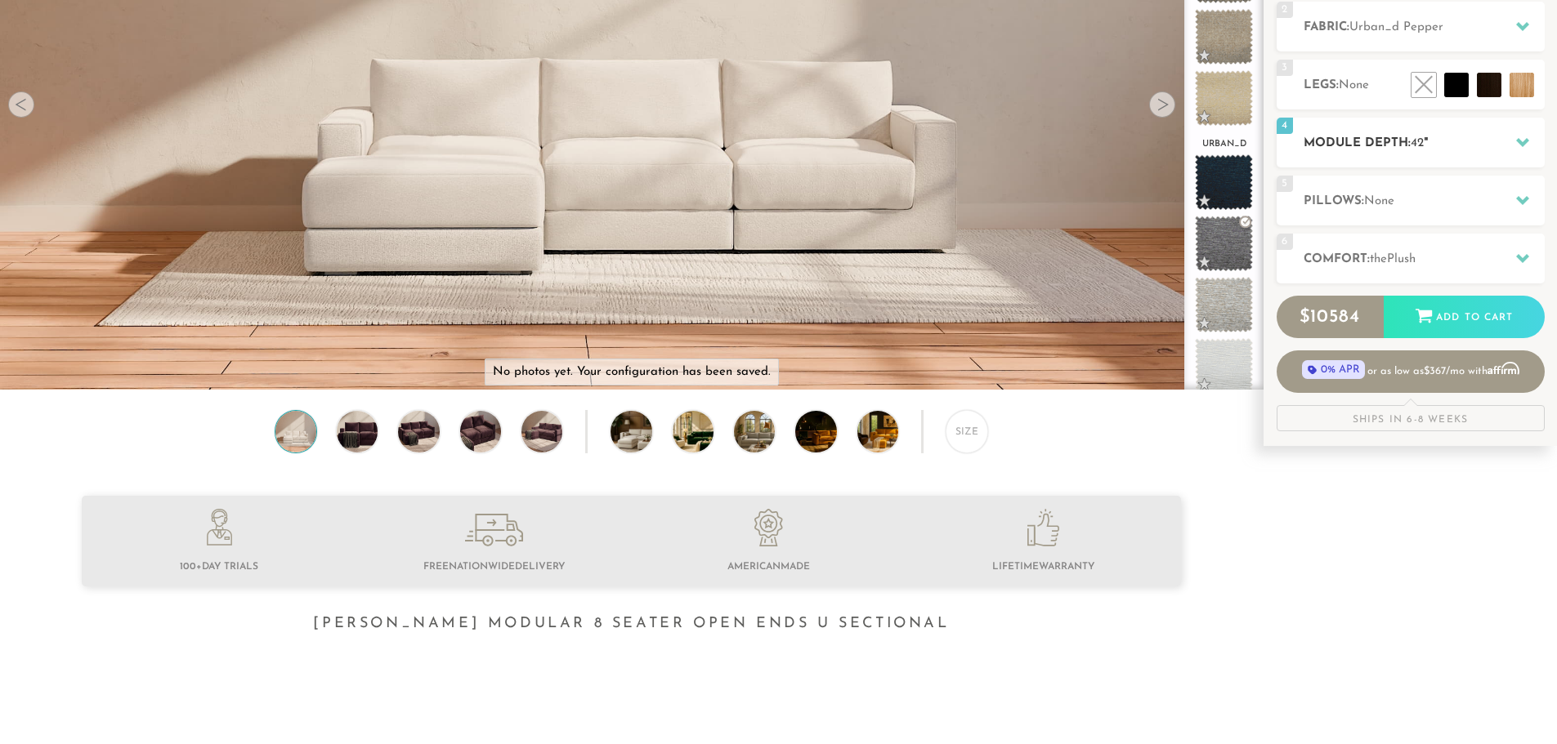
click at [1119, 141] on icon at bounding box center [1522, 142] width 13 height 9
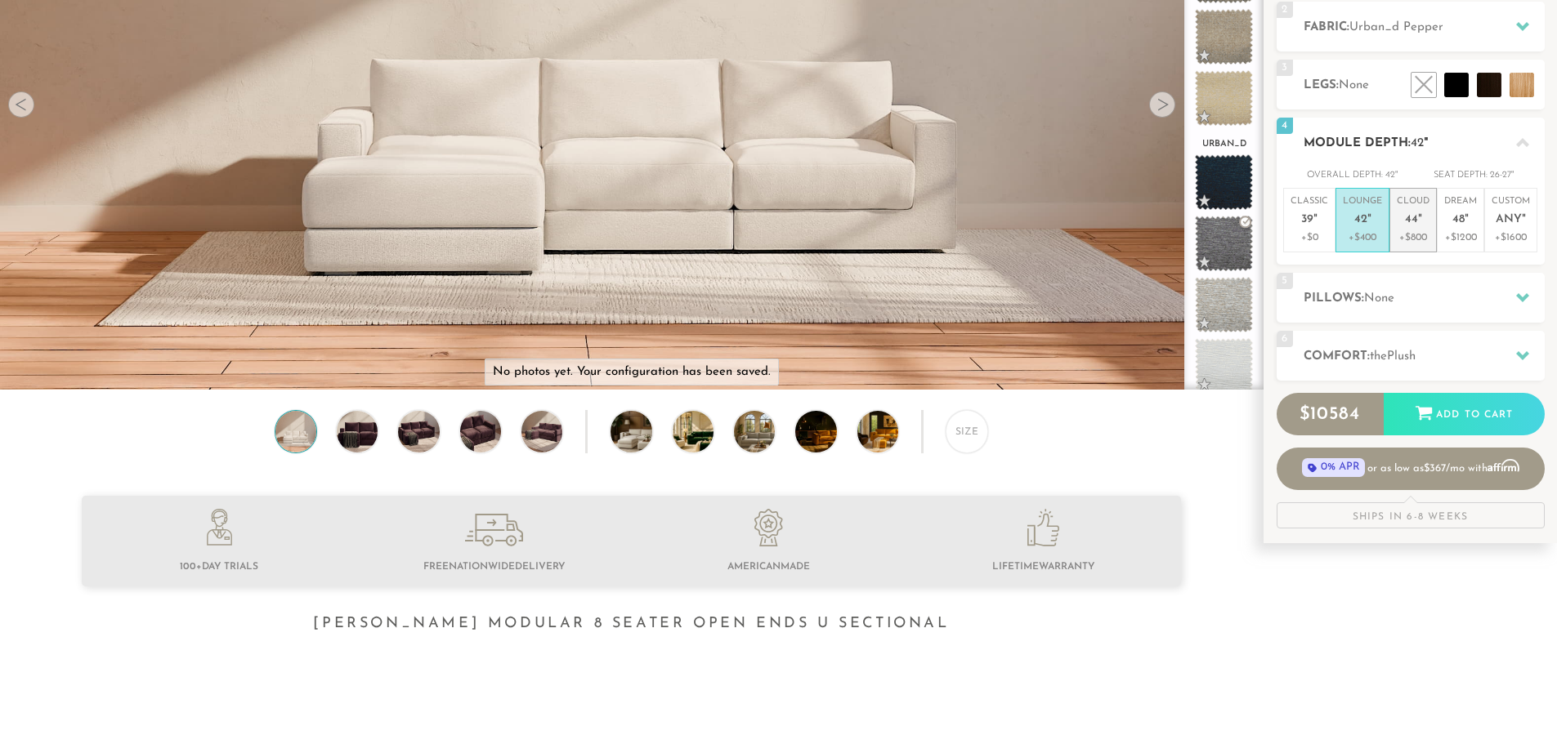
click at [1119, 223] on p "Cloud 44 "" at bounding box center [1413, 212] width 33 height 35
click at [1119, 215] on em """ at bounding box center [1369, 220] width 4 height 14
click at [1119, 211] on p "Cloud 44 "" at bounding box center [1413, 212] width 33 height 35
click at [1119, 230] on p "+$400" at bounding box center [1362, 237] width 39 height 15
click at [1119, 301] on div at bounding box center [1522, 298] width 34 height 34
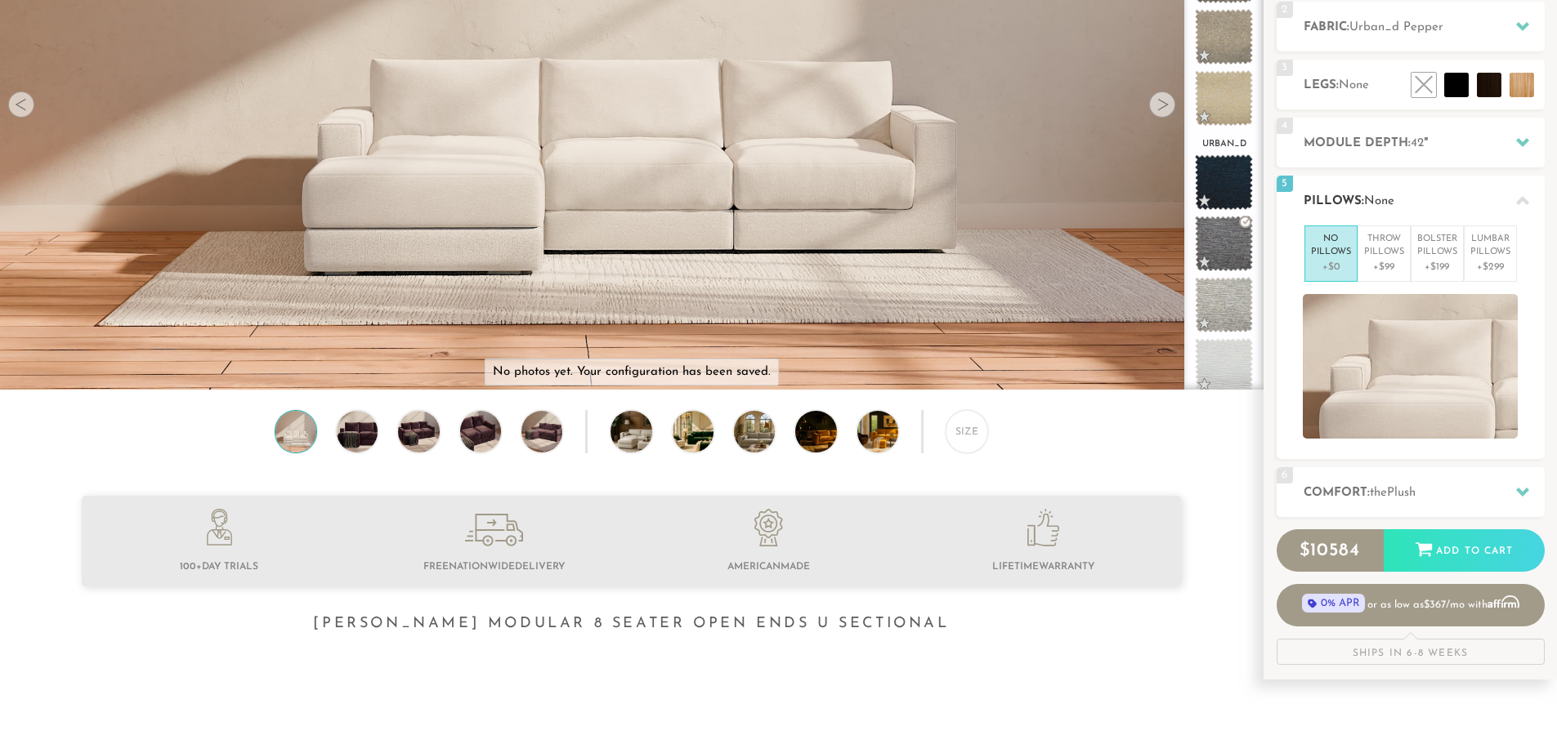
click at [1119, 205] on icon at bounding box center [1522, 200] width 13 height 13
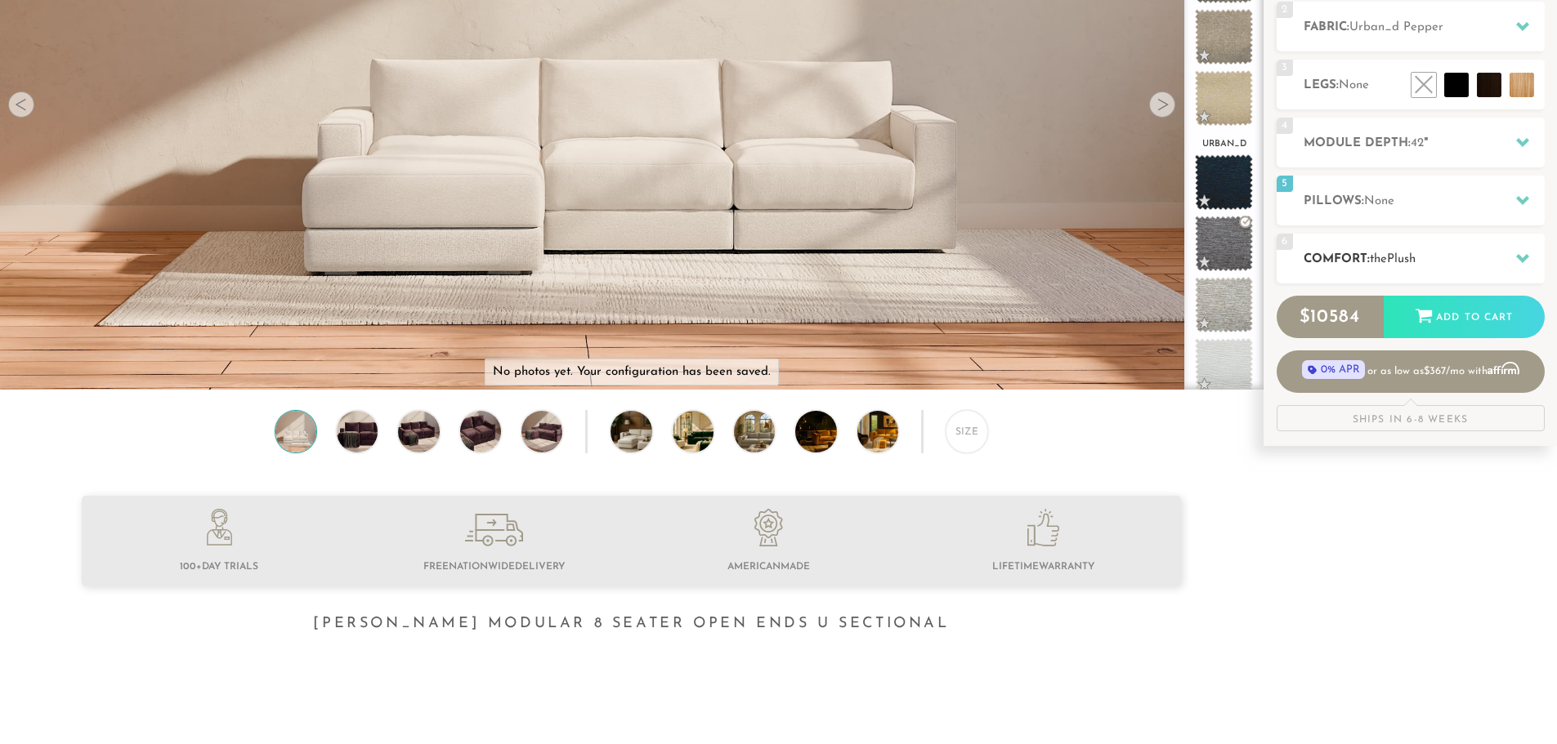
click at [1119, 261] on icon at bounding box center [1522, 258] width 13 height 13
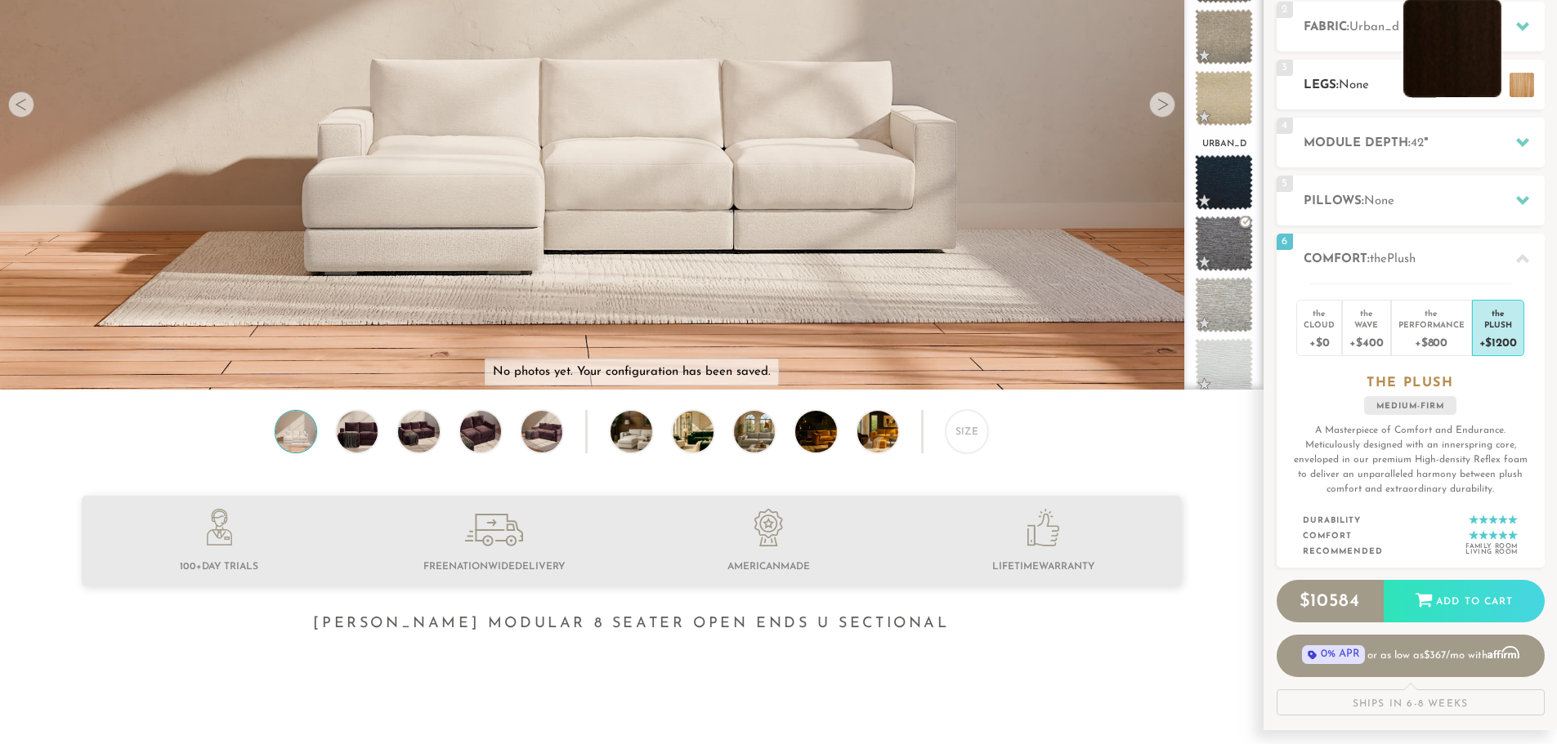
click at [1119, 87] on li at bounding box center [1452, 48] width 98 height 98
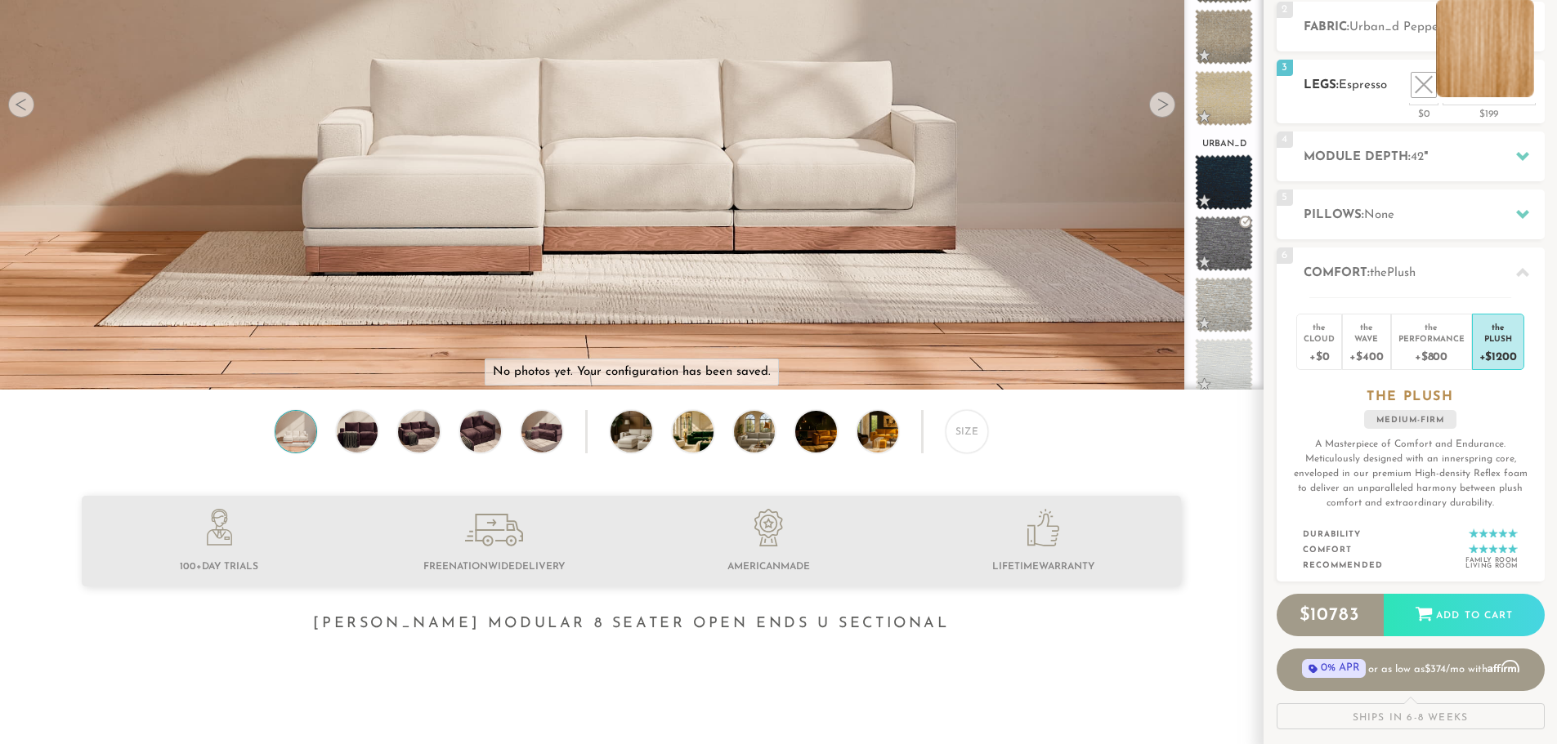
click at [1119, 90] on li at bounding box center [1485, 48] width 98 height 98
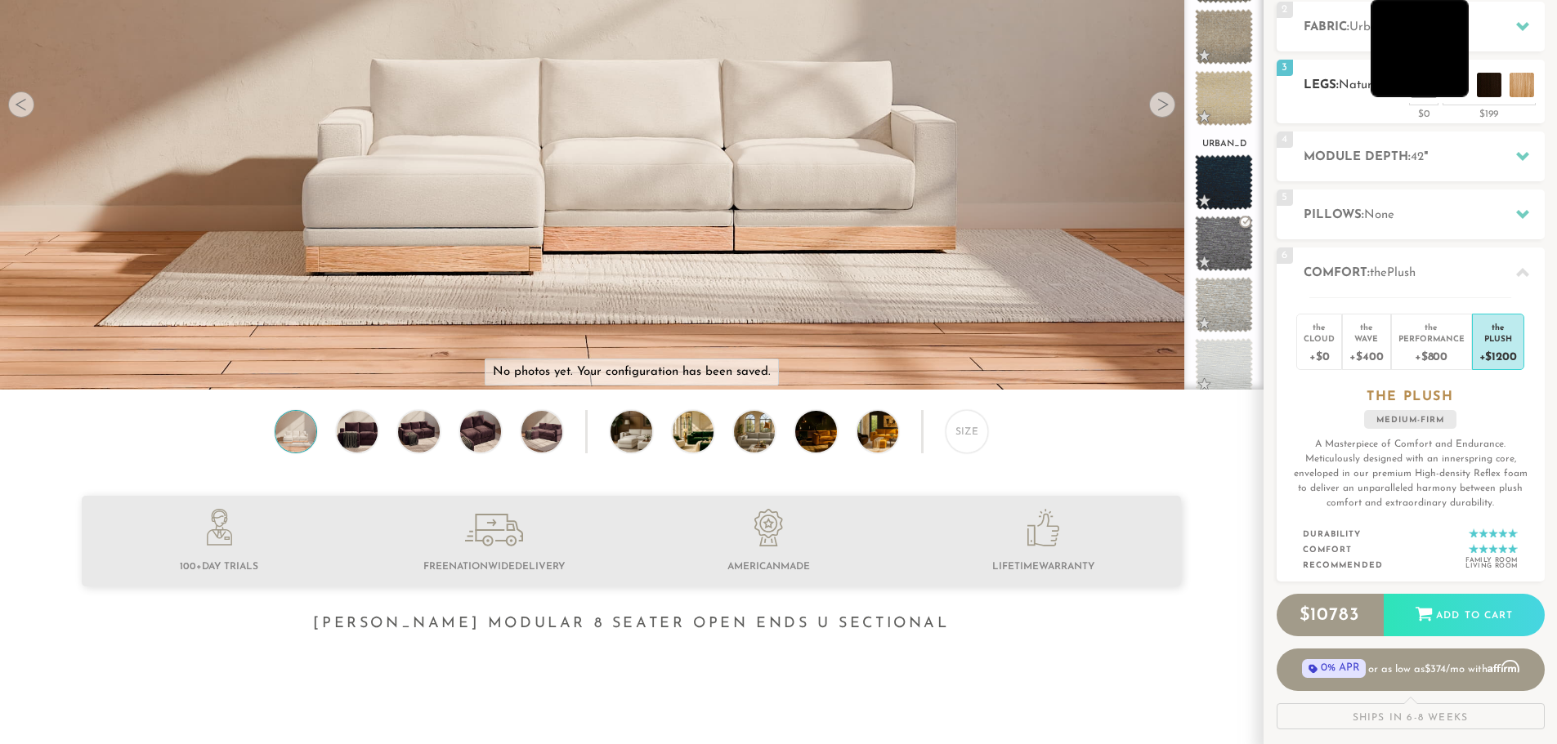
click at [1119, 88] on li at bounding box center [1419, 48] width 98 height 98
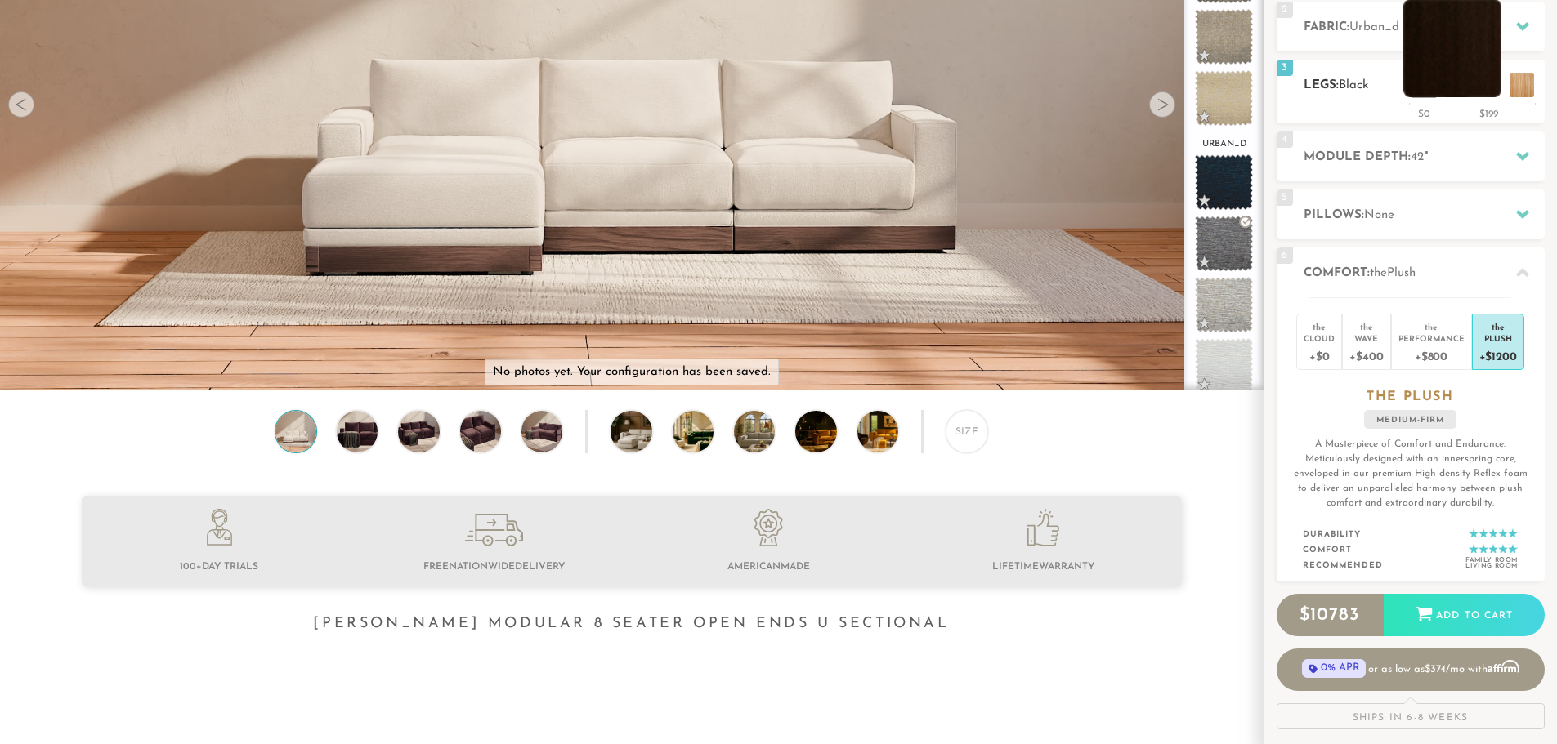
click at [1119, 84] on li at bounding box center [1452, 48] width 98 height 98
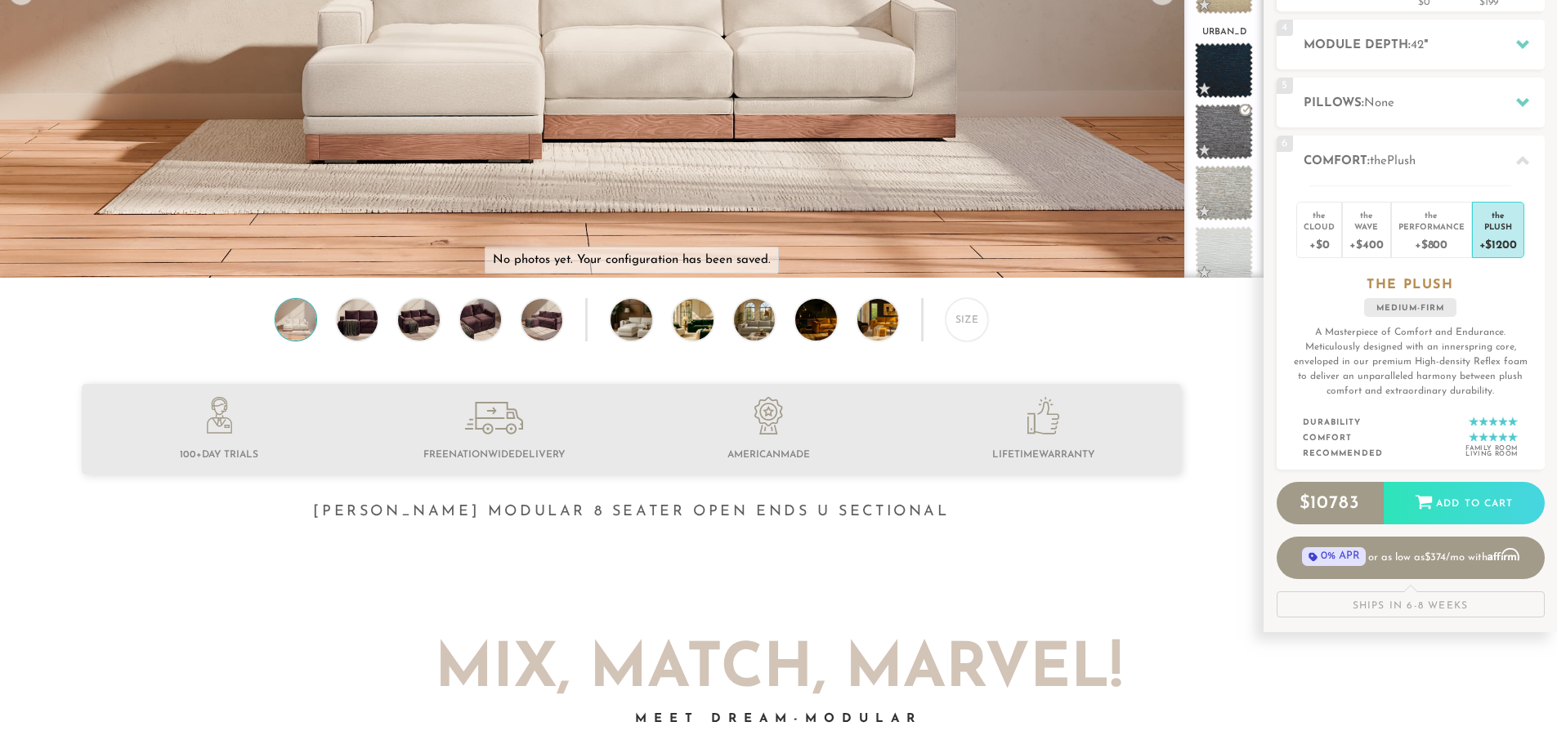
scroll to position [416, 0]
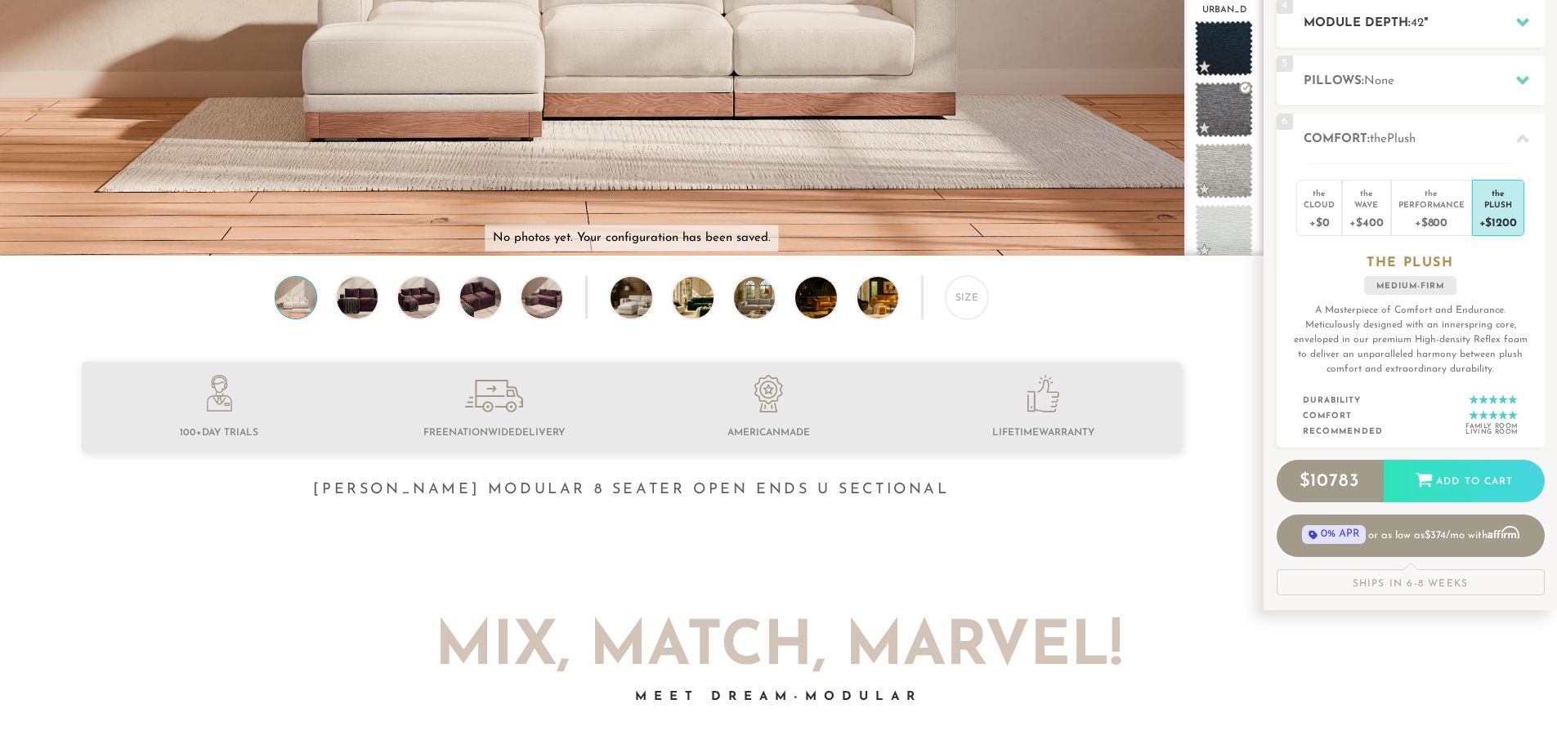
click at [1119, 35] on div at bounding box center [1522, 23] width 34 height 34
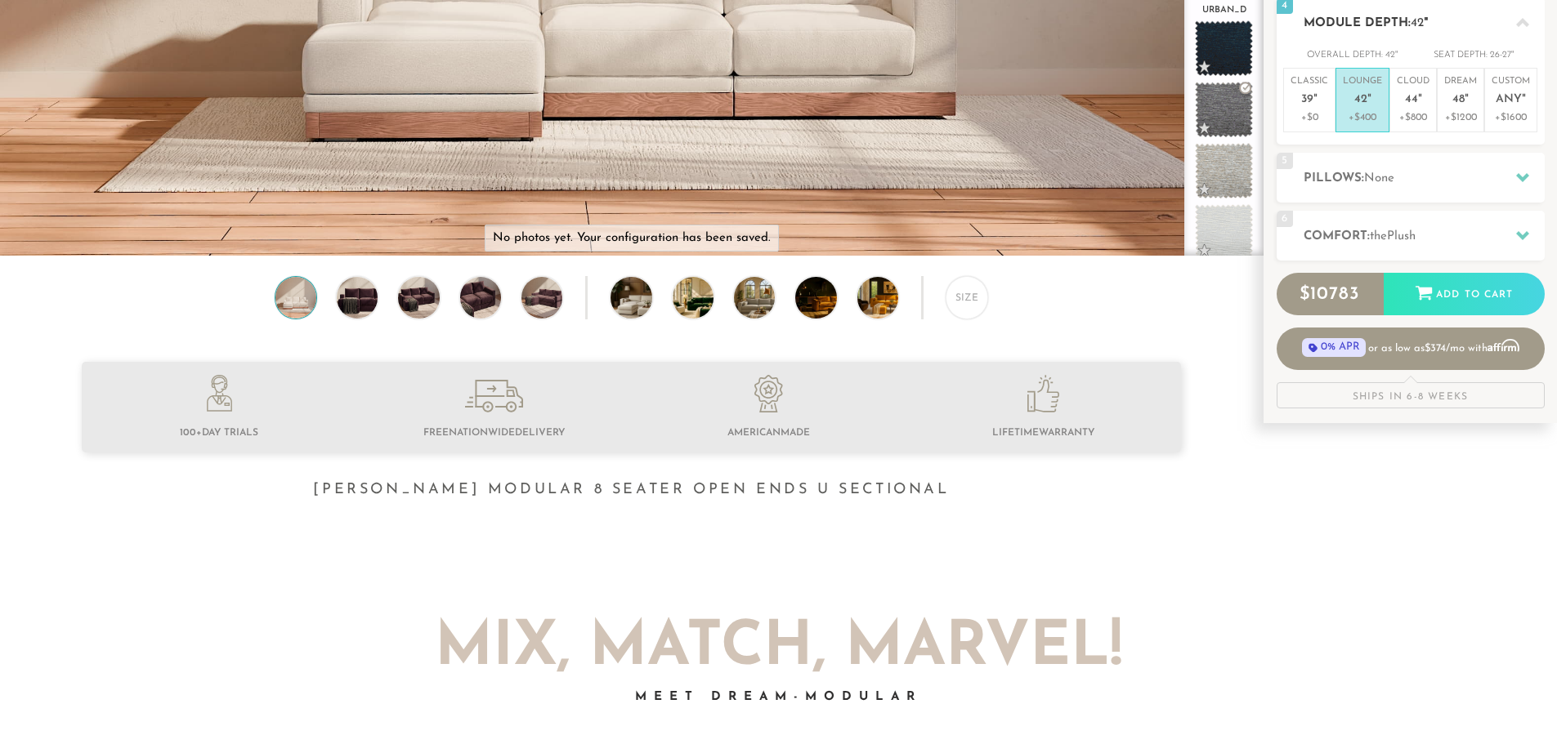
click at [1119, 118] on p "+$400" at bounding box center [1362, 117] width 39 height 15
click at [1119, 112] on p "+$800" at bounding box center [1413, 117] width 33 height 15
click at [1119, 110] on p "+$400" at bounding box center [1362, 117] width 39 height 15
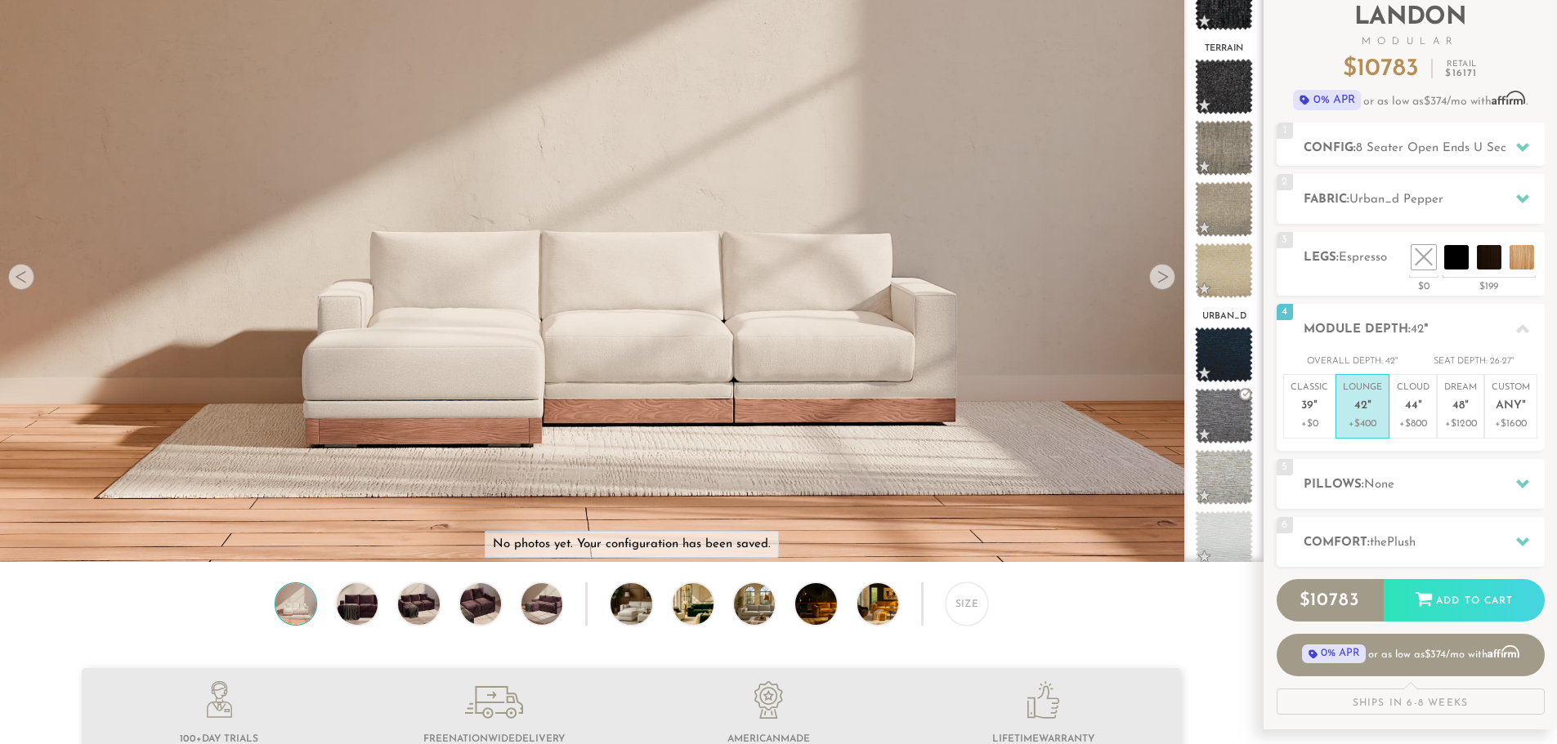
scroll to position [0, 0]
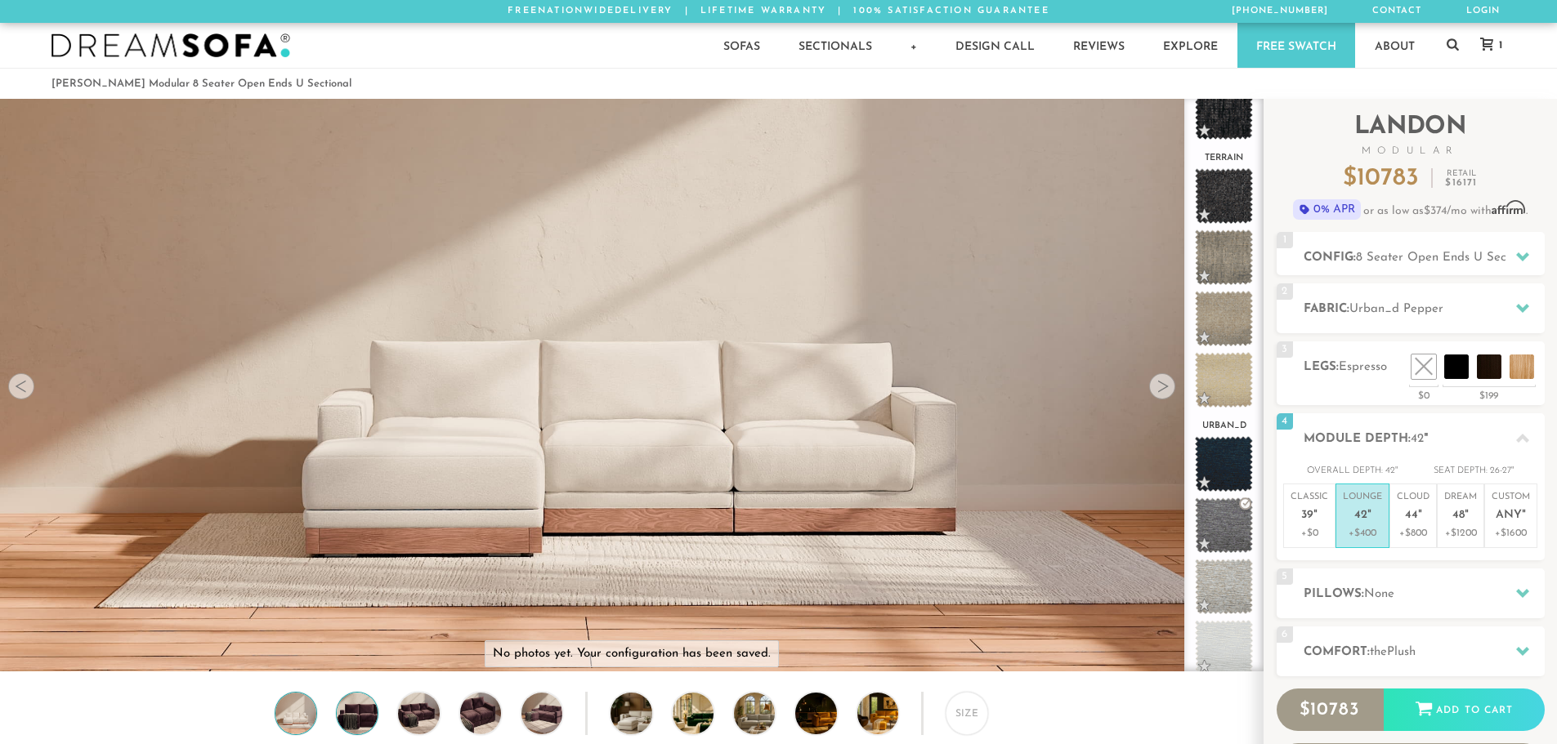
click at [369, 689] on img at bounding box center [357, 713] width 49 height 41
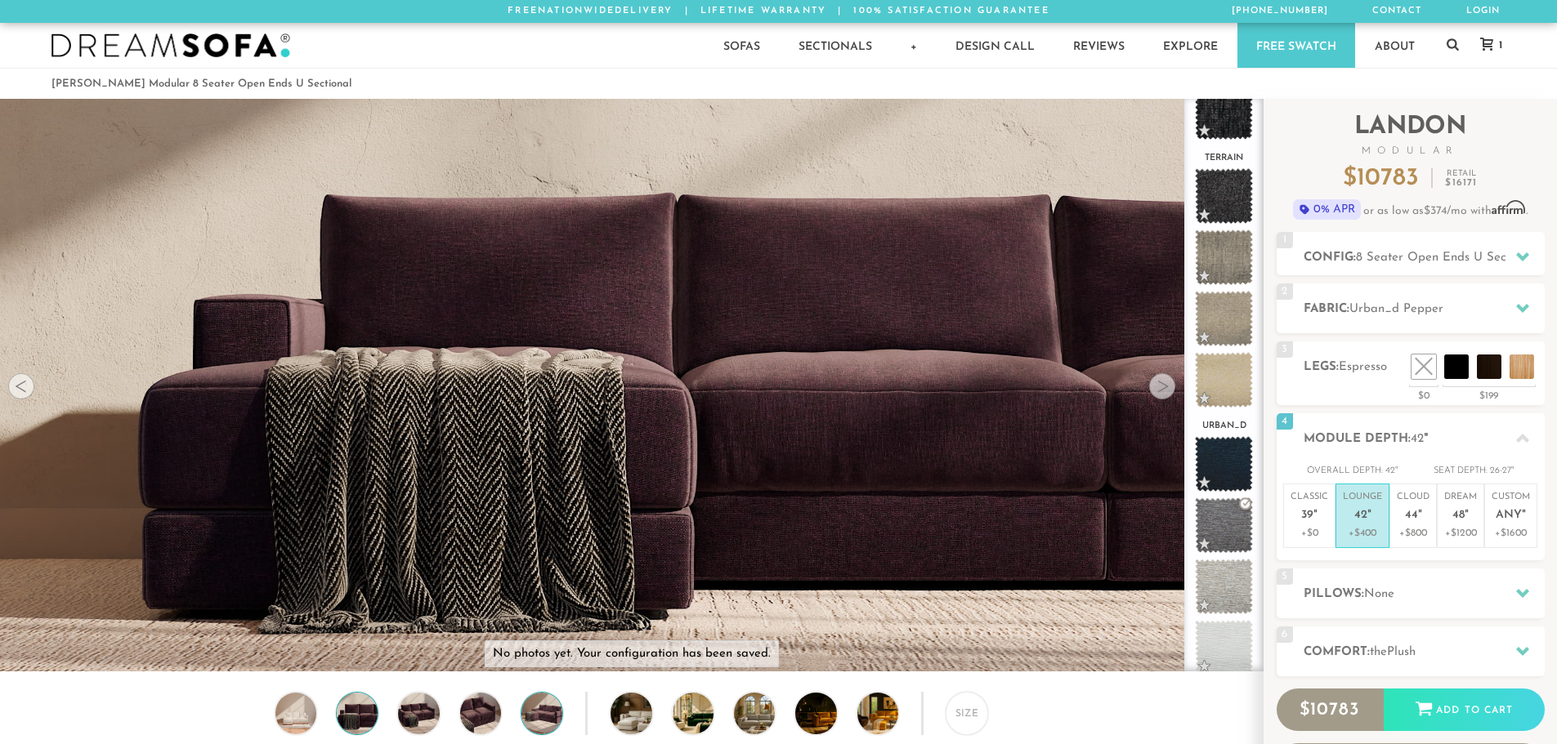
click at [534, 689] on img at bounding box center [541, 713] width 49 height 41
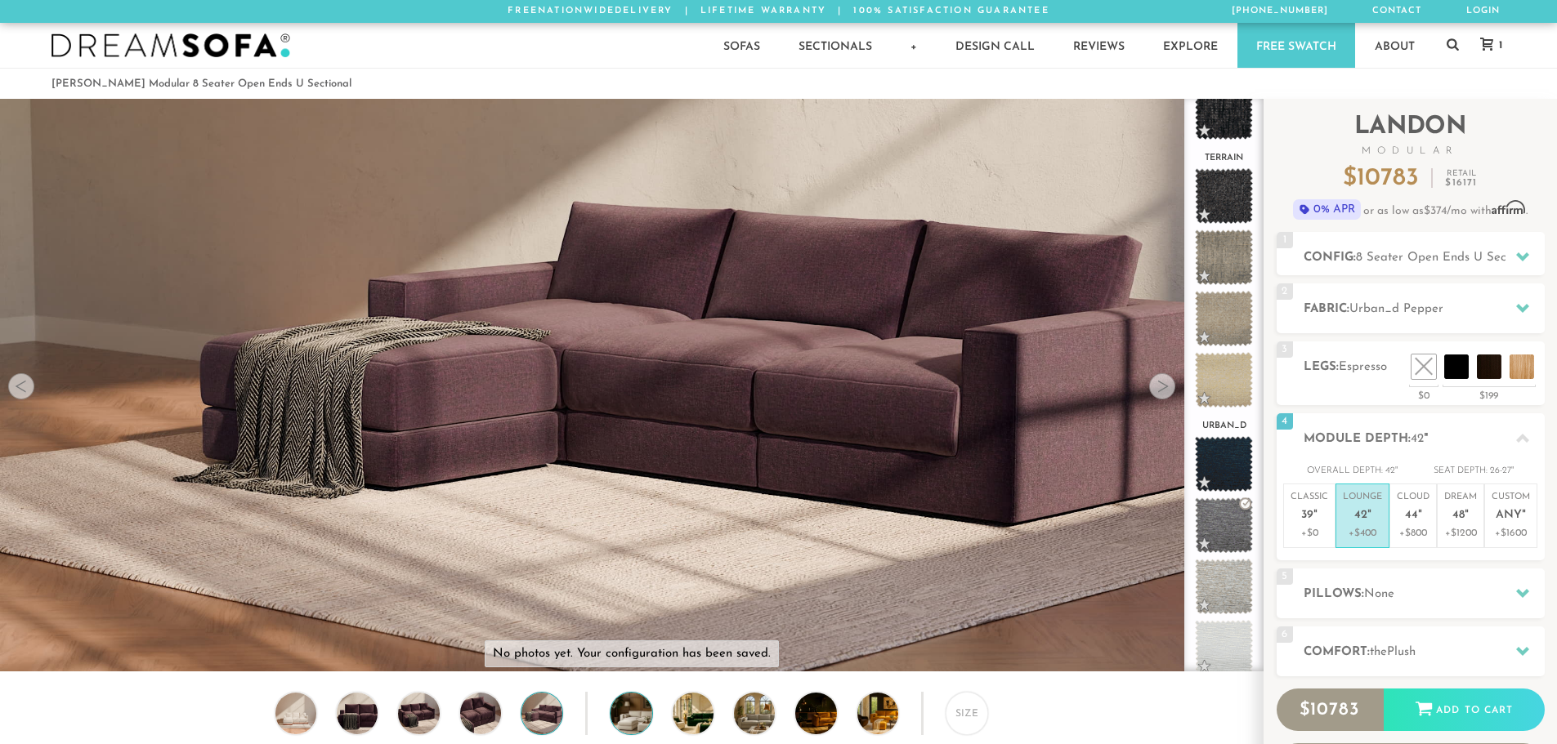
click at [628, 689] on img at bounding box center [646, 713] width 73 height 41
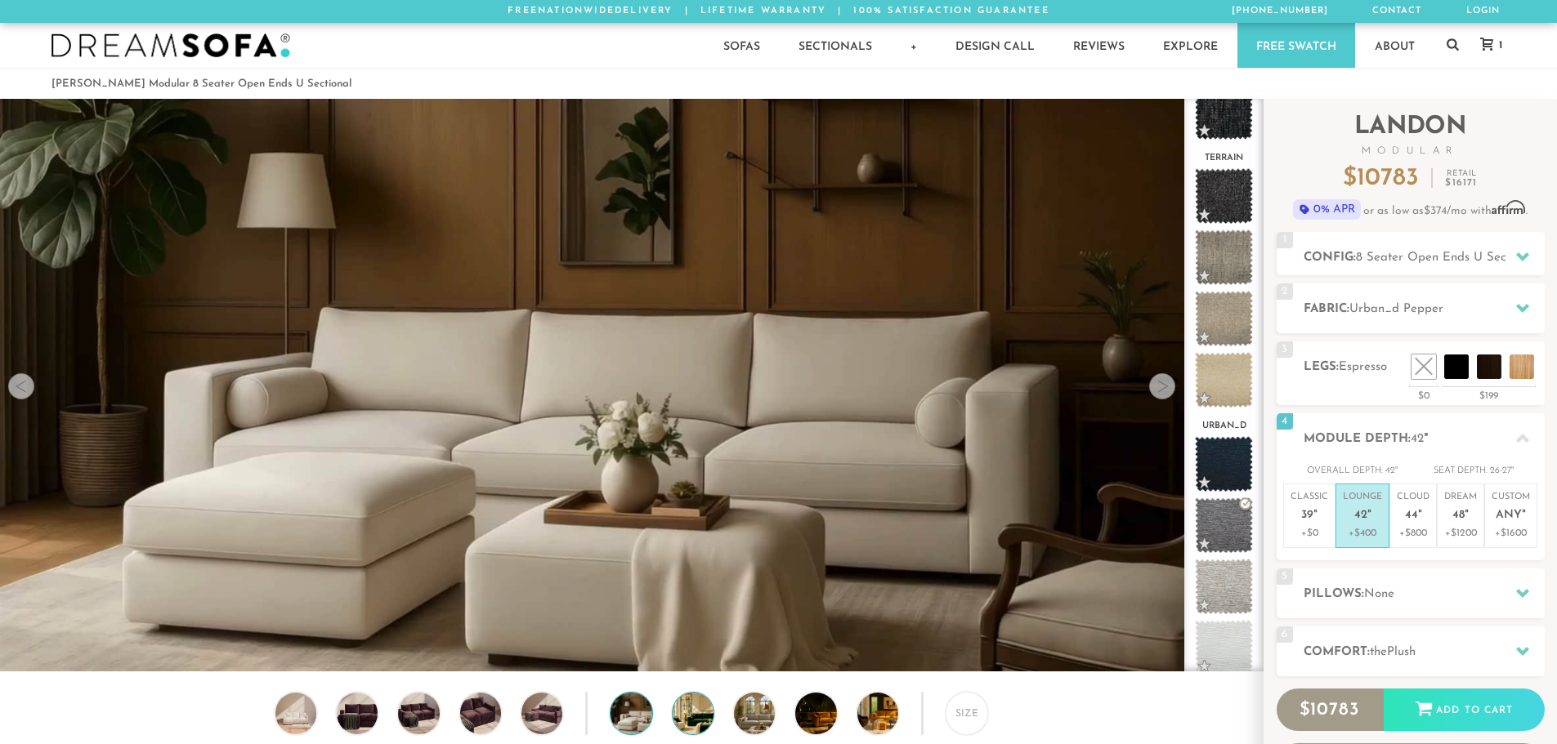
click at [689, 689] on img at bounding box center [709, 713] width 73 height 41
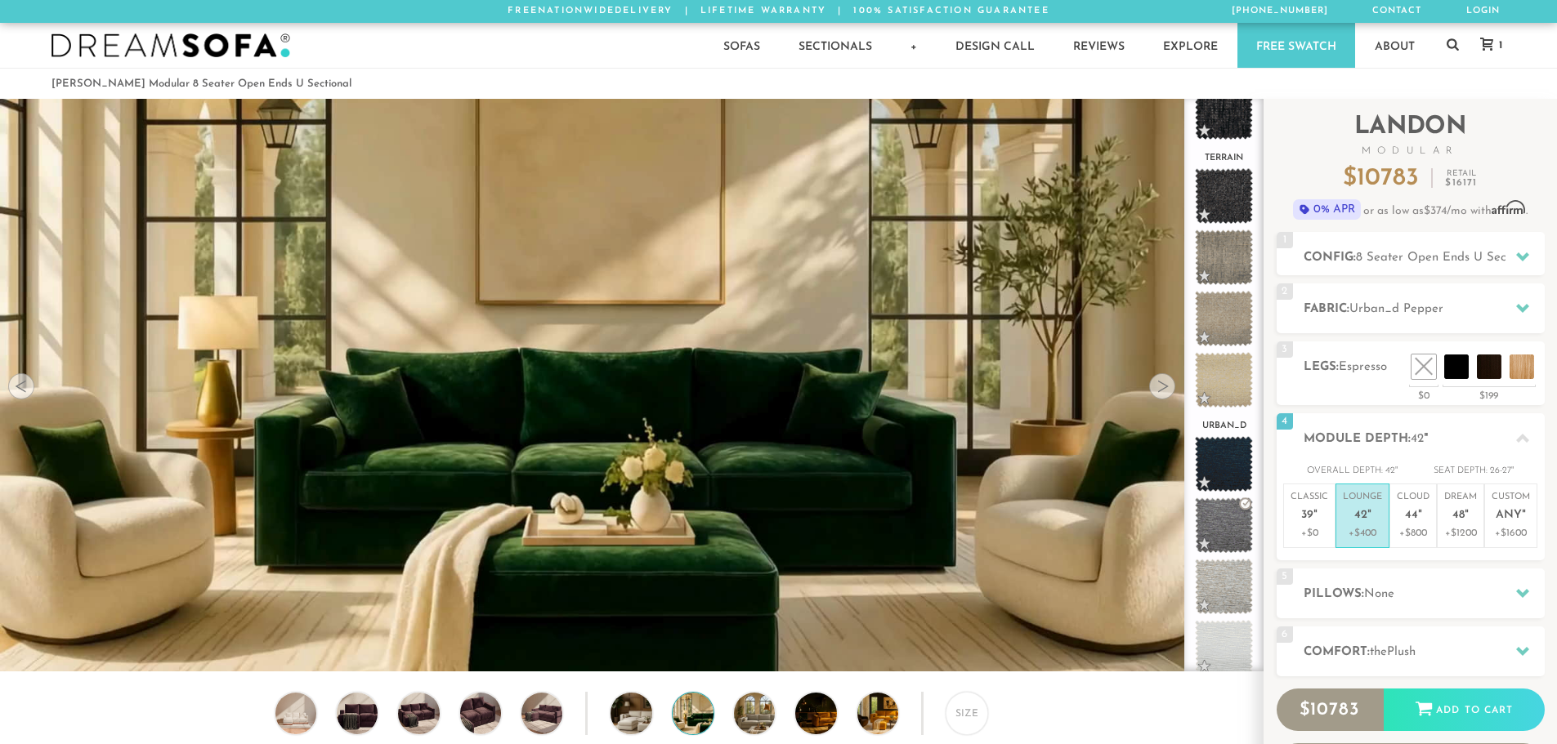
click at [728, 689] on div "Size" at bounding box center [631, 717] width 1262 height 51
click at [756, 689] on img at bounding box center [770, 713] width 73 height 41
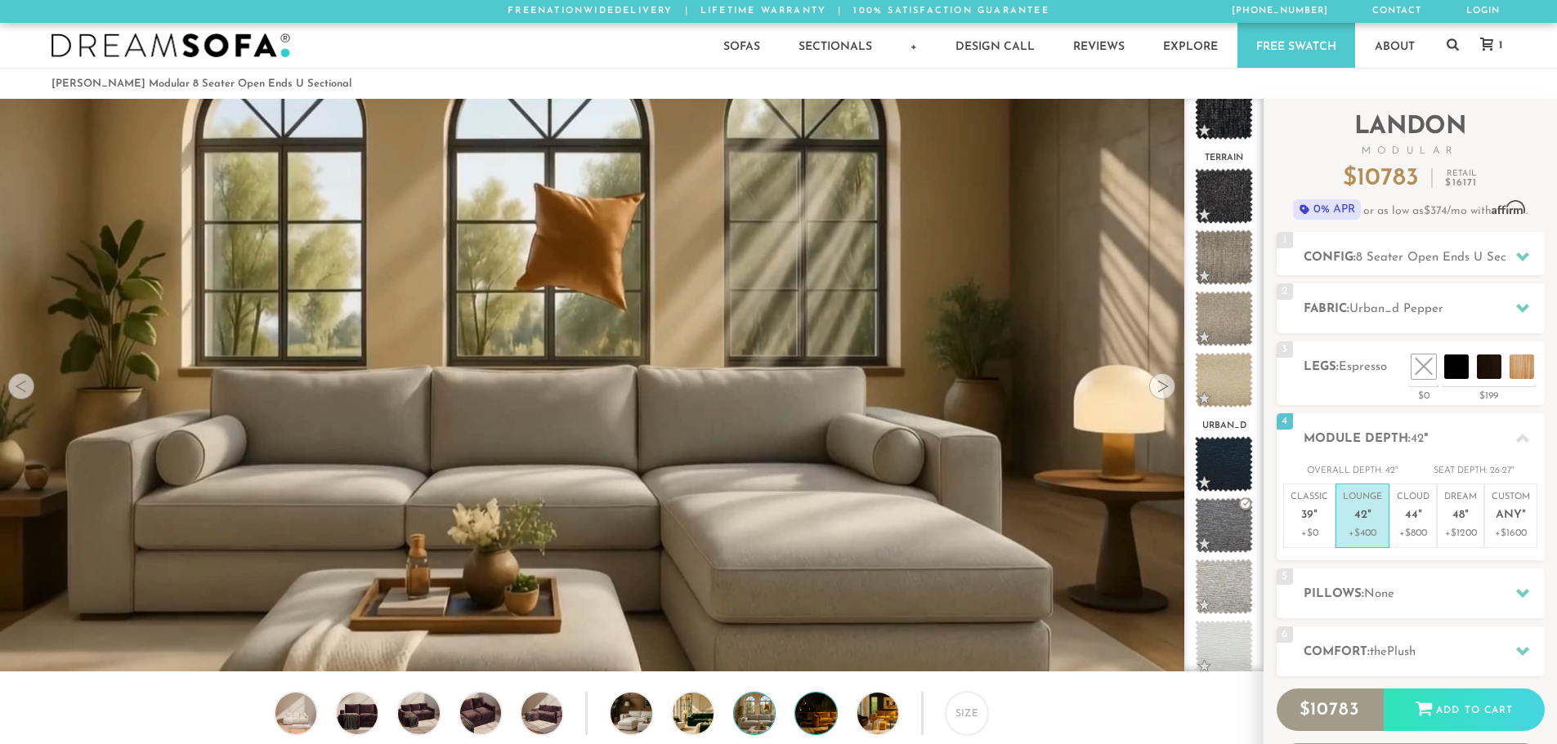
click at [825, 689] on img at bounding box center [831, 713] width 73 height 41
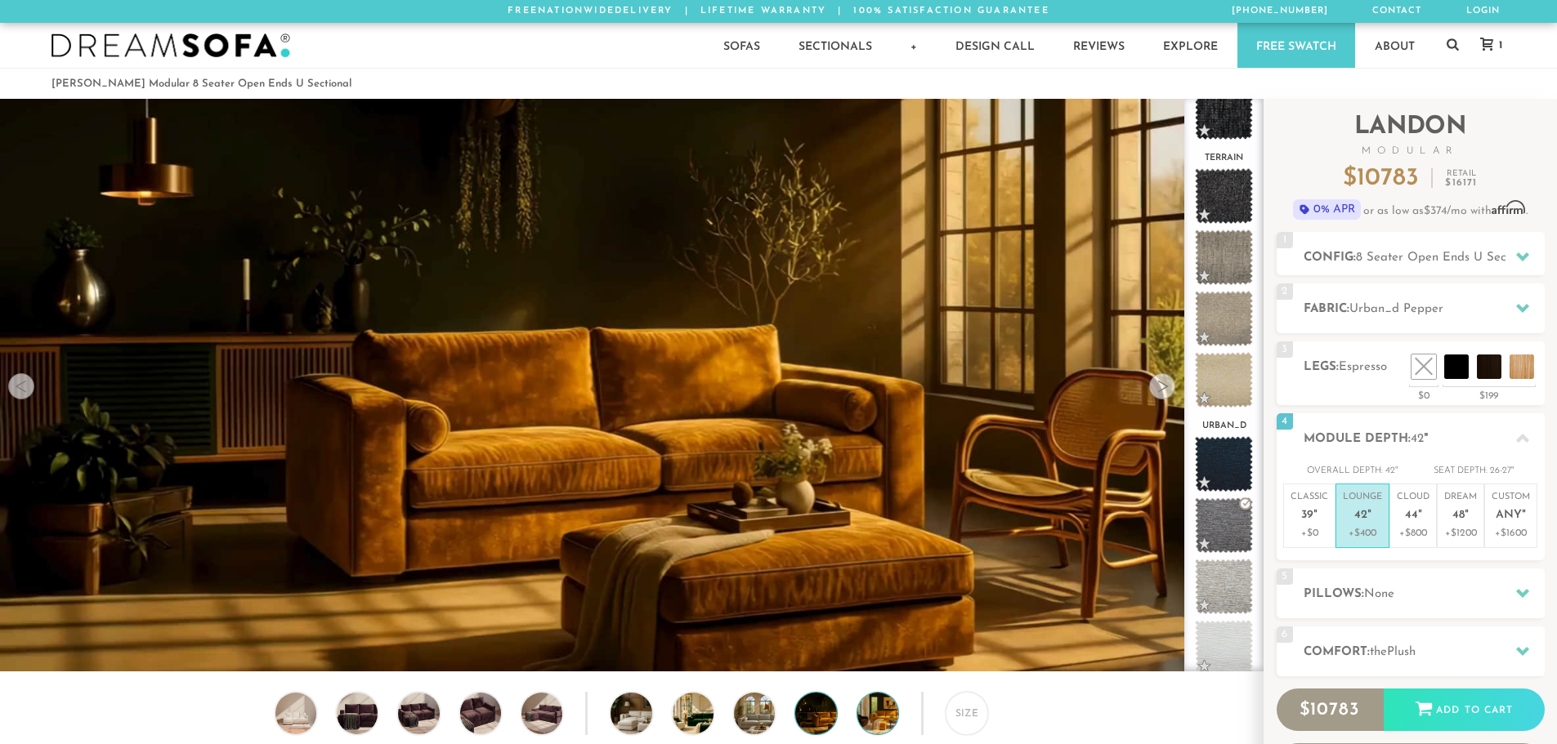
click at [879, 689] on img at bounding box center [893, 713] width 73 height 41
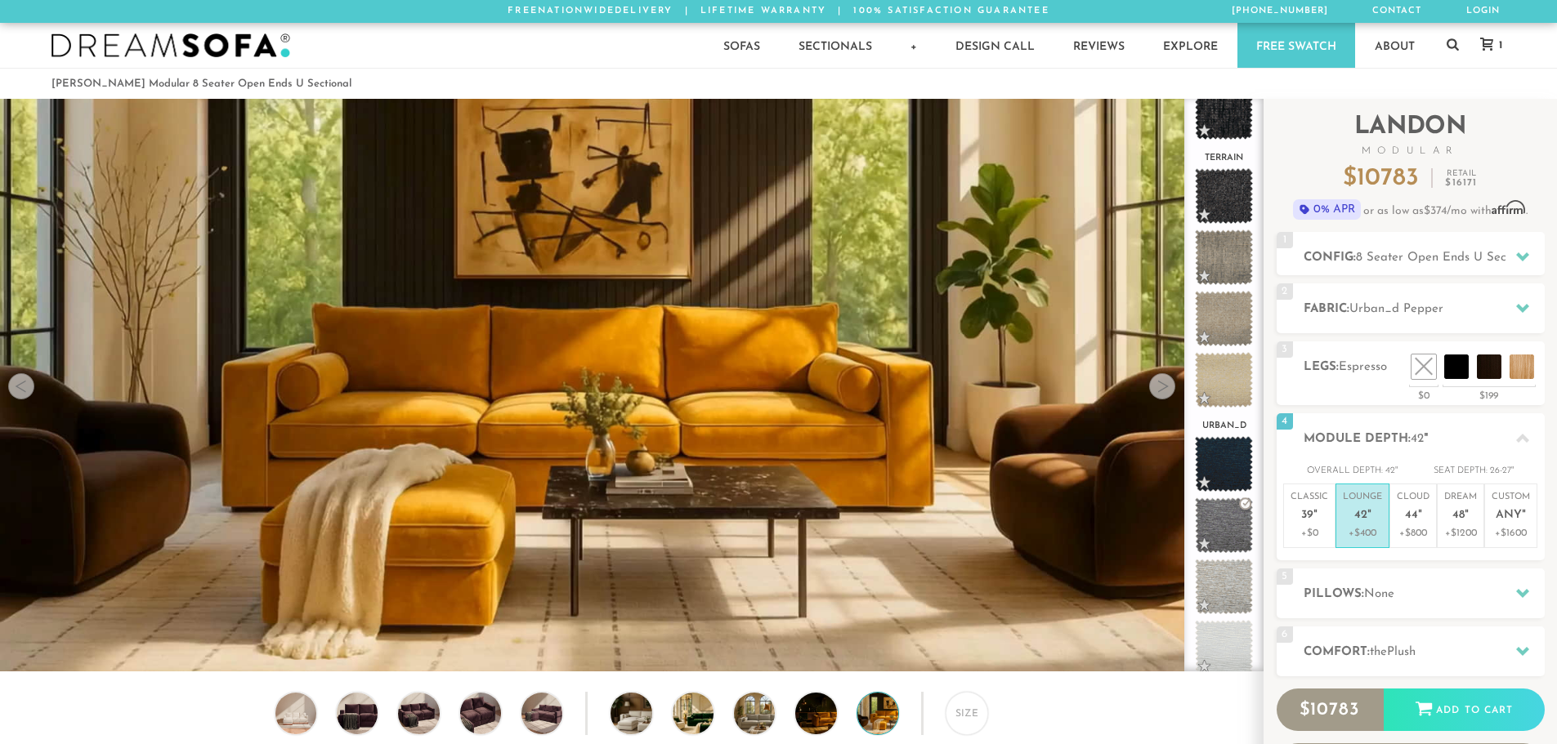
click at [1119, 393] on div at bounding box center [1162, 386] width 26 height 26
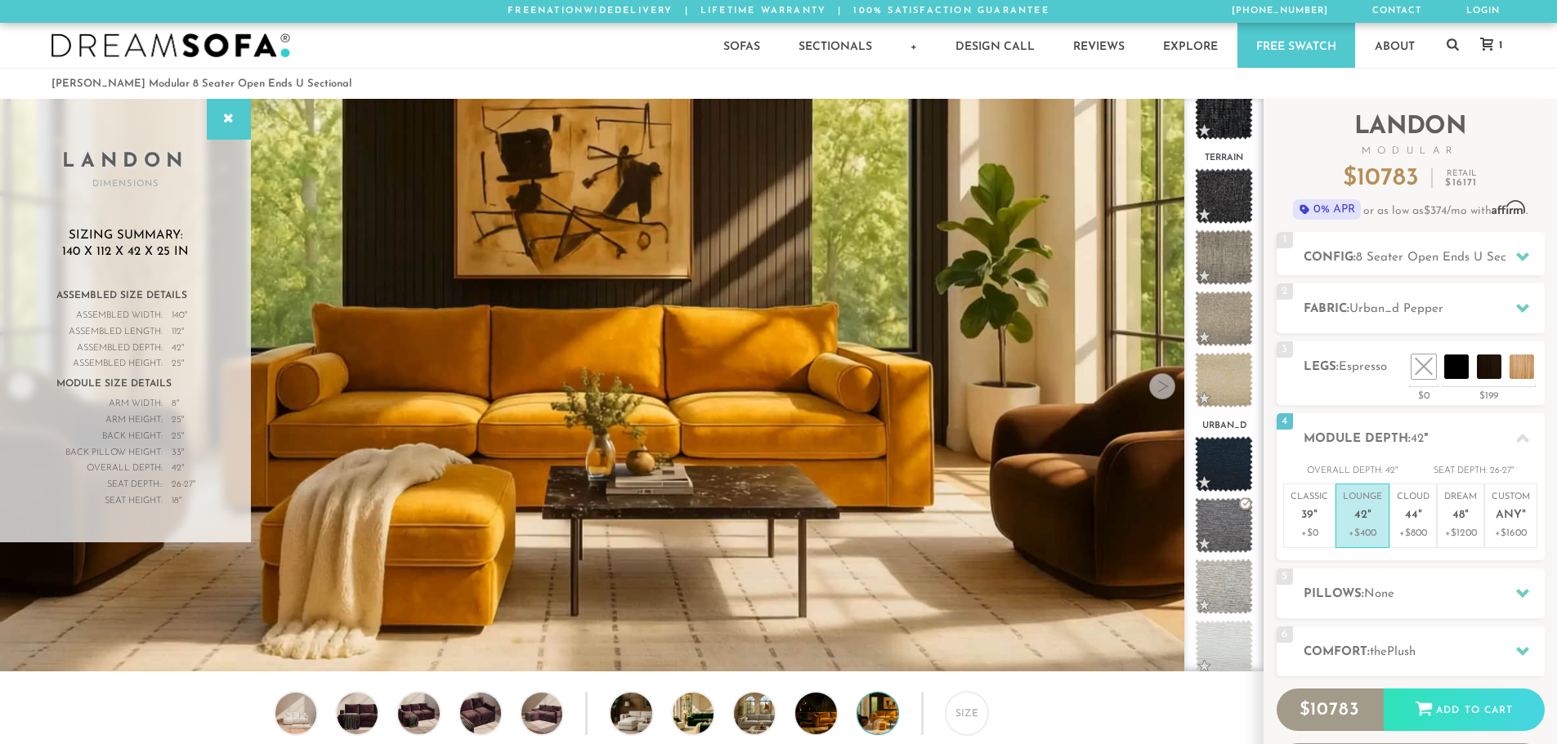
click at [1119, 389] on div at bounding box center [1162, 386] width 26 height 26
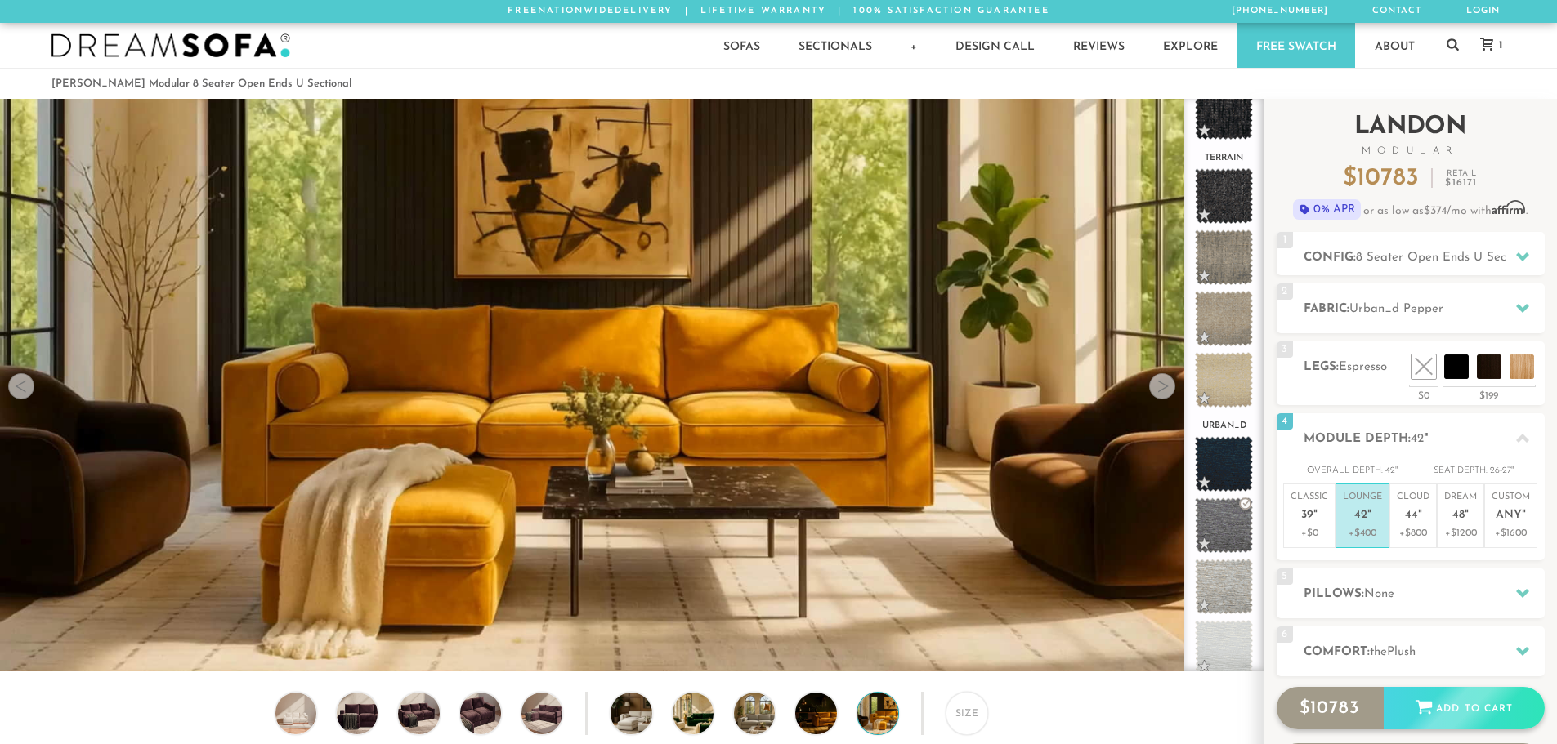
click at [1119, 689] on div "Add to Cart" at bounding box center [1463, 709] width 161 height 44
